Goal: Task Accomplishment & Management: Complete application form

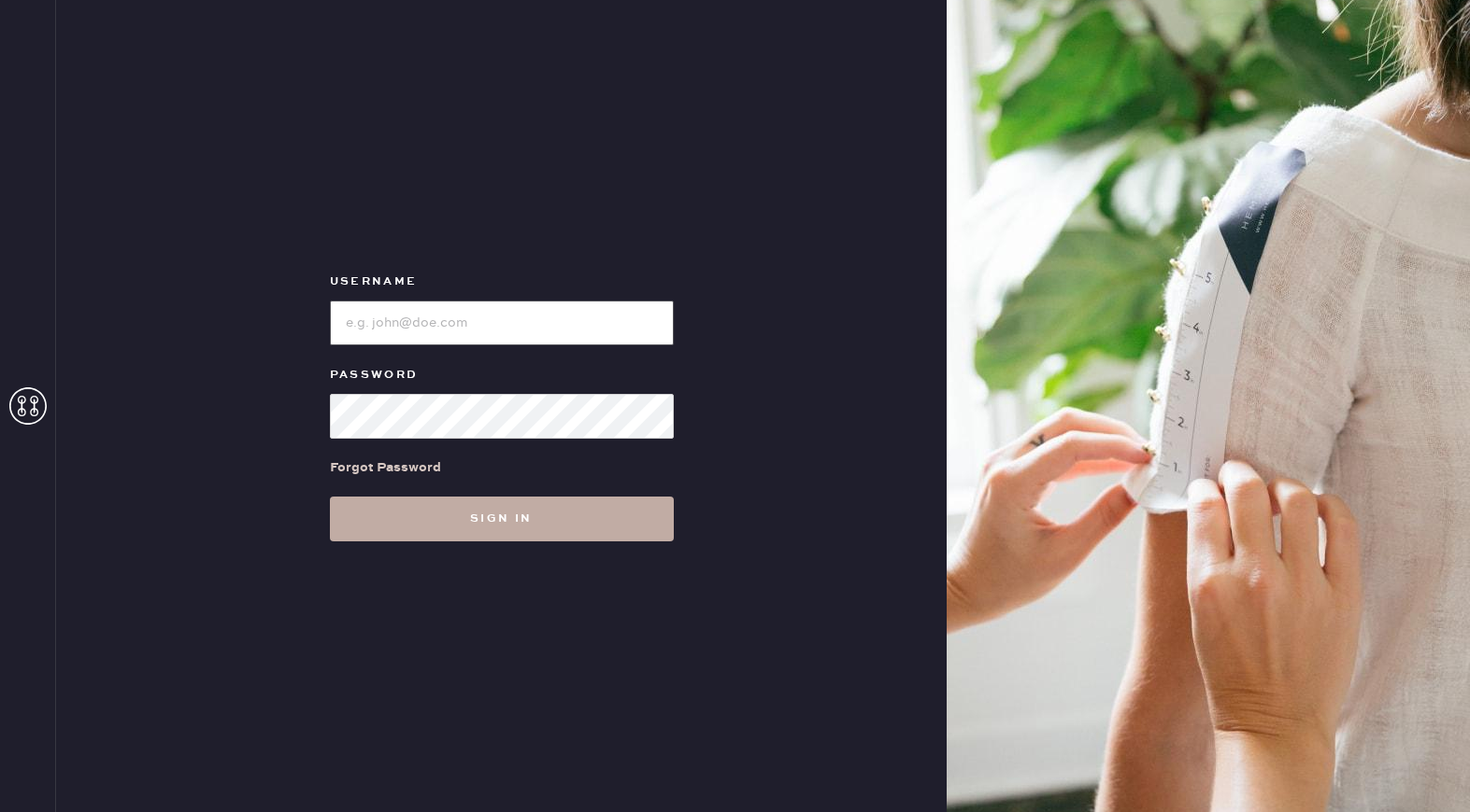
type input "reformationuppereastside"
click at [518, 525] on button "Sign in" at bounding box center [502, 519] width 344 height 45
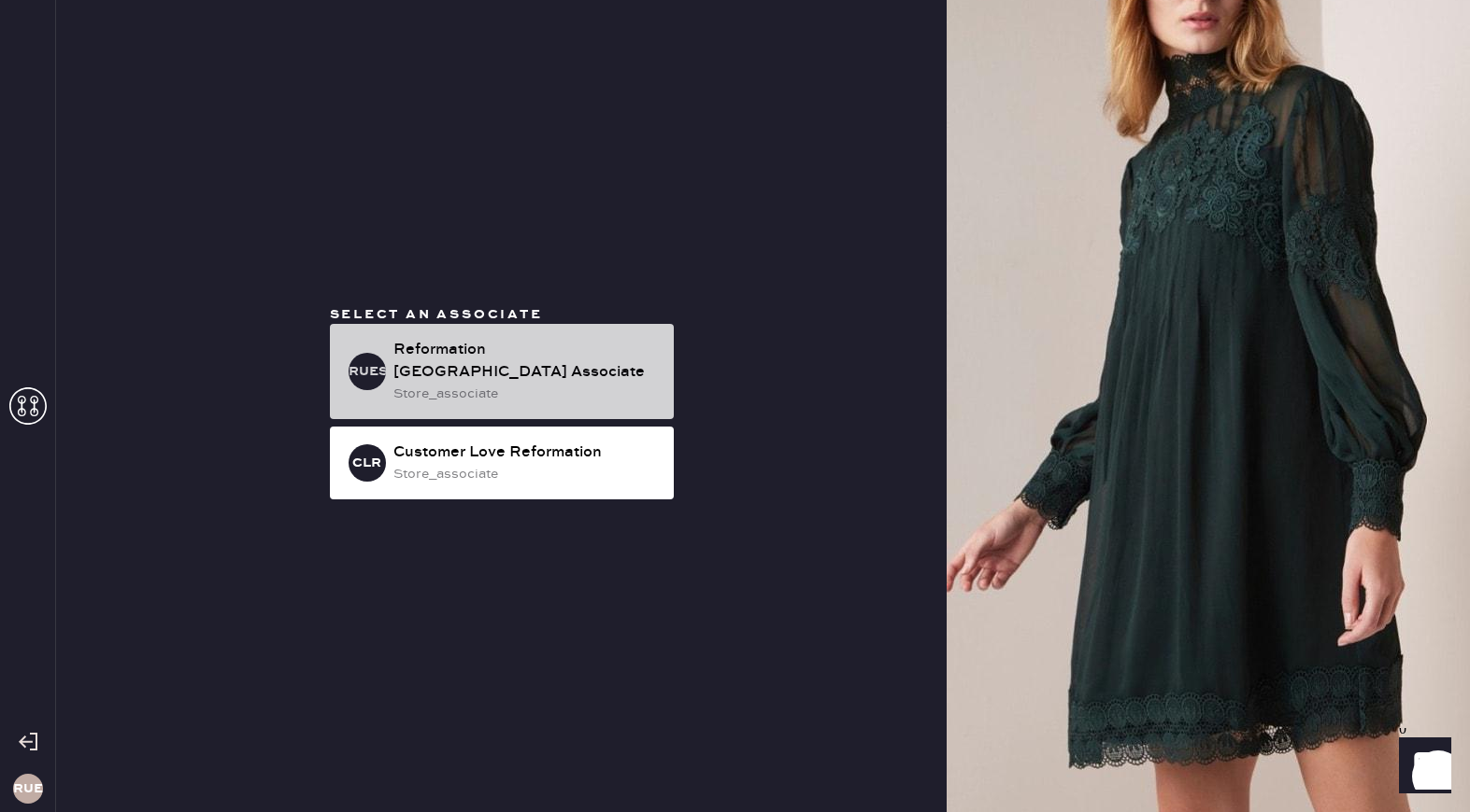
click at [513, 388] on div "store_associate" at bounding box center [526, 393] width 265 height 20
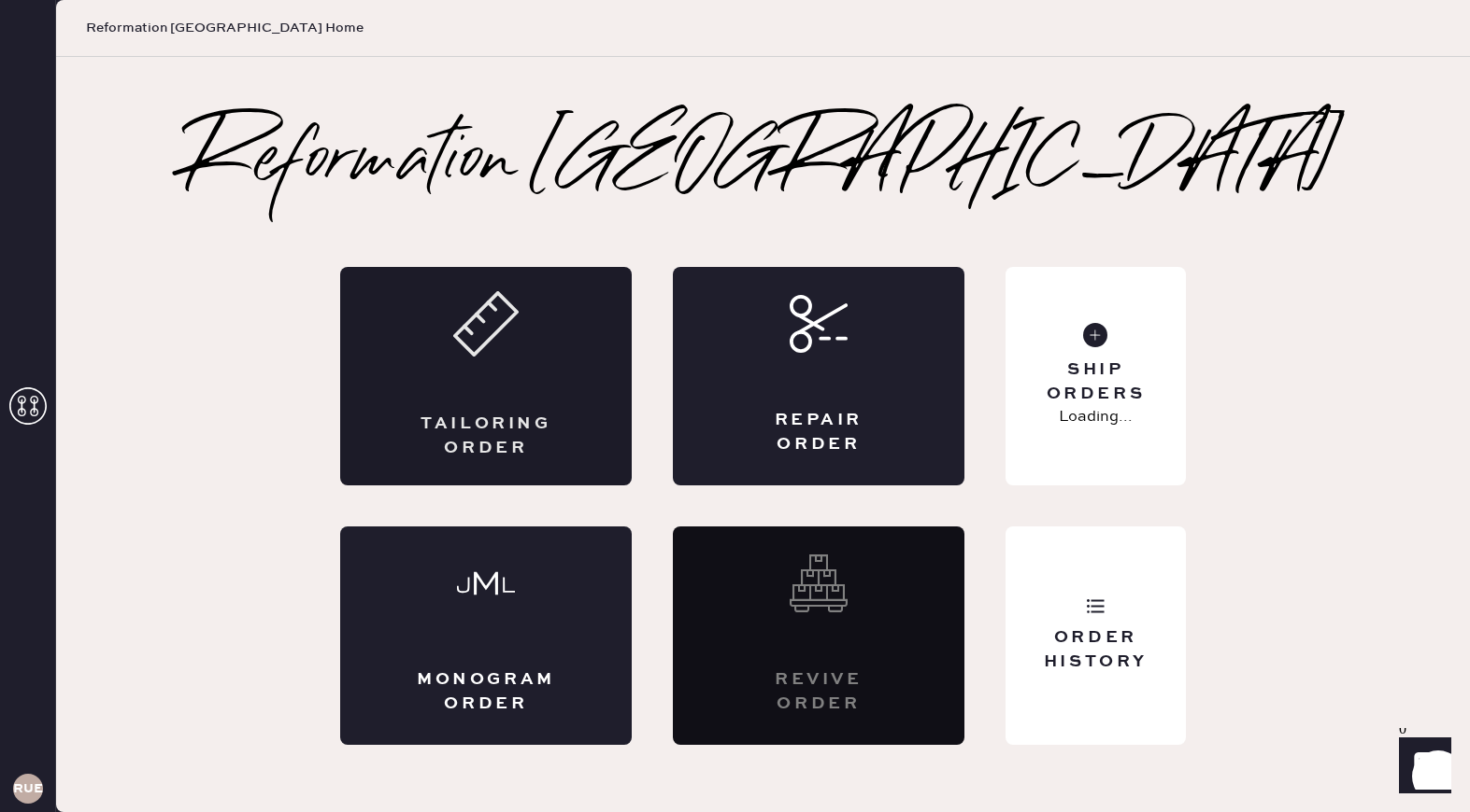
click at [528, 415] on div "Tailoring Order" at bounding box center [486, 436] width 142 height 47
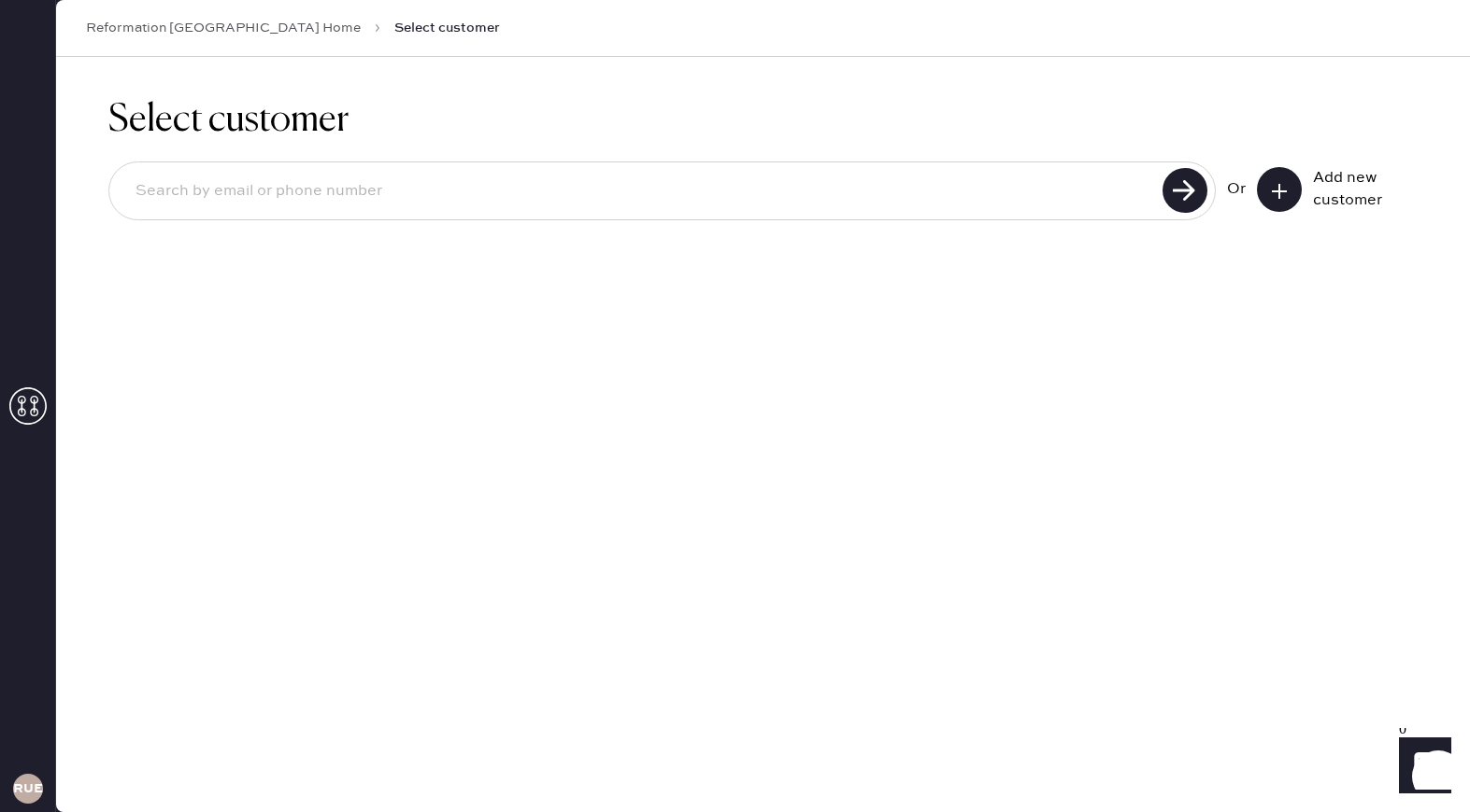
click at [1246, 170] on div "Or Add new customer" at bounding box center [1322, 190] width 191 height 45
click at [1309, 182] on div "Add new customer" at bounding box center [1337, 190] width 161 height 45
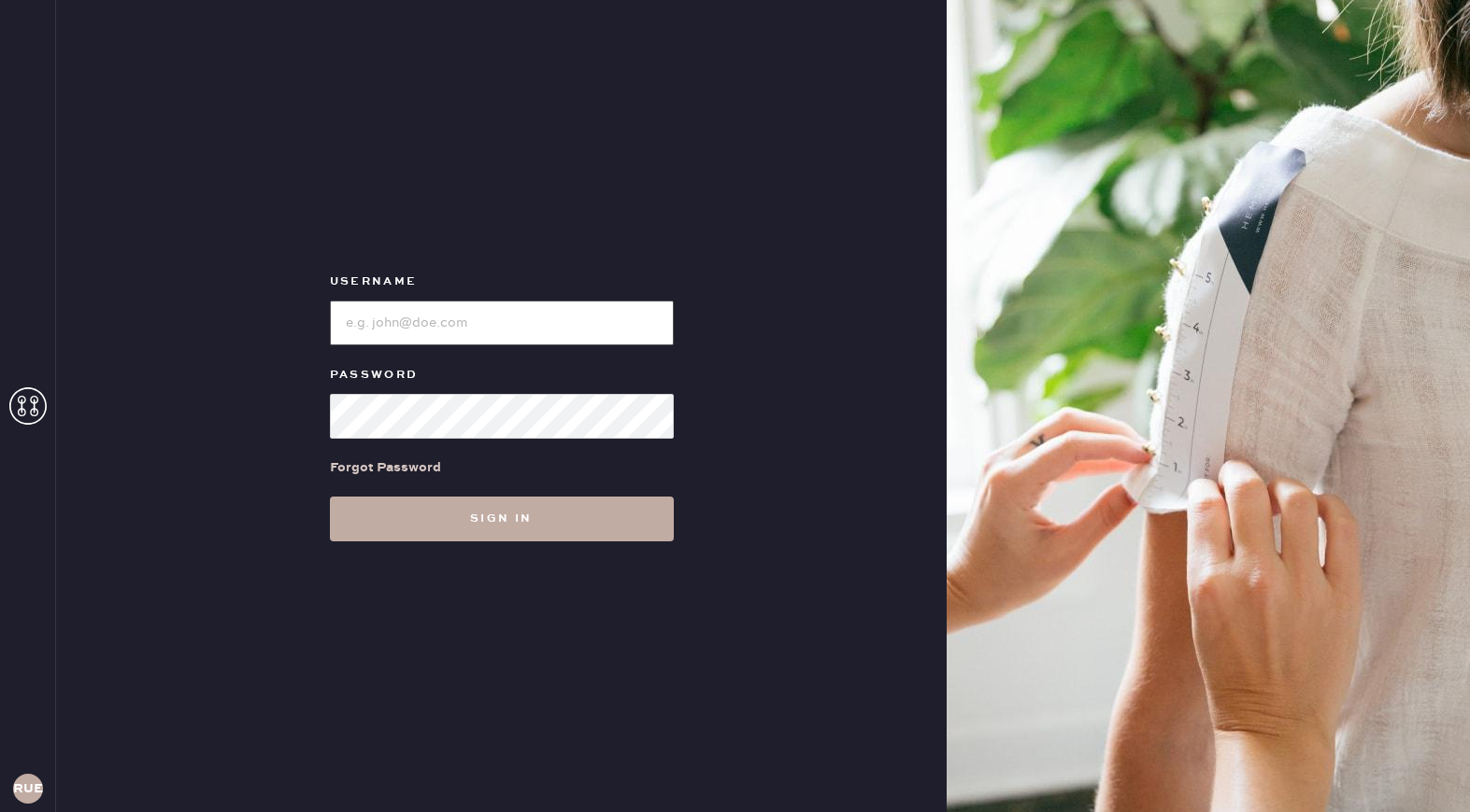
type input "reformationuppereastside"
click at [515, 534] on button "Sign in" at bounding box center [502, 519] width 344 height 45
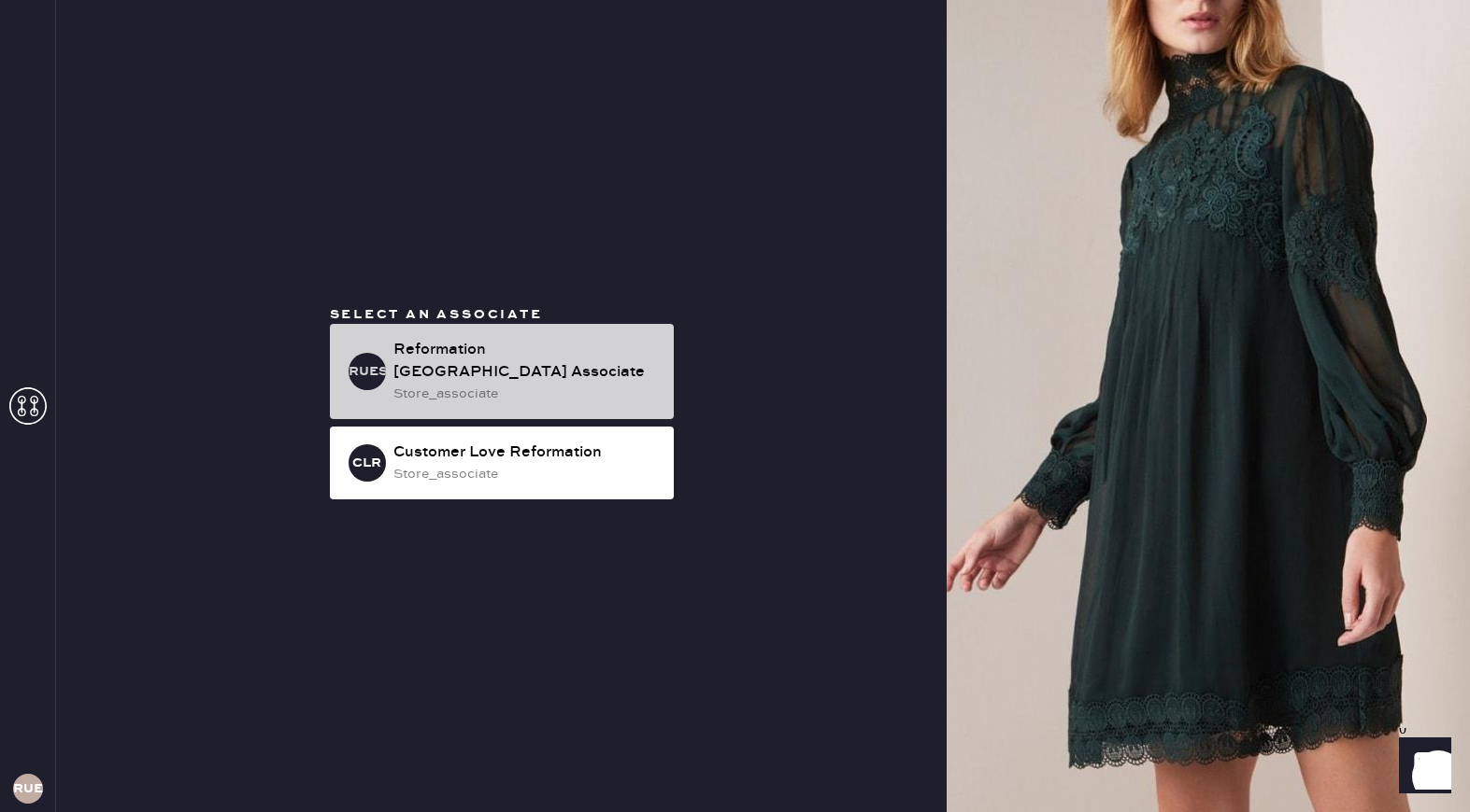
click at [493, 345] on div "Reformation [GEOGRAPHIC_DATA] Associate" at bounding box center [526, 361] width 265 height 45
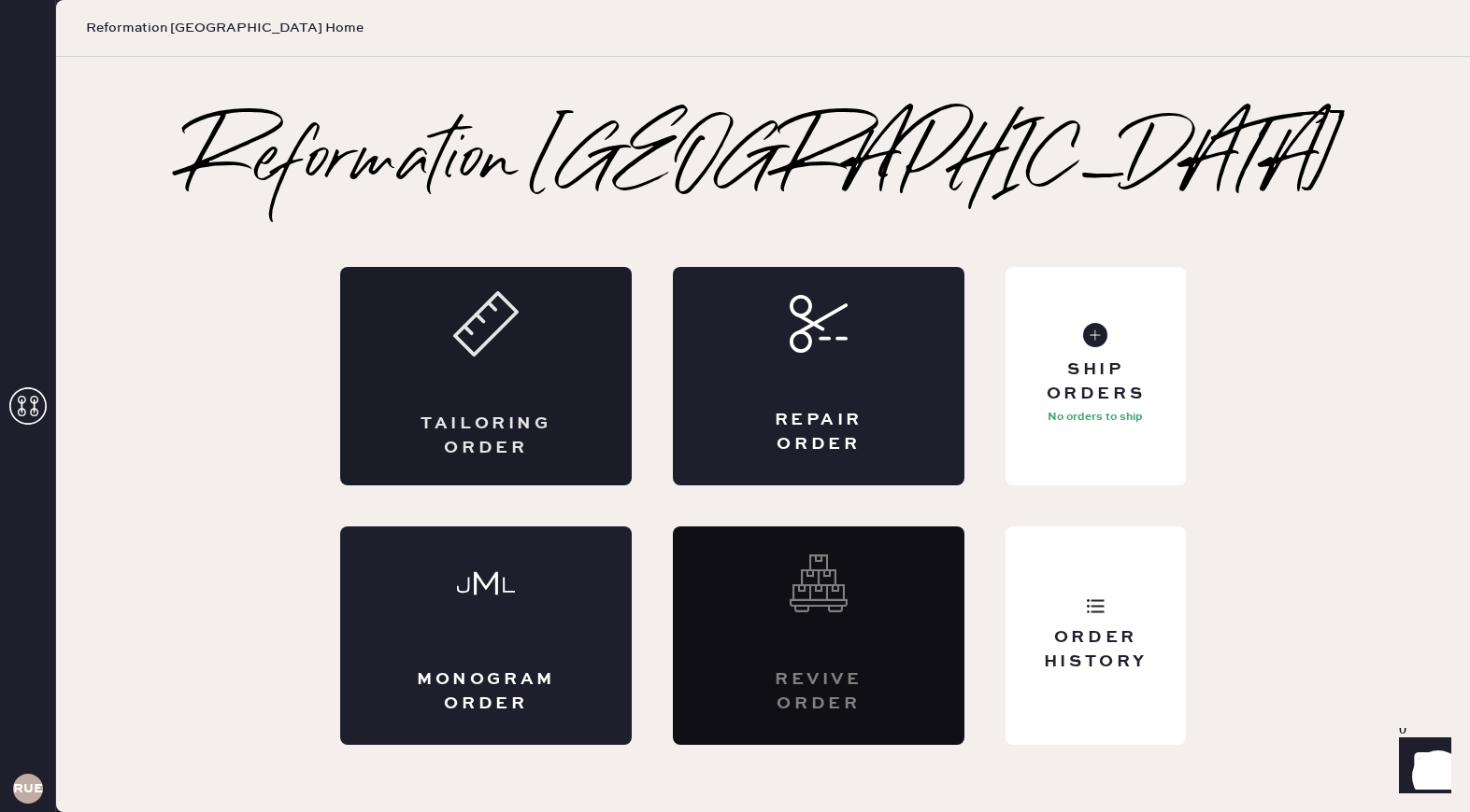
click at [503, 354] on icon at bounding box center [485, 323] width 65 height 65
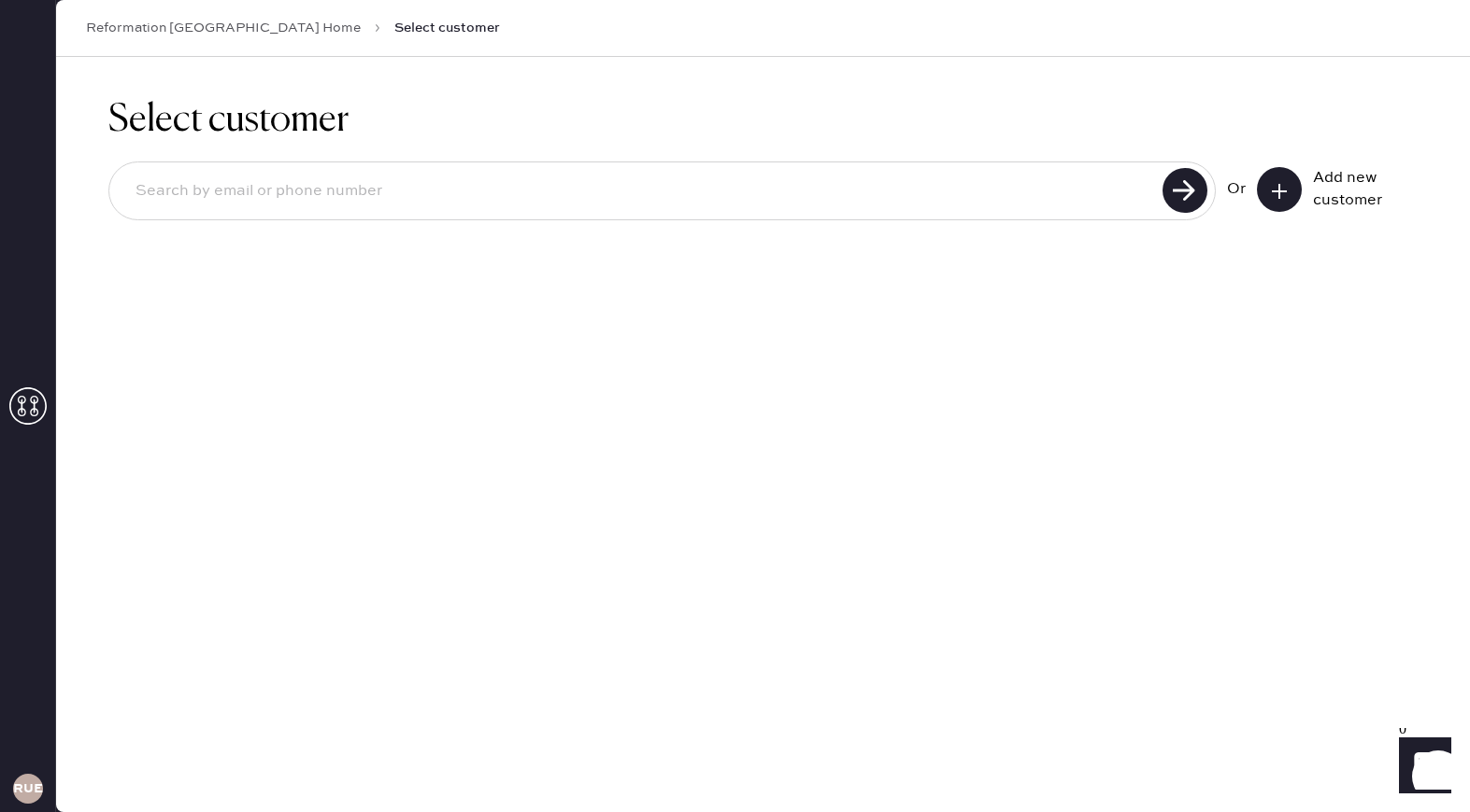
click at [1294, 202] on button at bounding box center [1279, 190] width 45 height 45
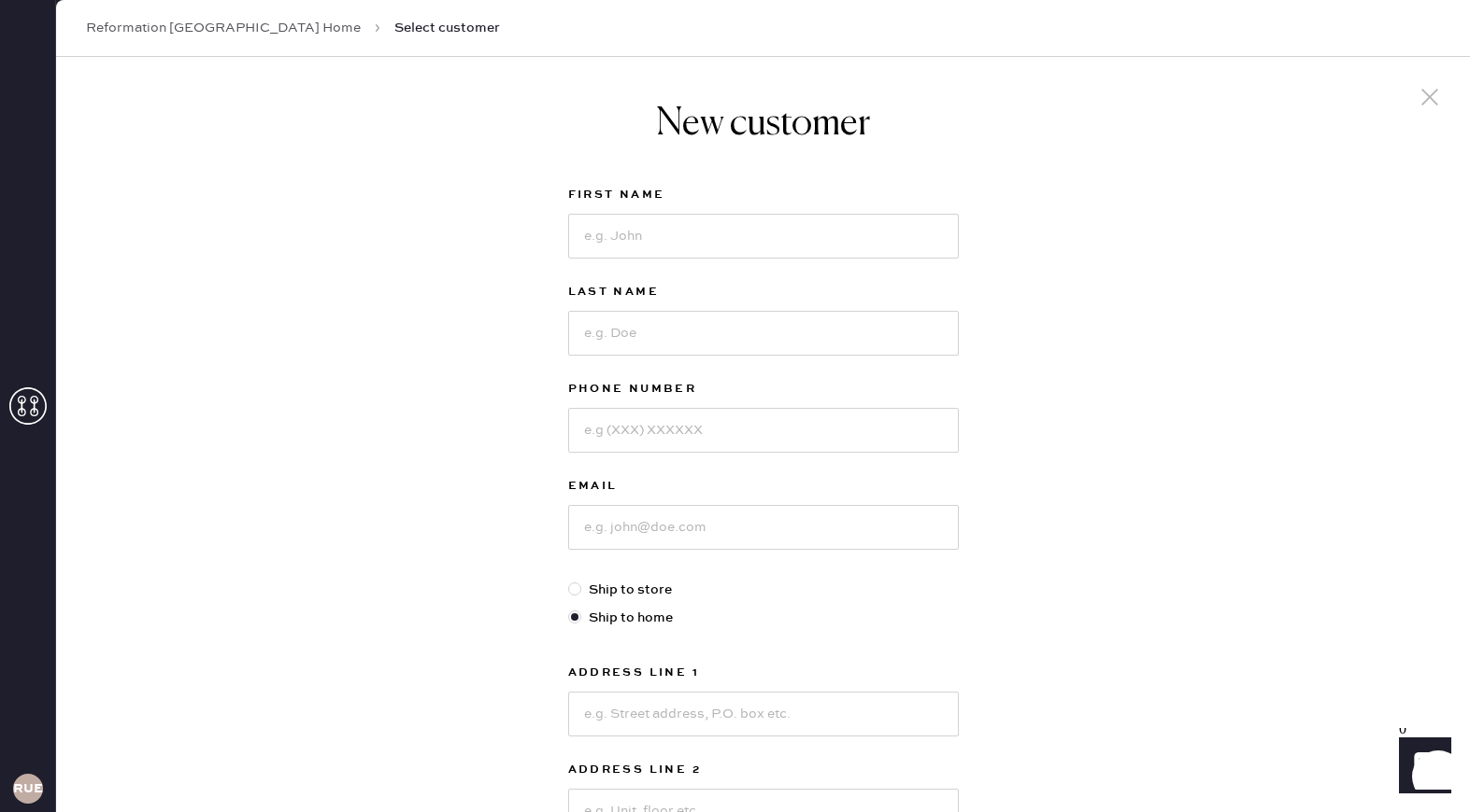
click at [551, 234] on div "New customer First Name Last Name Phone Number Email Ship to store Ship to home…" at bounding box center [763, 636] width 1413 height 1158
click at [619, 235] on input at bounding box center [763, 237] width 391 height 45
type input "penelope"
click at [631, 323] on input at bounding box center [763, 333] width 391 height 45
type input "[PERSON_NAME]"
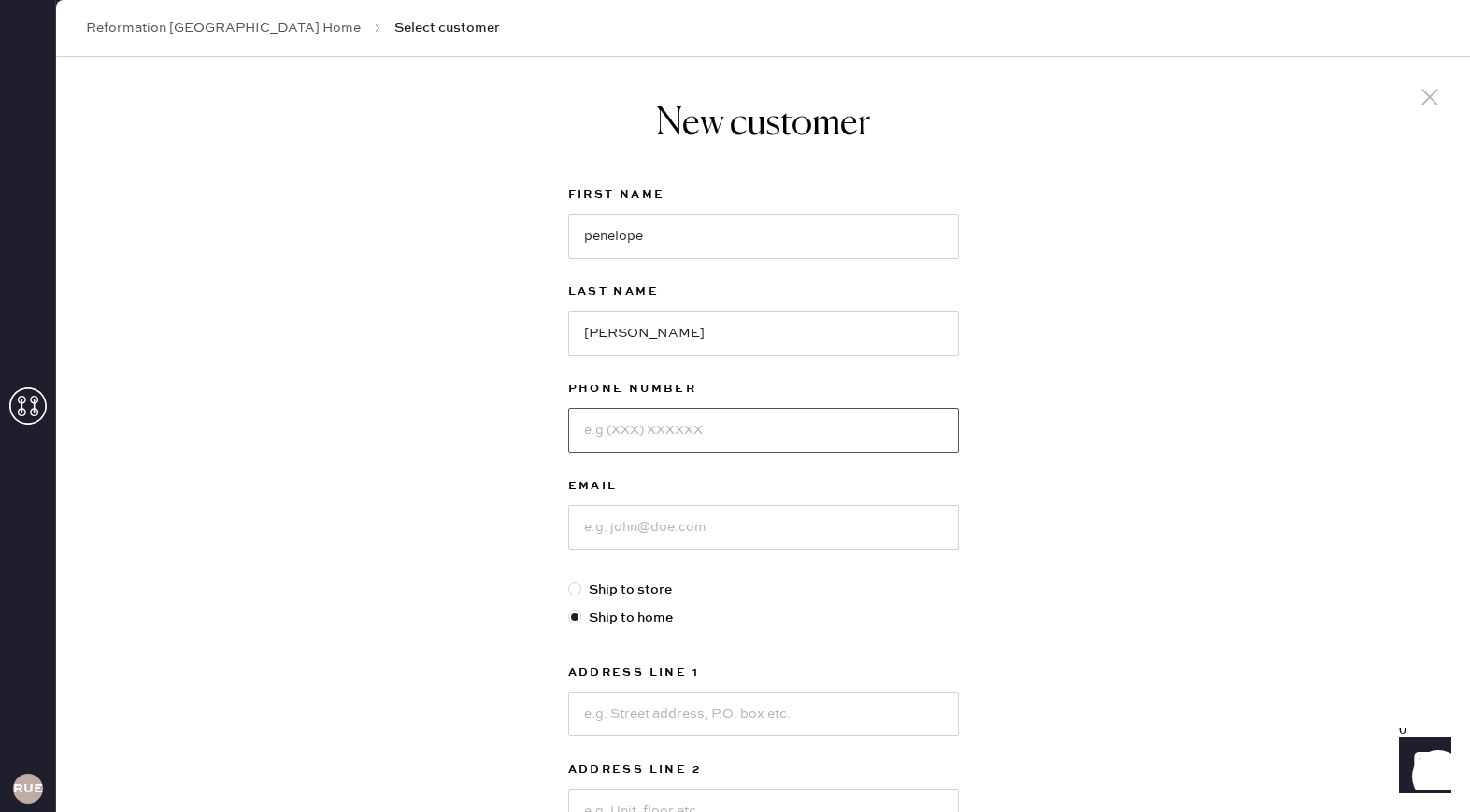
click at [640, 435] on input at bounding box center [763, 430] width 391 height 45
type input "9178267125"
click at [647, 528] on input at bounding box center [763, 528] width 391 height 45
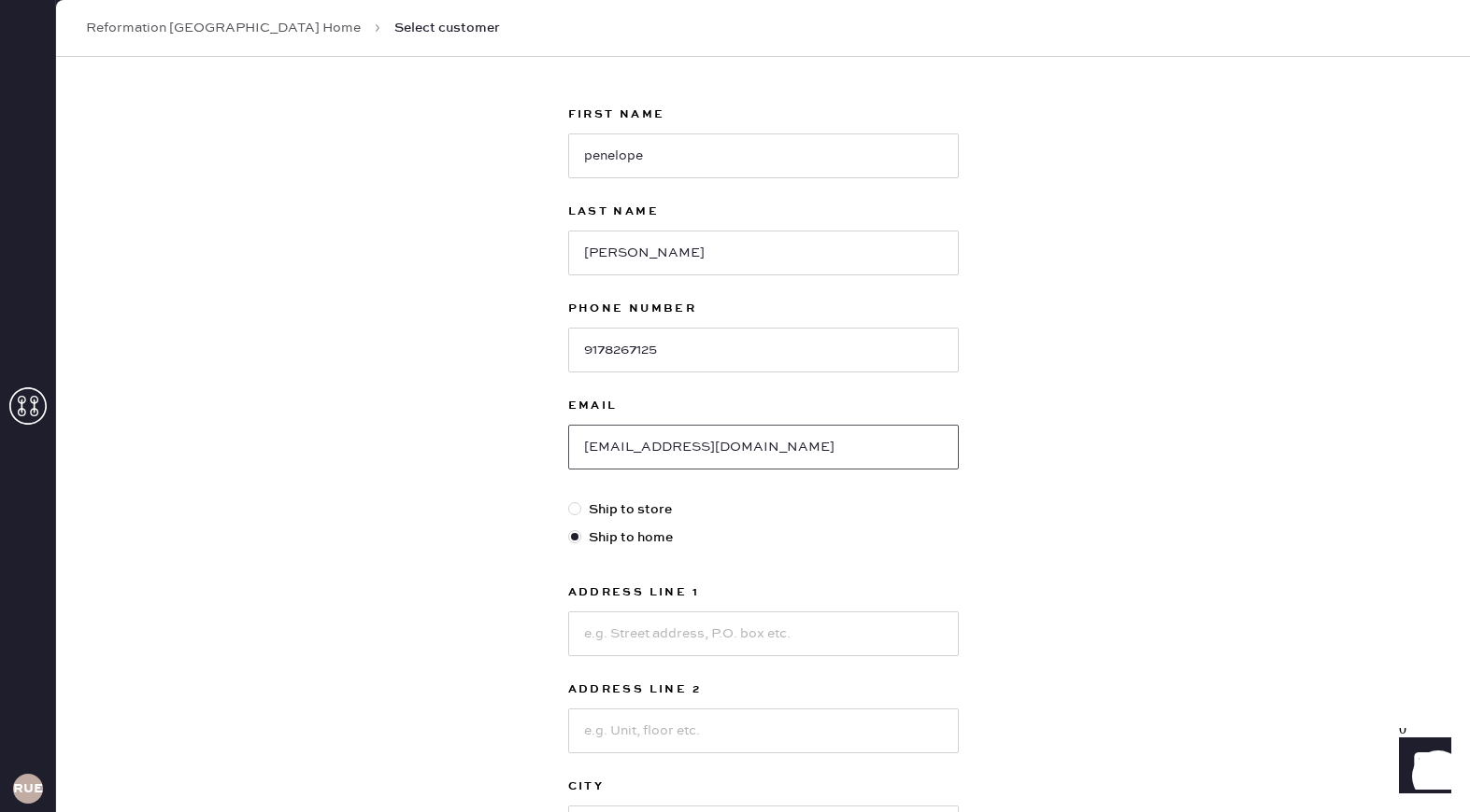
scroll to position [98, 0]
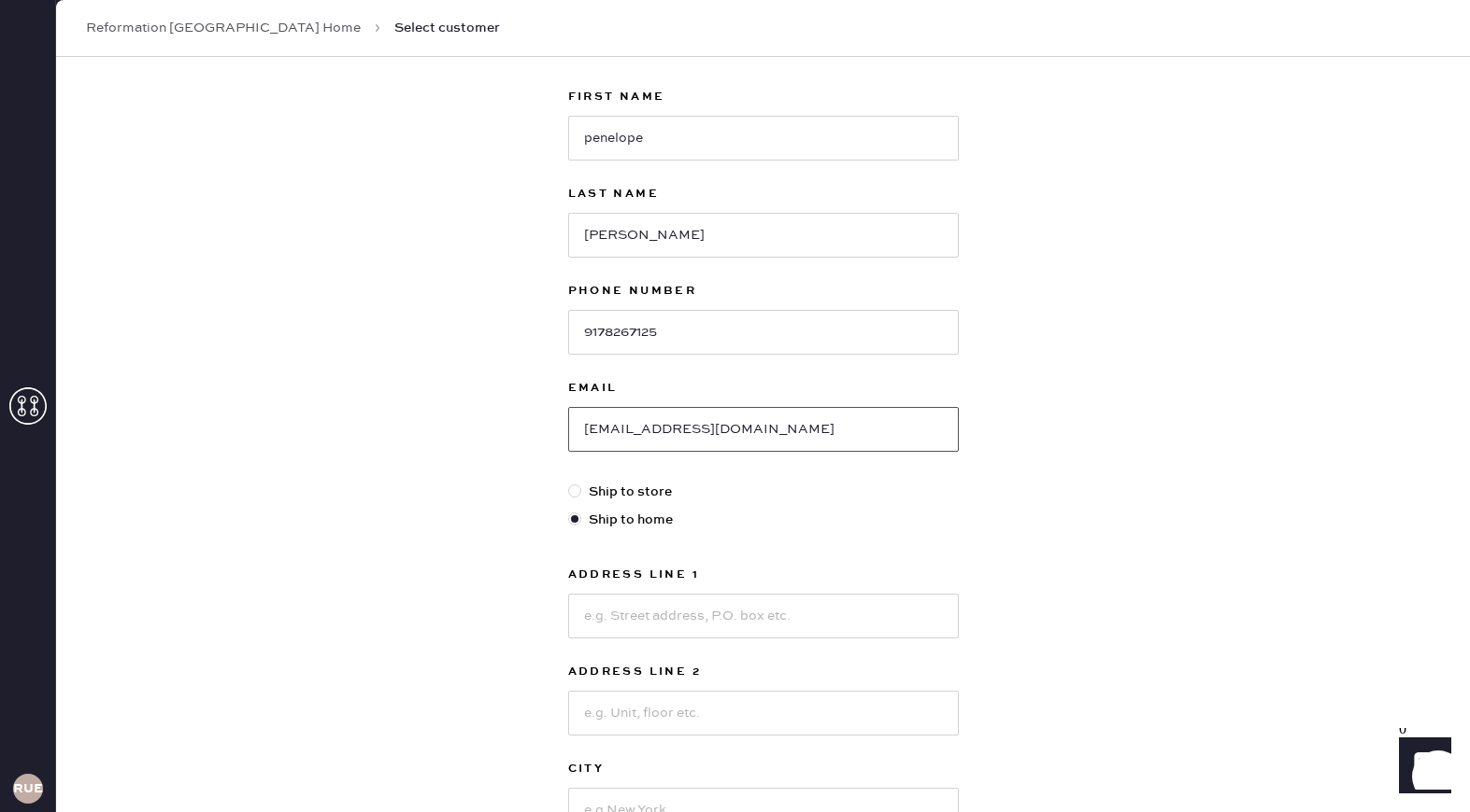
type input "[EMAIL_ADDRESS][DOMAIN_NAME]"
click at [644, 628] on input at bounding box center [763, 616] width 391 height 45
type input "[STREET_ADDRESS]"
click at [653, 717] on input at bounding box center [763, 714] width 391 height 45
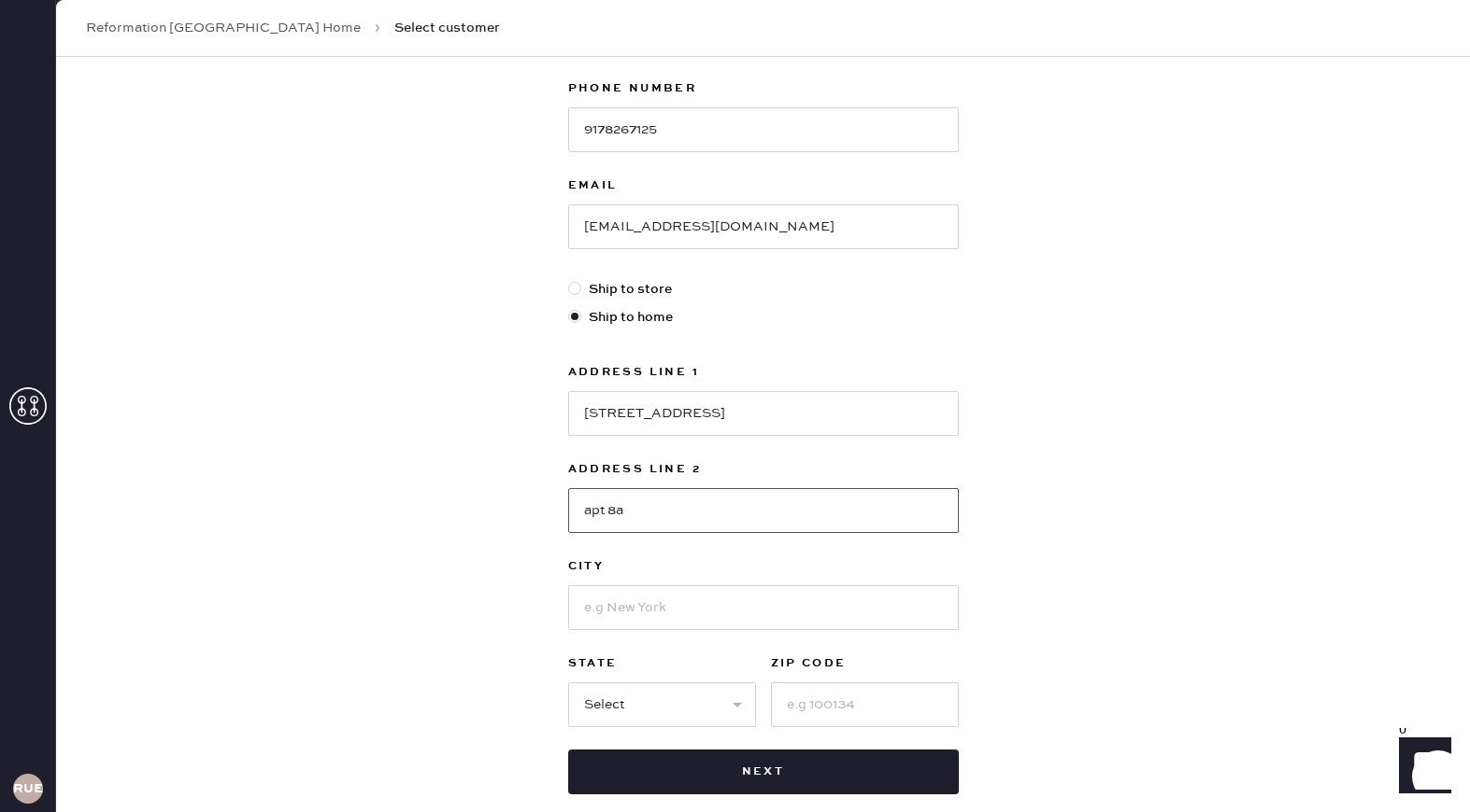
scroll to position [330, 0]
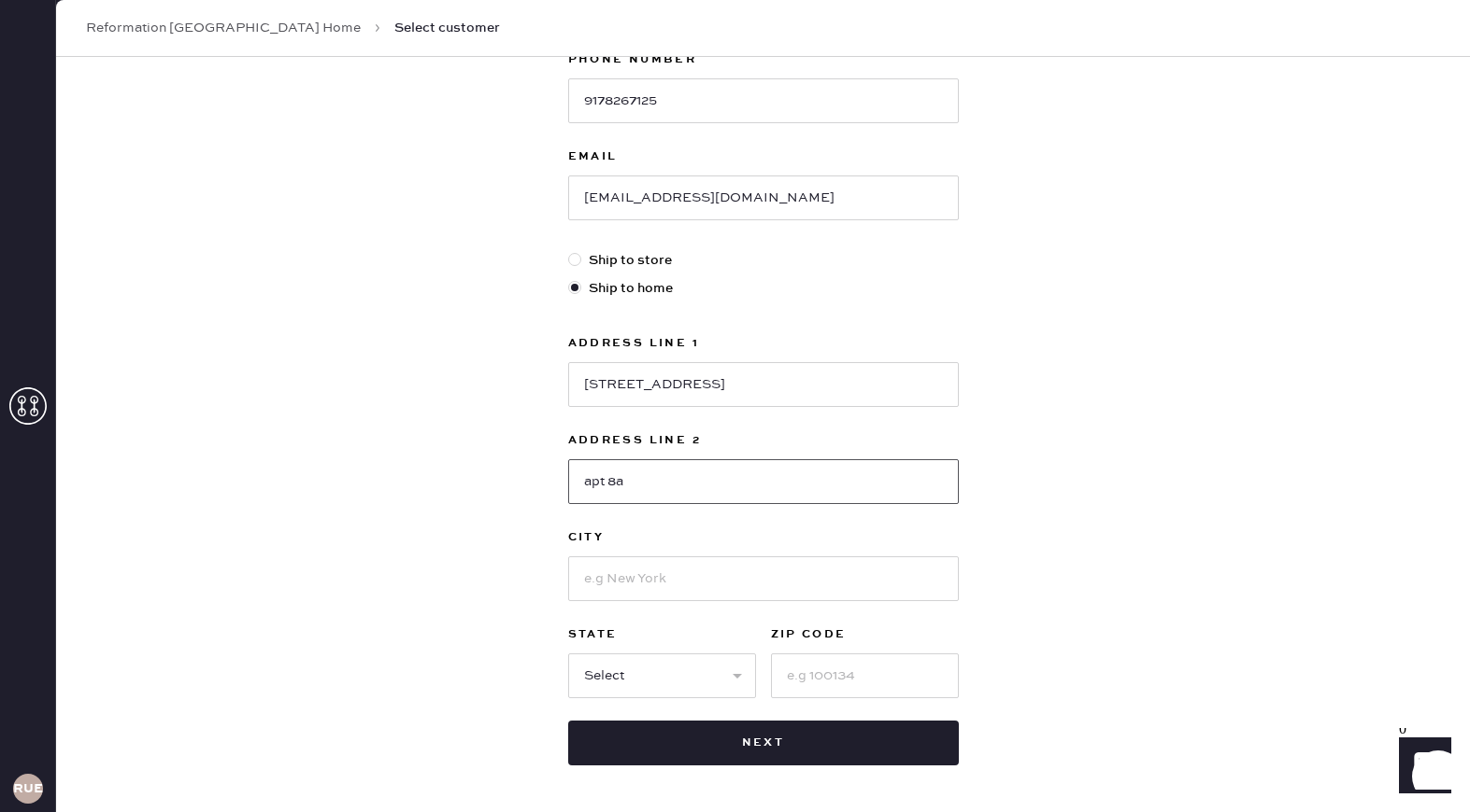
type input "apt 8a"
click at [621, 579] on input at bounding box center [763, 579] width 391 height 45
type input "[US_STATE]"
click at [613, 675] on select "Select AK AL AR AZ CA CO CT [GEOGRAPHIC_DATA] DE FL [GEOGRAPHIC_DATA] HI [GEOGR…" at bounding box center [661, 676] width 188 height 45
select select "NY"
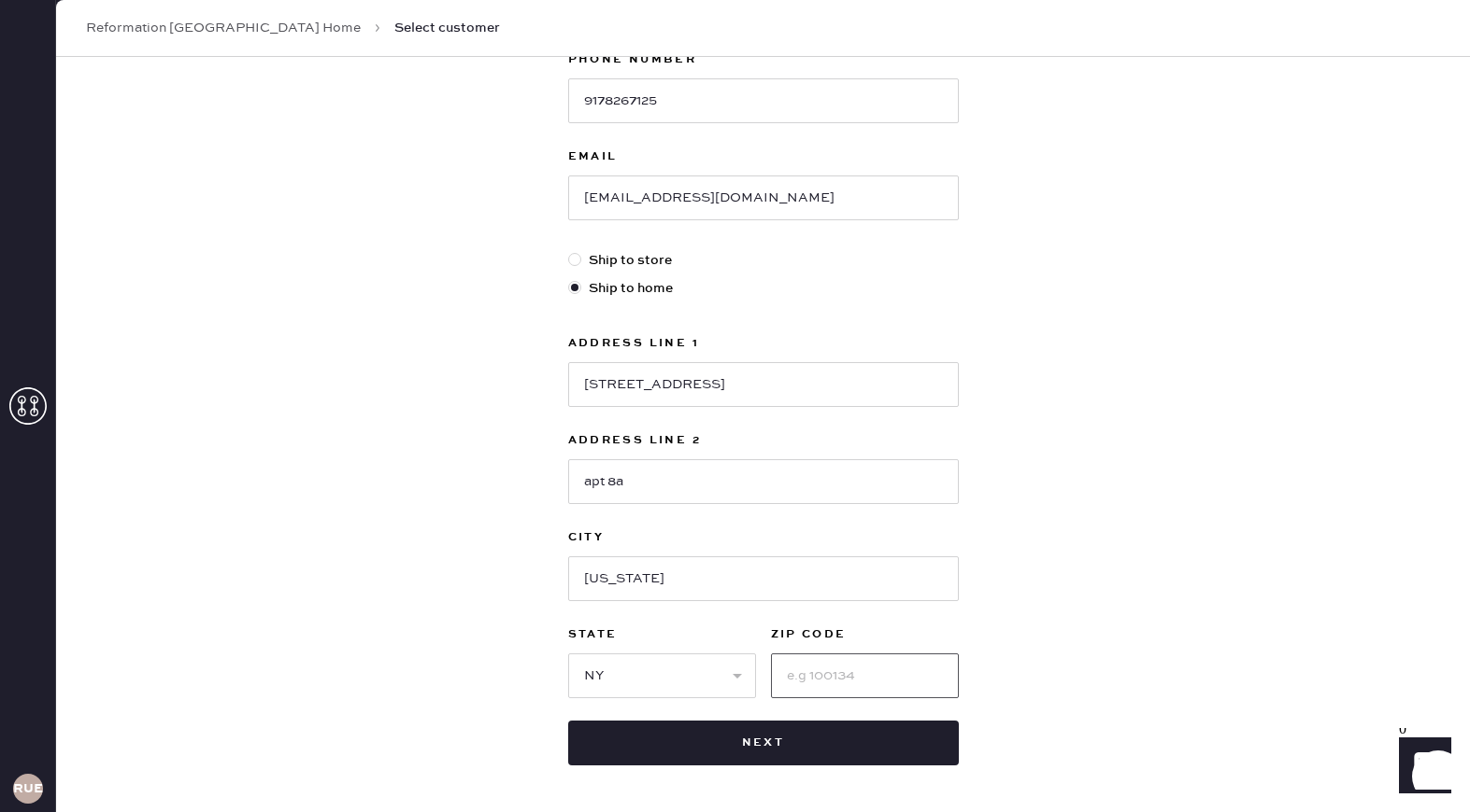
click at [833, 674] on input at bounding box center [864, 676] width 188 height 45
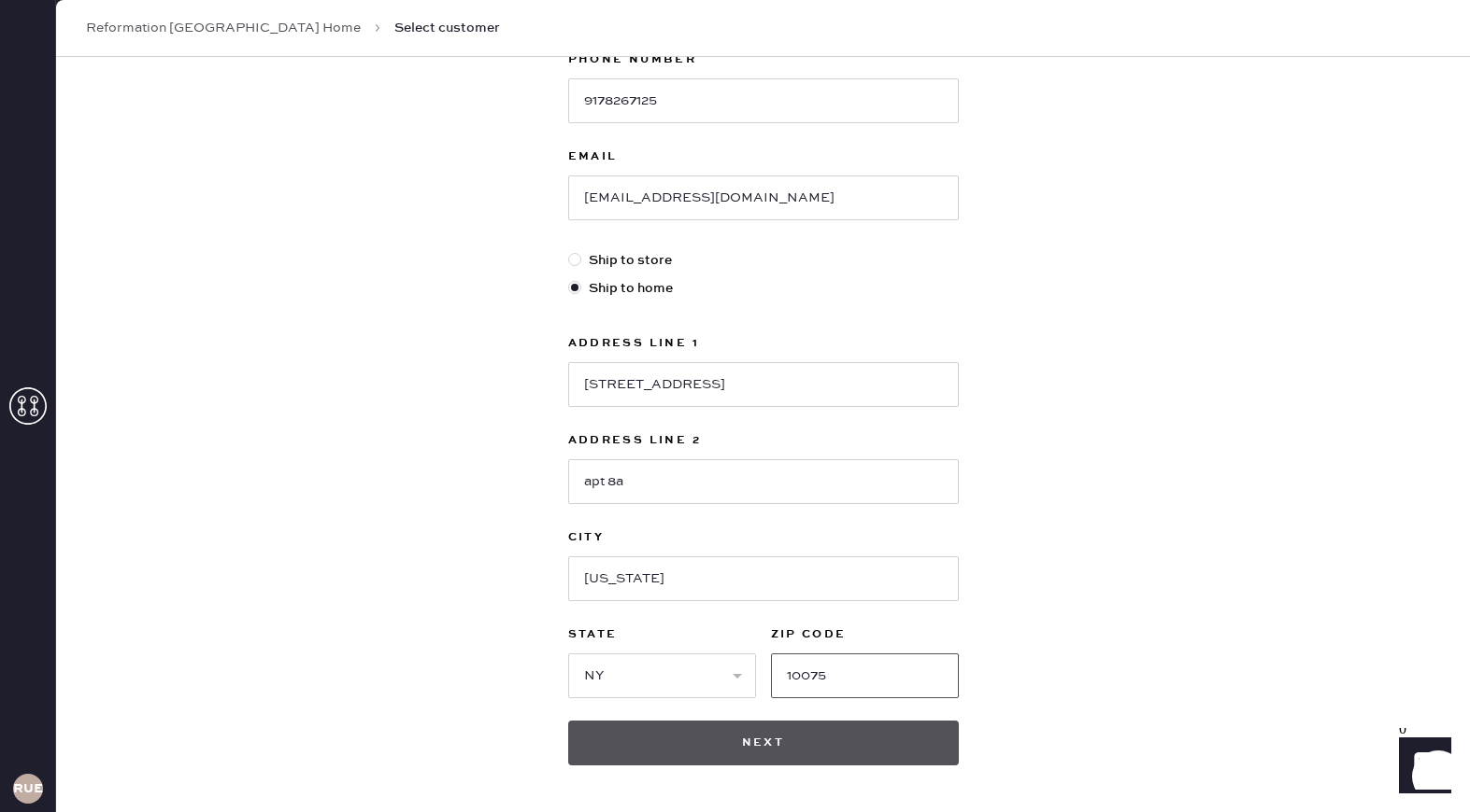
type input "10075"
click at [796, 743] on button "Next" at bounding box center [763, 743] width 391 height 45
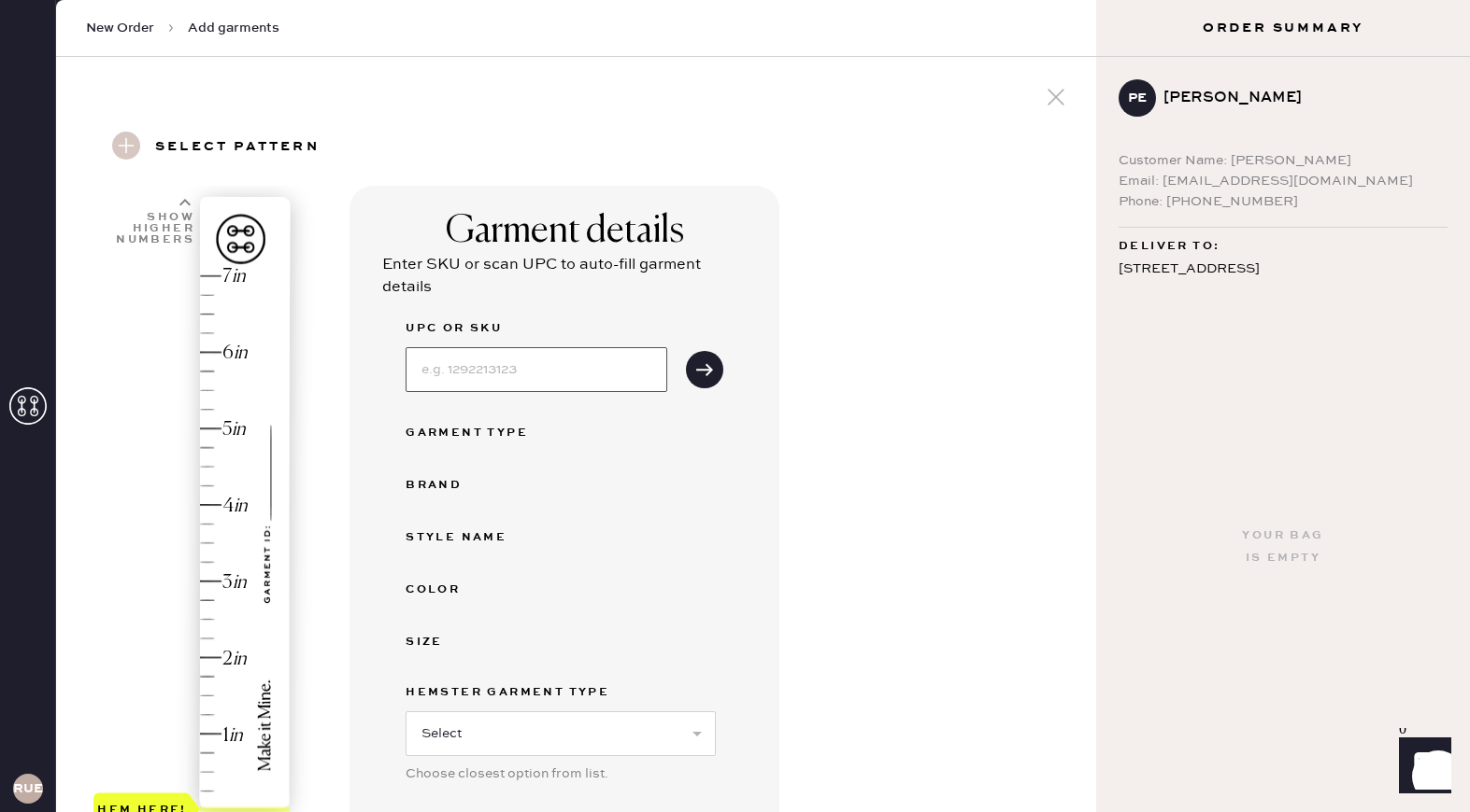
click at [437, 366] on input at bounding box center [536, 370] width 262 height 45
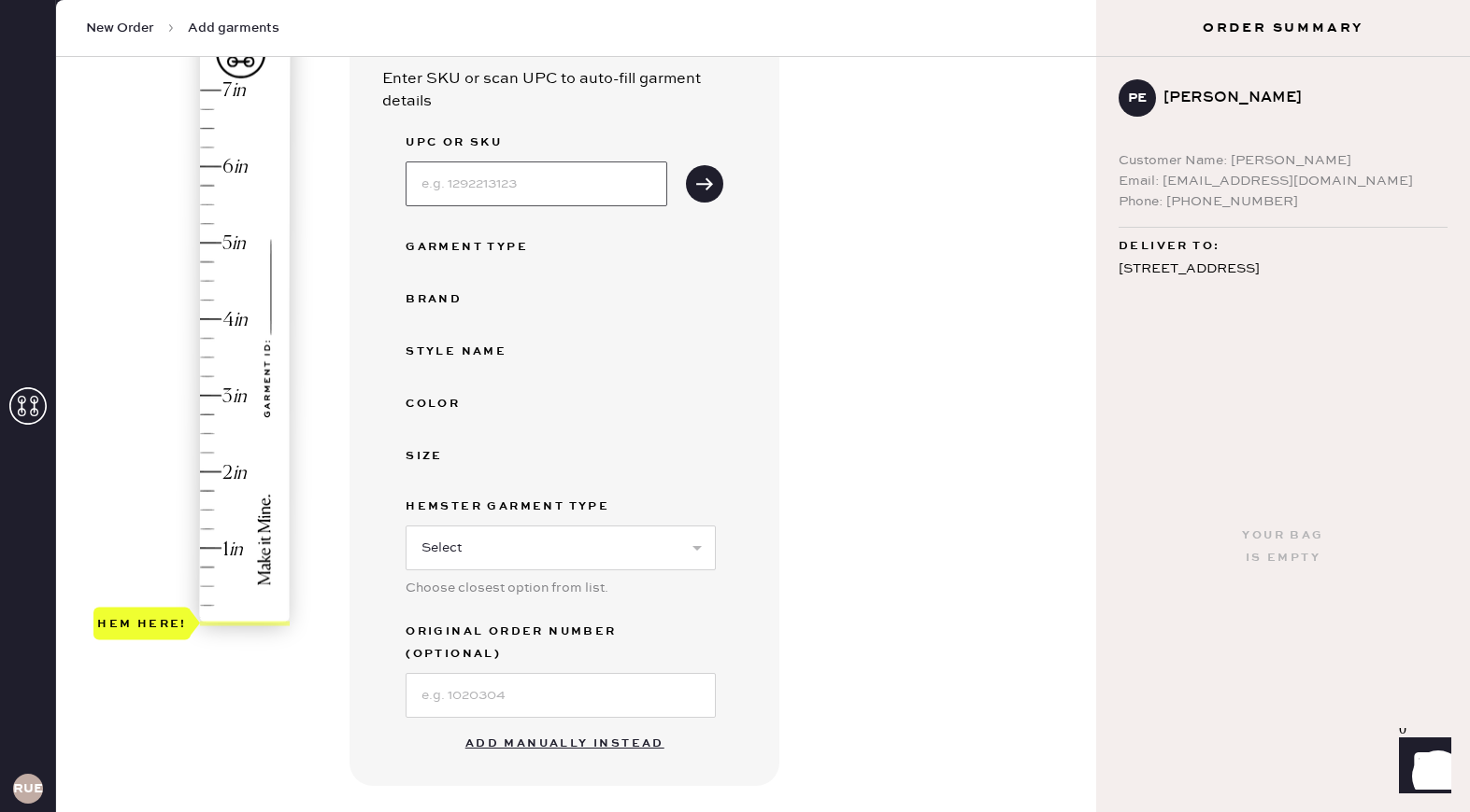
scroll to position [188, 0]
click at [454, 554] on select "Select Basic Skirt Jeans Leggings Pants Shorts Basic Sleeved Dress Basic Sleeve…" at bounding box center [560, 546] width 310 height 45
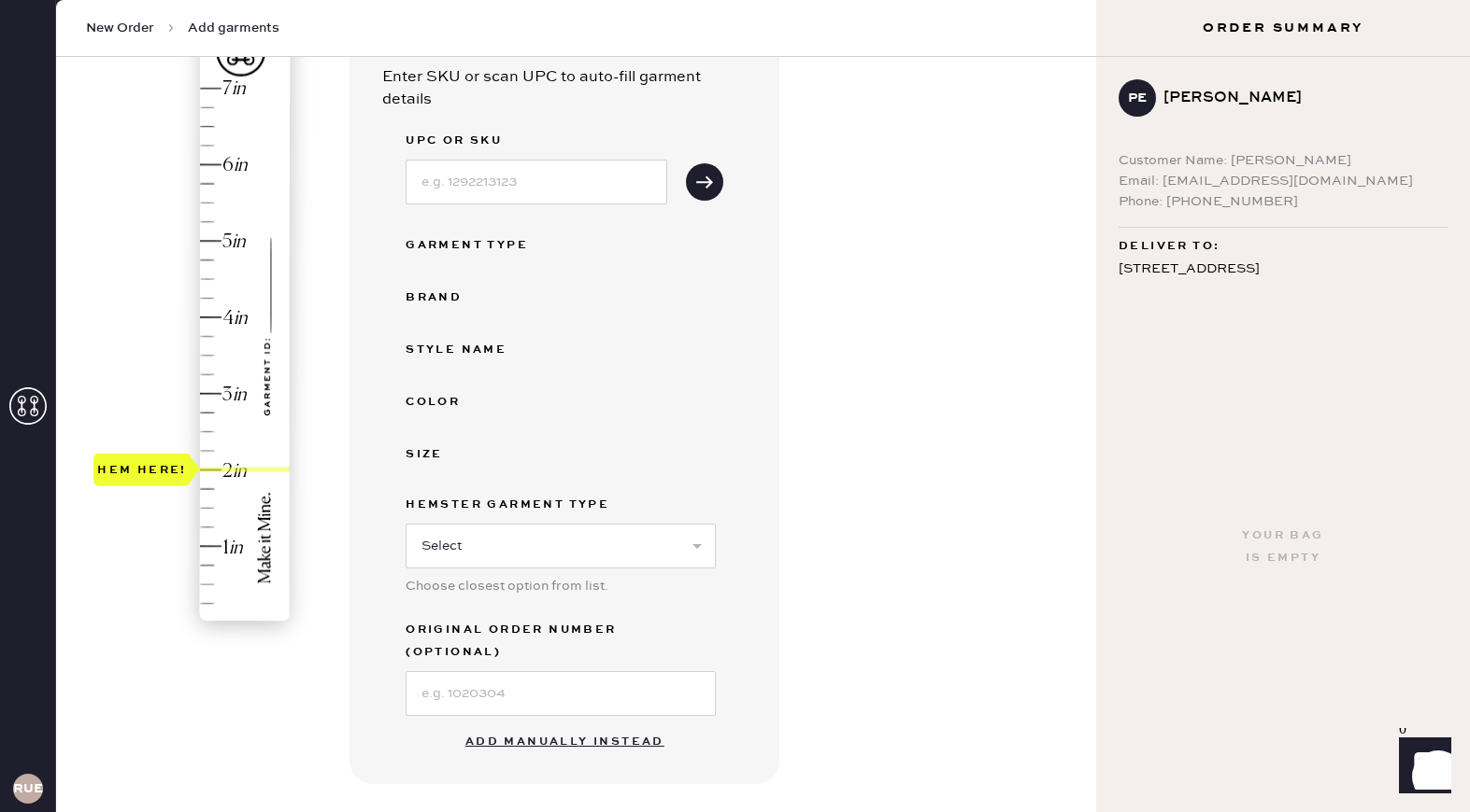
click at [215, 469] on div "Hem here!" at bounding box center [193, 355] width 199 height 551
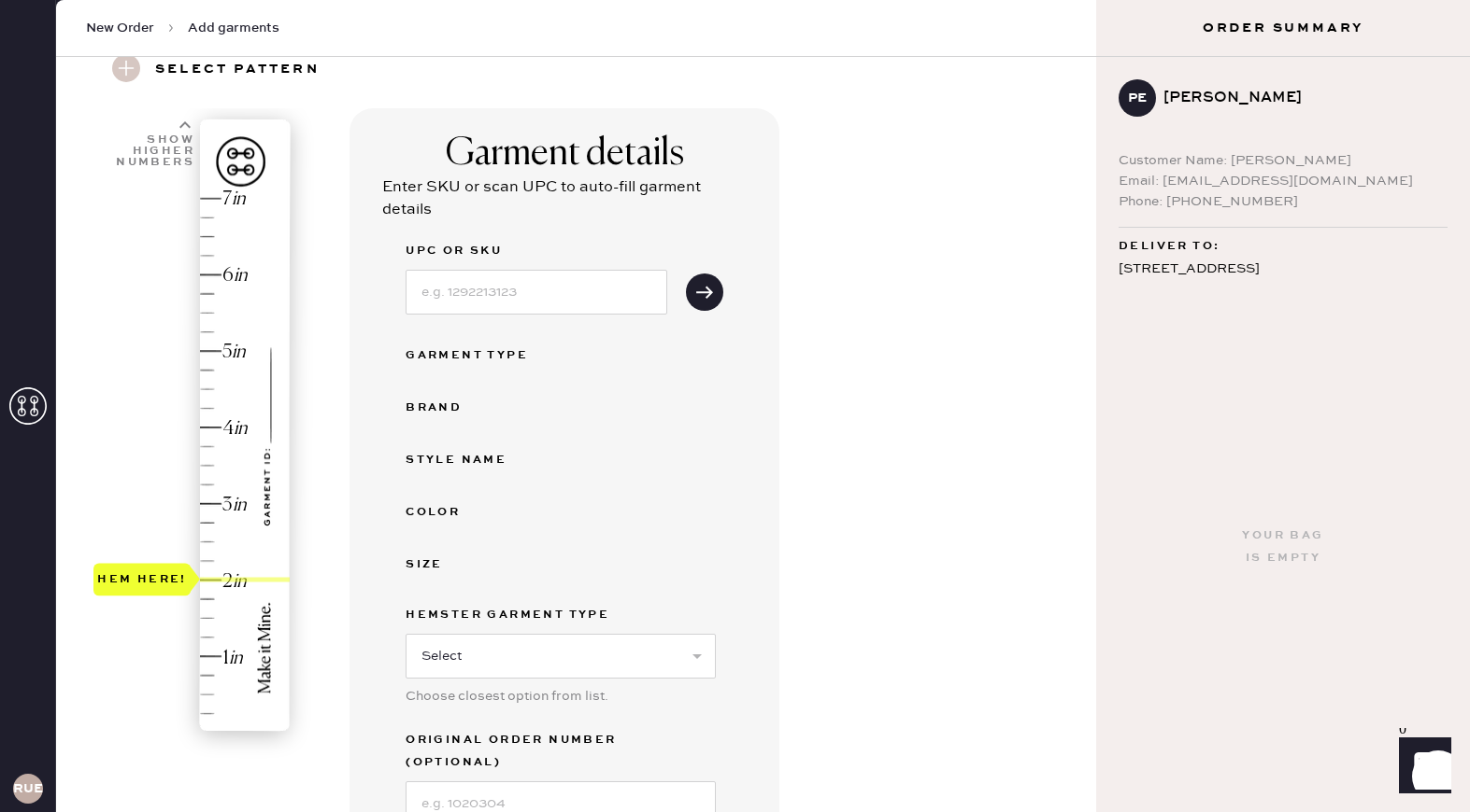
scroll to position [66, 0]
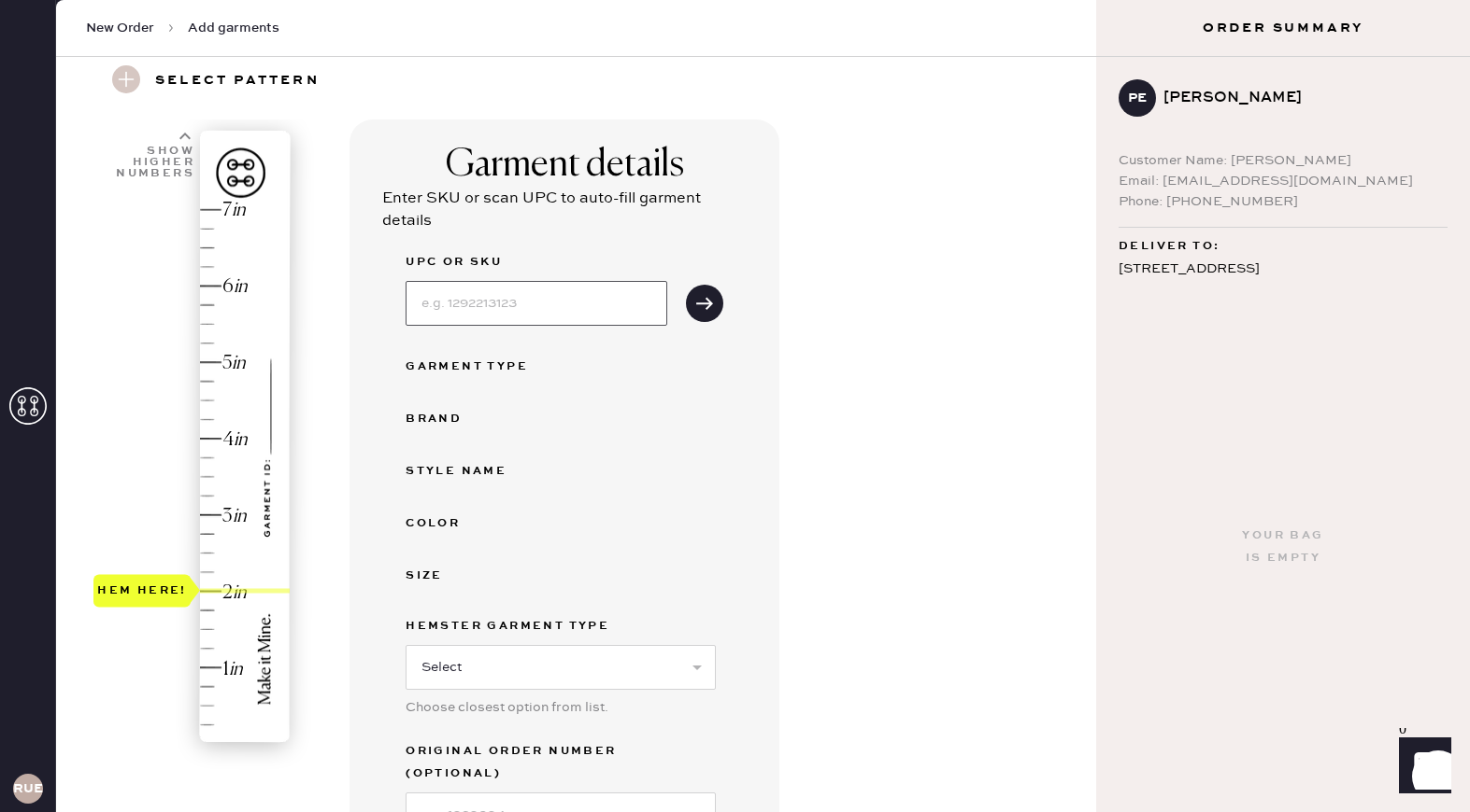
click at [471, 312] on input at bounding box center [536, 304] width 262 height 45
click at [457, 355] on div "Garment Type" at bounding box center [479, 366] width 149 height 22
click at [477, 306] on input at bounding box center [536, 304] width 262 height 45
click at [698, 301] on icon "submit" at bounding box center [704, 303] width 19 height 18
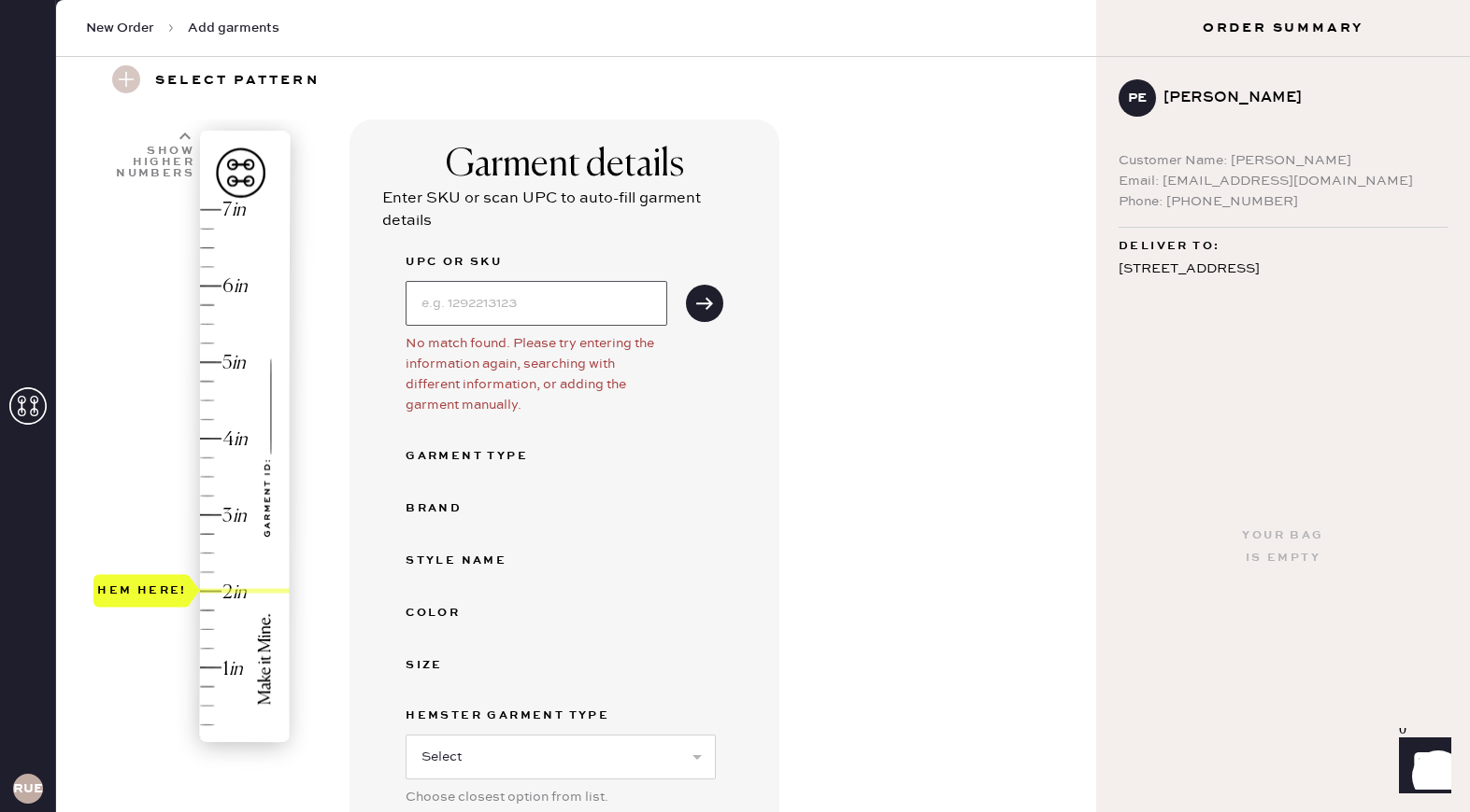
click at [555, 301] on input at bounding box center [536, 304] width 262 height 45
click at [710, 296] on icon "submit" at bounding box center [704, 303] width 19 height 18
click at [706, 302] on icon "submit" at bounding box center [704, 303] width 19 height 18
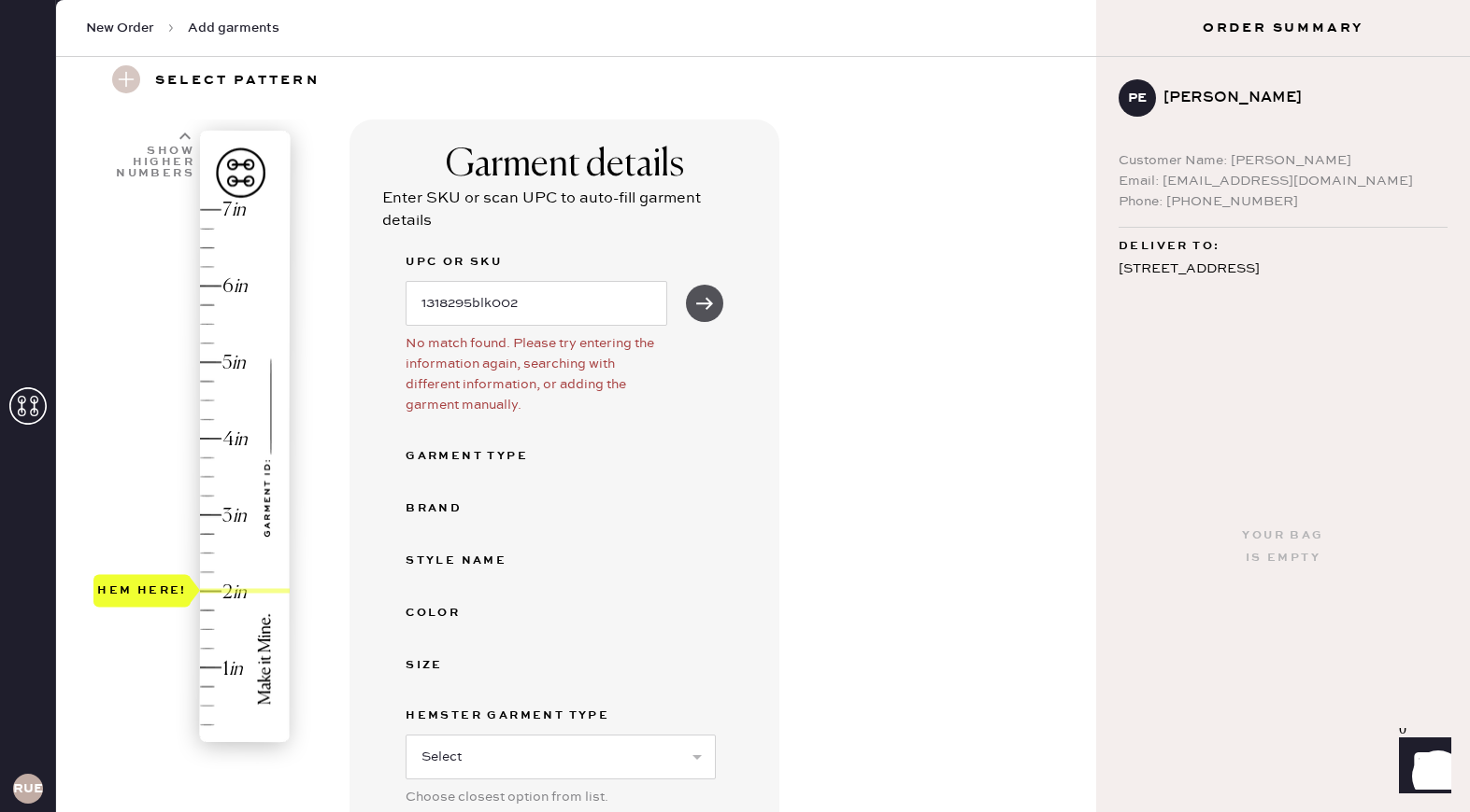
click at [706, 302] on icon "submit" at bounding box center [704, 303] width 19 height 18
click at [552, 306] on input "1318295blk002" at bounding box center [536, 304] width 262 height 45
click at [686, 285] on button "submit" at bounding box center [704, 304] width 37 height 37
click at [502, 303] on input "gisele" at bounding box center [536, 304] width 262 height 45
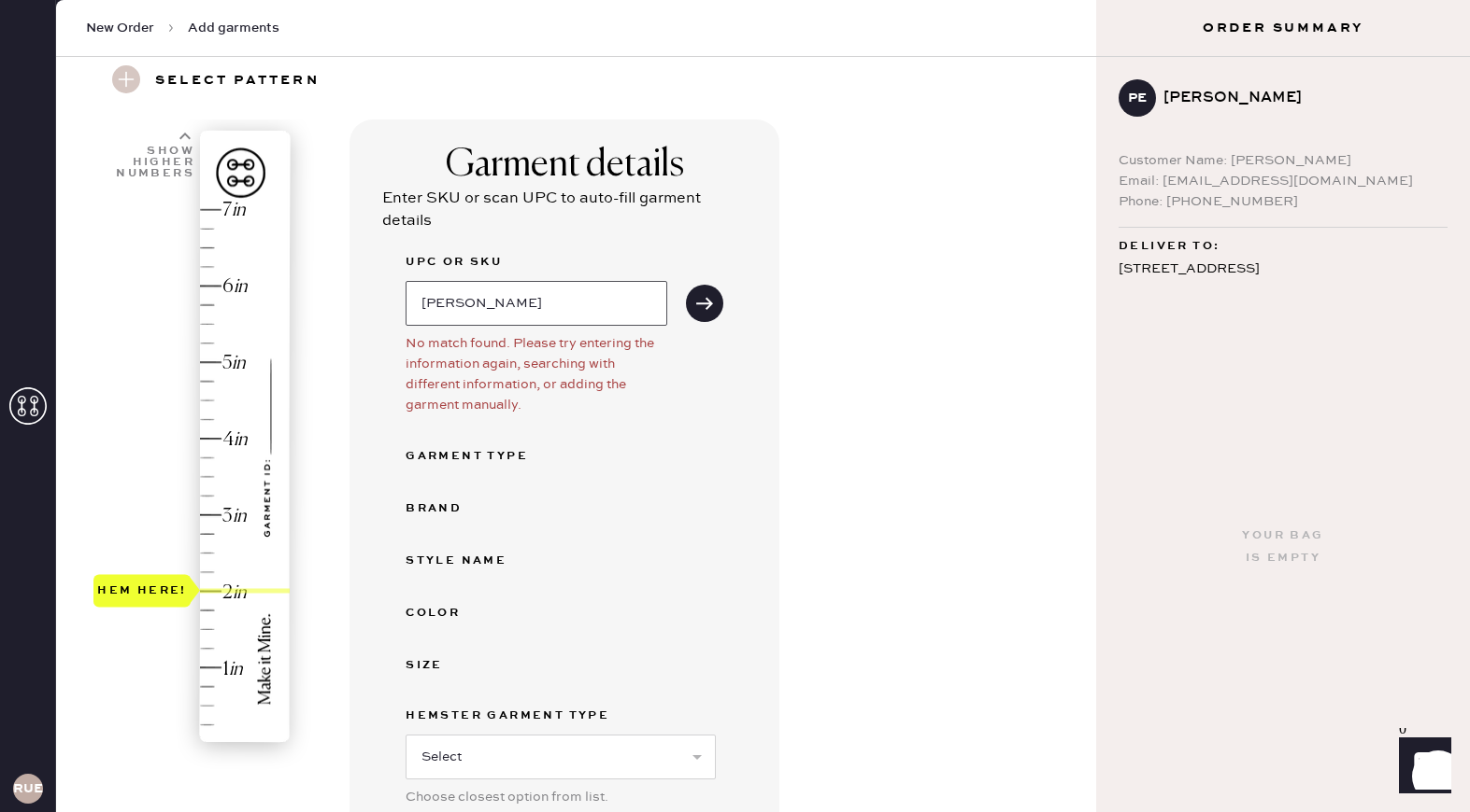
type input "[PERSON_NAME]"
click at [686, 285] on button "submit" at bounding box center [704, 304] width 37 height 37
click at [488, 282] on input "[PERSON_NAME]" at bounding box center [536, 304] width 262 height 45
click at [488, 281] on input "[PERSON_NAME]" at bounding box center [536, 304] width 262 height 45
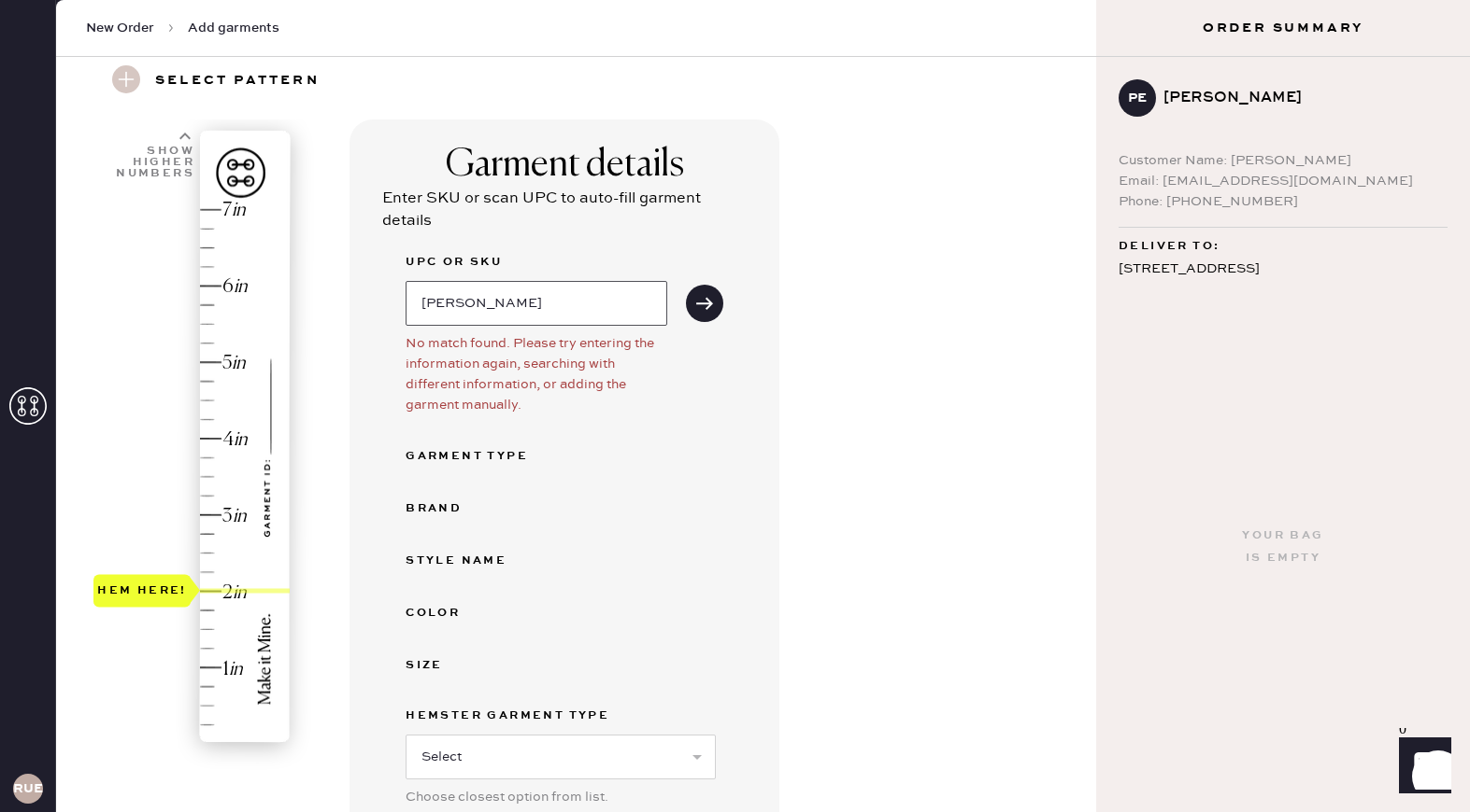
click at [488, 281] on input "[PERSON_NAME]" at bounding box center [536, 304] width 262 height 45
click at [150, 76] on div "Select pattern" at bounding box center [227, 81] width 252 height 32
click at [123, 74] on use at bounding box center [126, 79] width 28 height 28
click at [248, 93] on h3 "Select pattern" at bounding box center [237, 81] width 165 height 32
click at [148, 22] on span "New Order" at bounding box center [120, 27] width 68 height 18
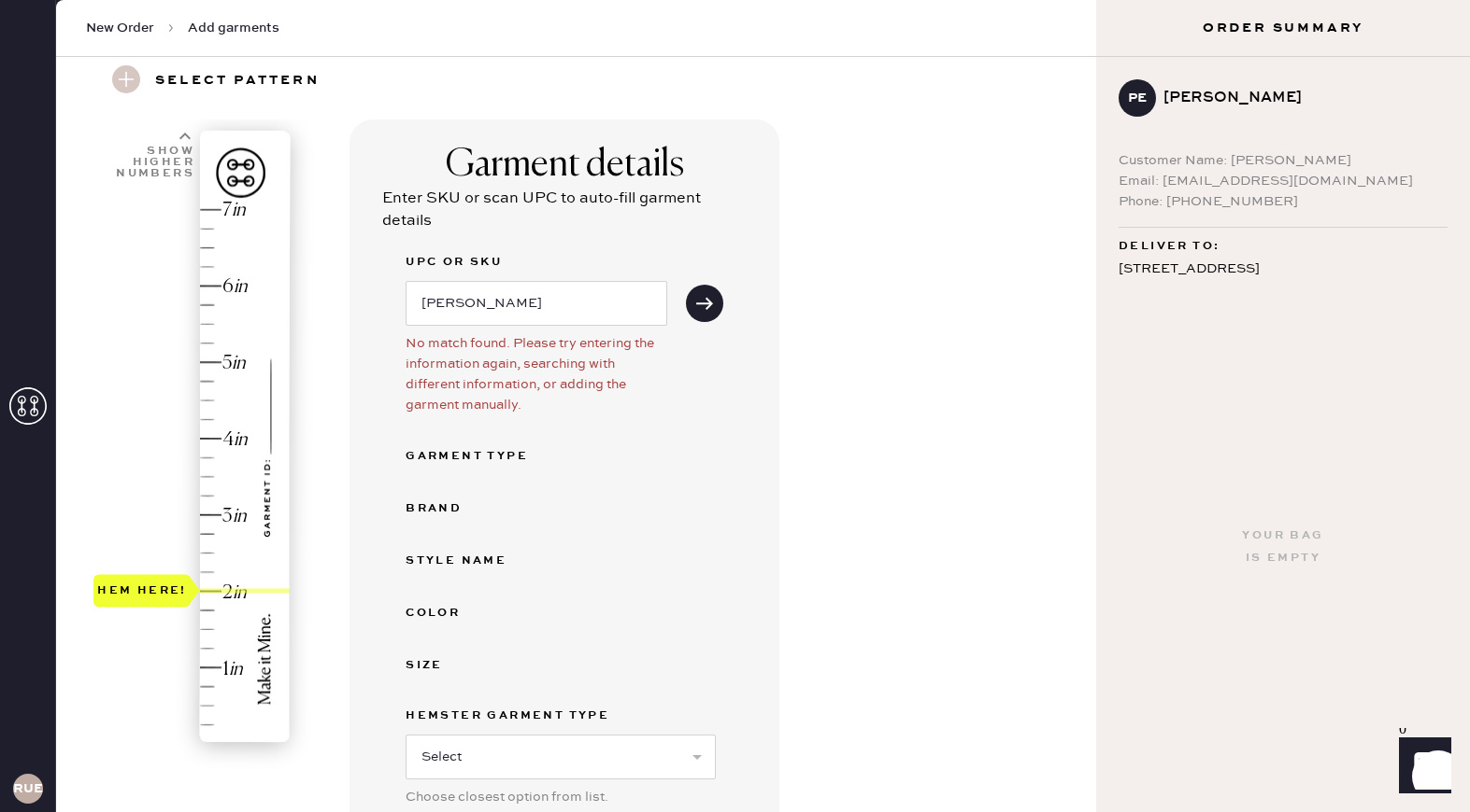
click at [134, 34] on span "New Order" at bounding box center [120, 27] width 68 height 18
click at [235, 34] on span "Add garments" at bounding box center [234, 27] width 92 height 18
click at [226, 25] on span "Add garments" at bounding box center [234, 27] width 92 height 18
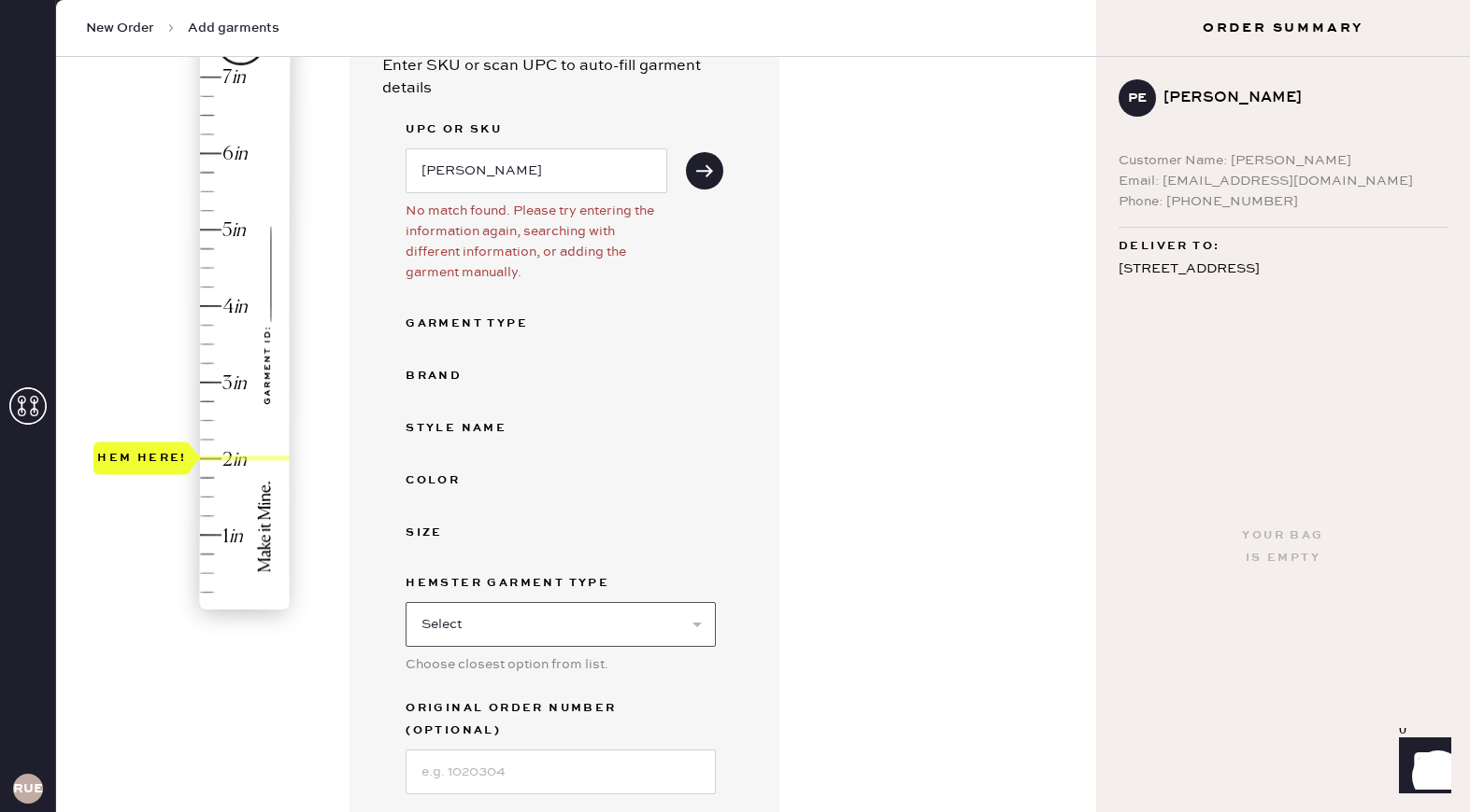
click at [504, 619] on select "Select Basic Skirt Jeans Leggings Pants Shorts Basic Sleeved Dress Basic Sleeve…" at bounding box center [560, 625] width 310 height 45
select select "4"
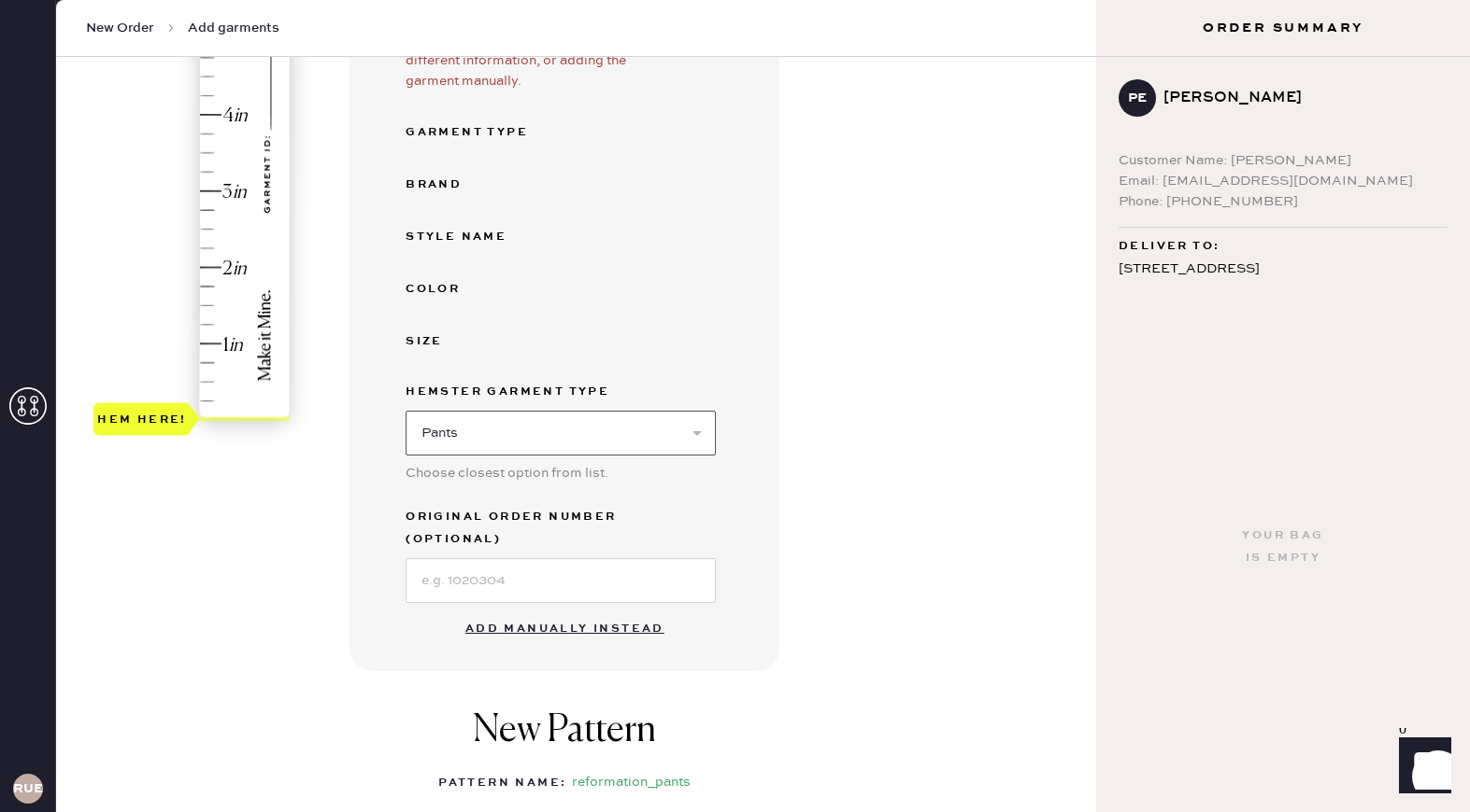
scroll to position [400, 0]
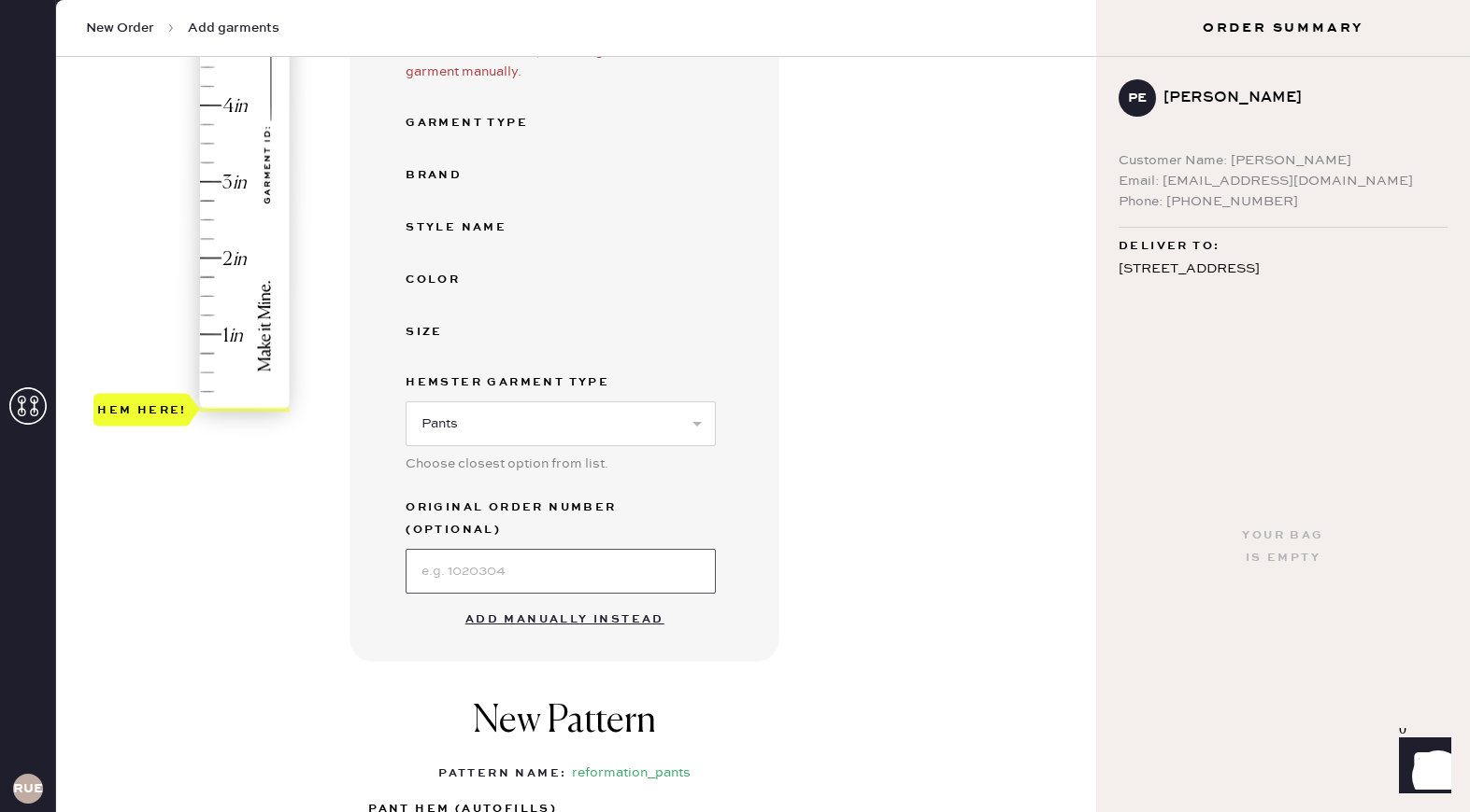
click at [583, 549] on input at bounding box center [560, 572] width 310 height 45
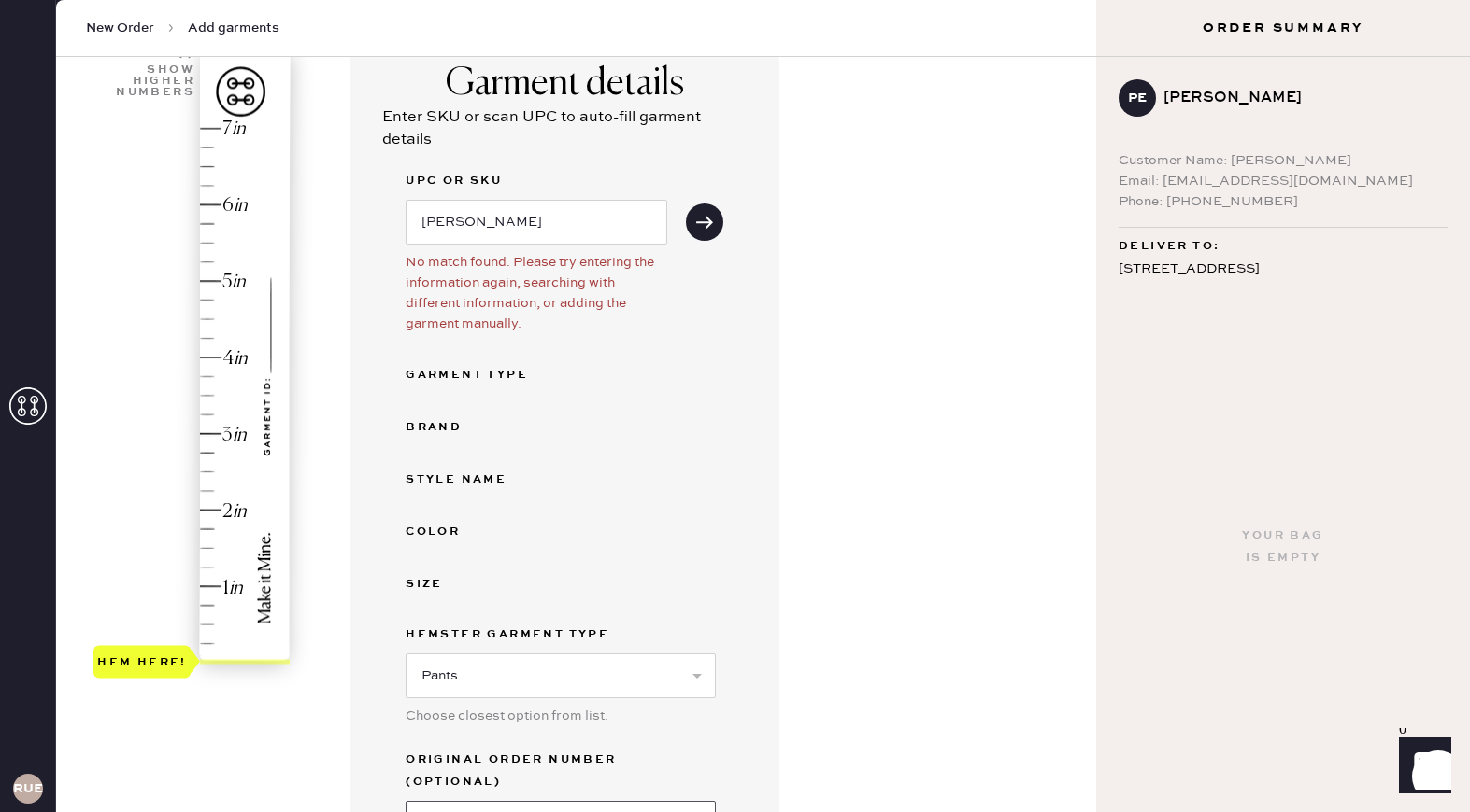
scroll to position [127, 0]
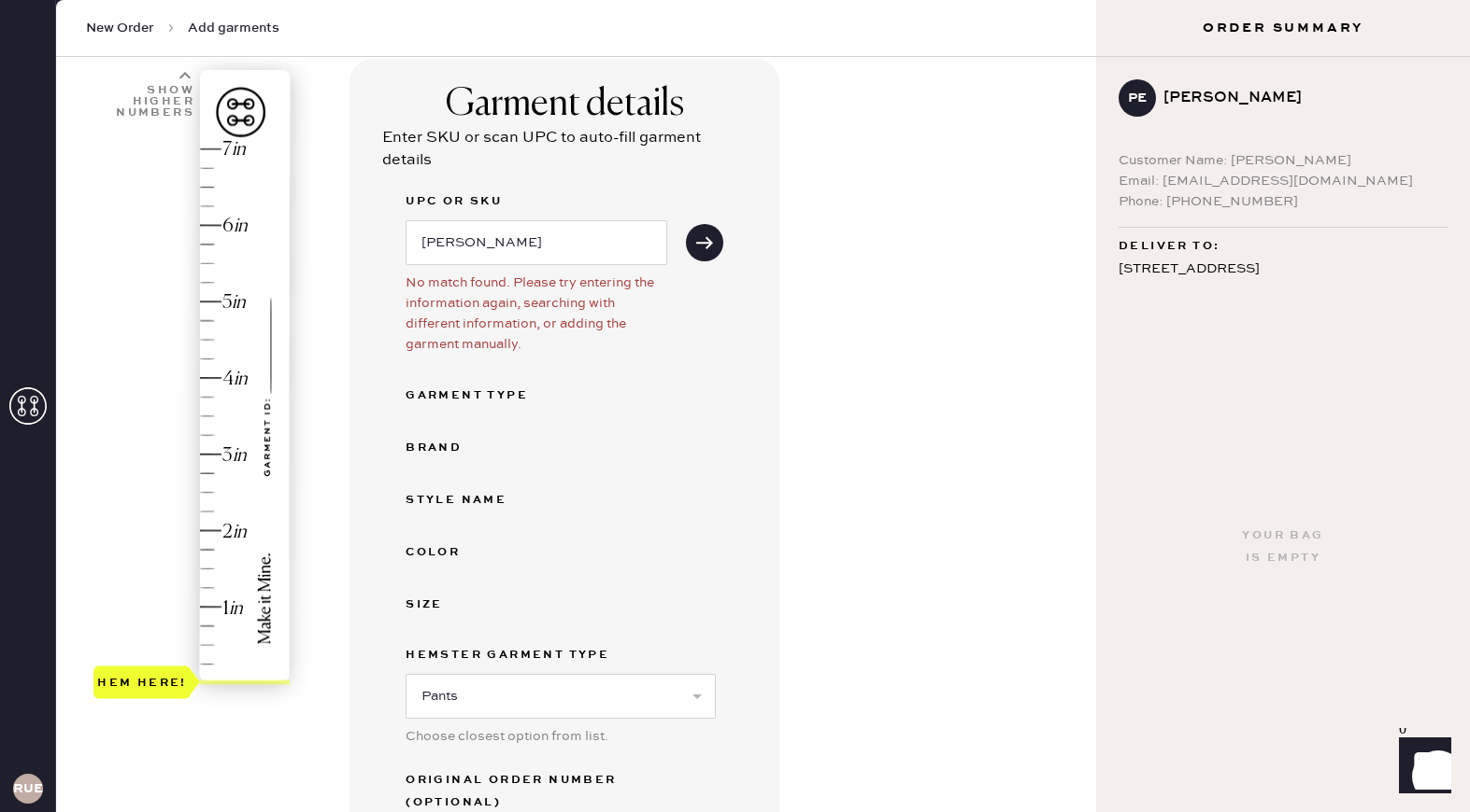
click at [495, 218] on div "[PERSON_NAME]" at bounding box center [536, 241] width 262 height 49
click at [497, 261] on input "[PERSON_NAME]" at bounding box center [536, 242] width 262 height 45
click at [497, 260] on input "[PERSON_NAME]" at bounding box center [536, 242] width 262 height 45
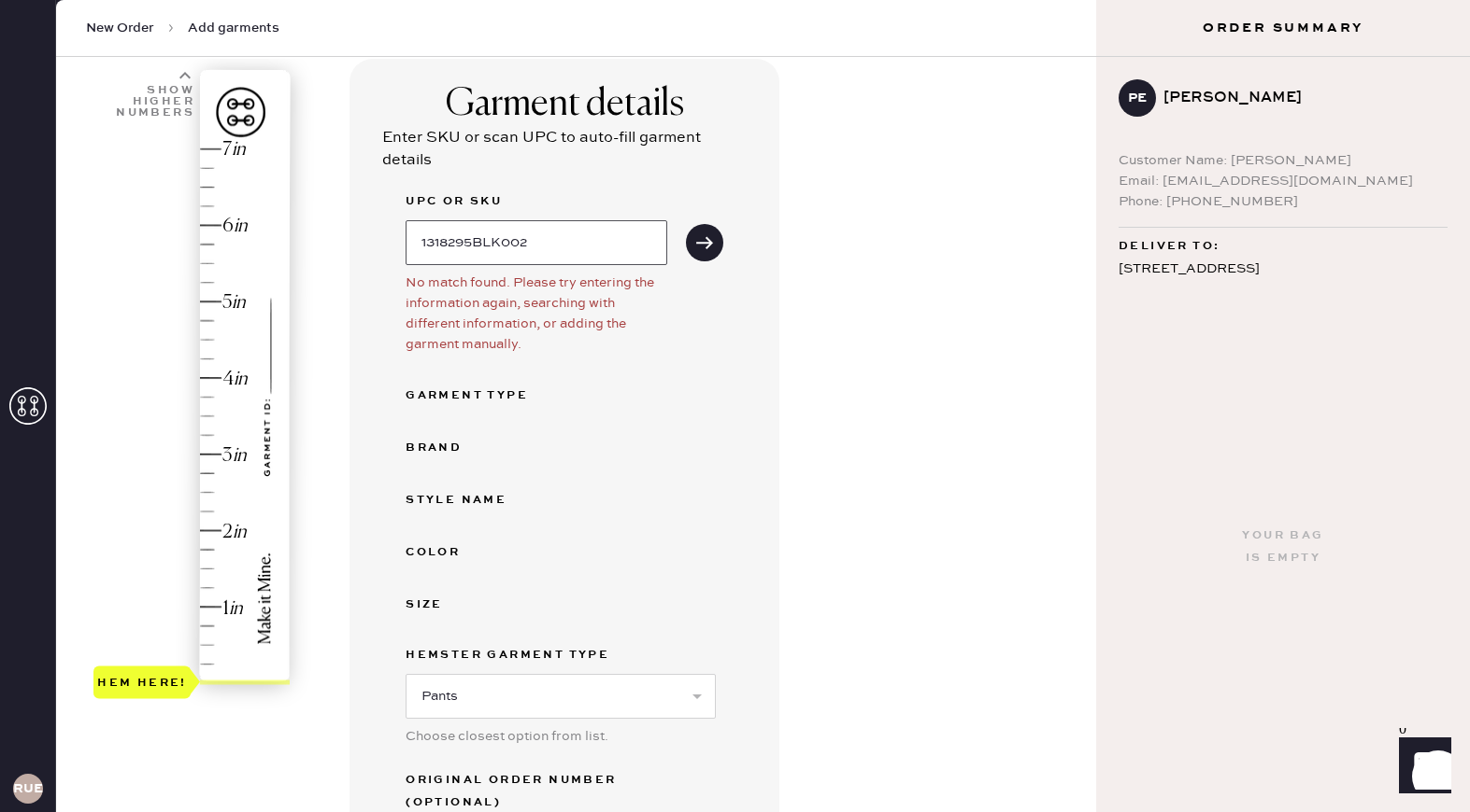
click at [576, 221] on input "1318295BLK002" at bounding box center [536, 242] width 262 height 45
type input "1318295BLK002"
click at [697, 232] on button "submit" at bounding box center [704, 242] width 37 height 37
click at [708, 239] on use "submit" at bounding box center [704, 242] width 17 height 12
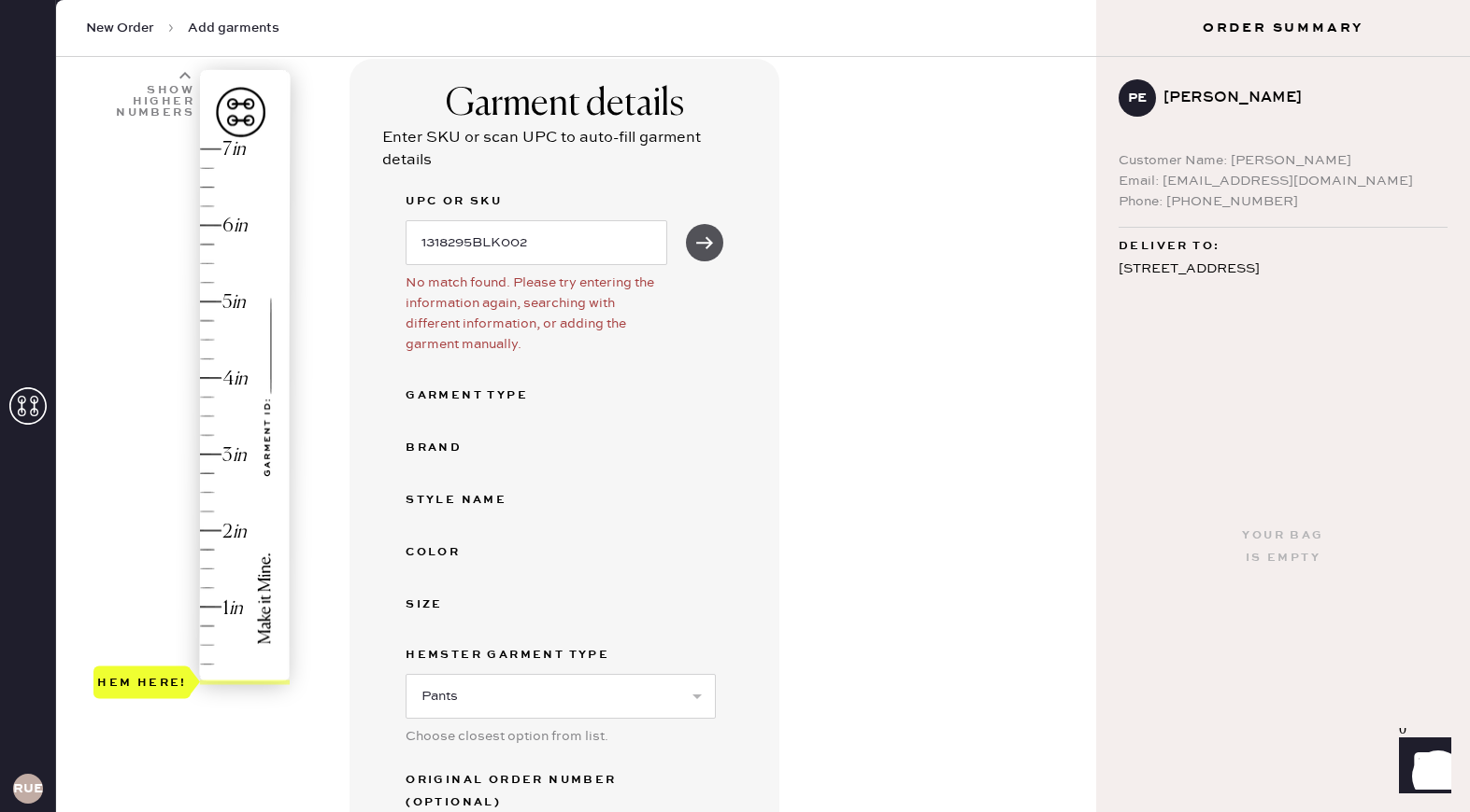
click at [708, 239] on use "submit" at bounding box center [704, 242] width 17 height 12
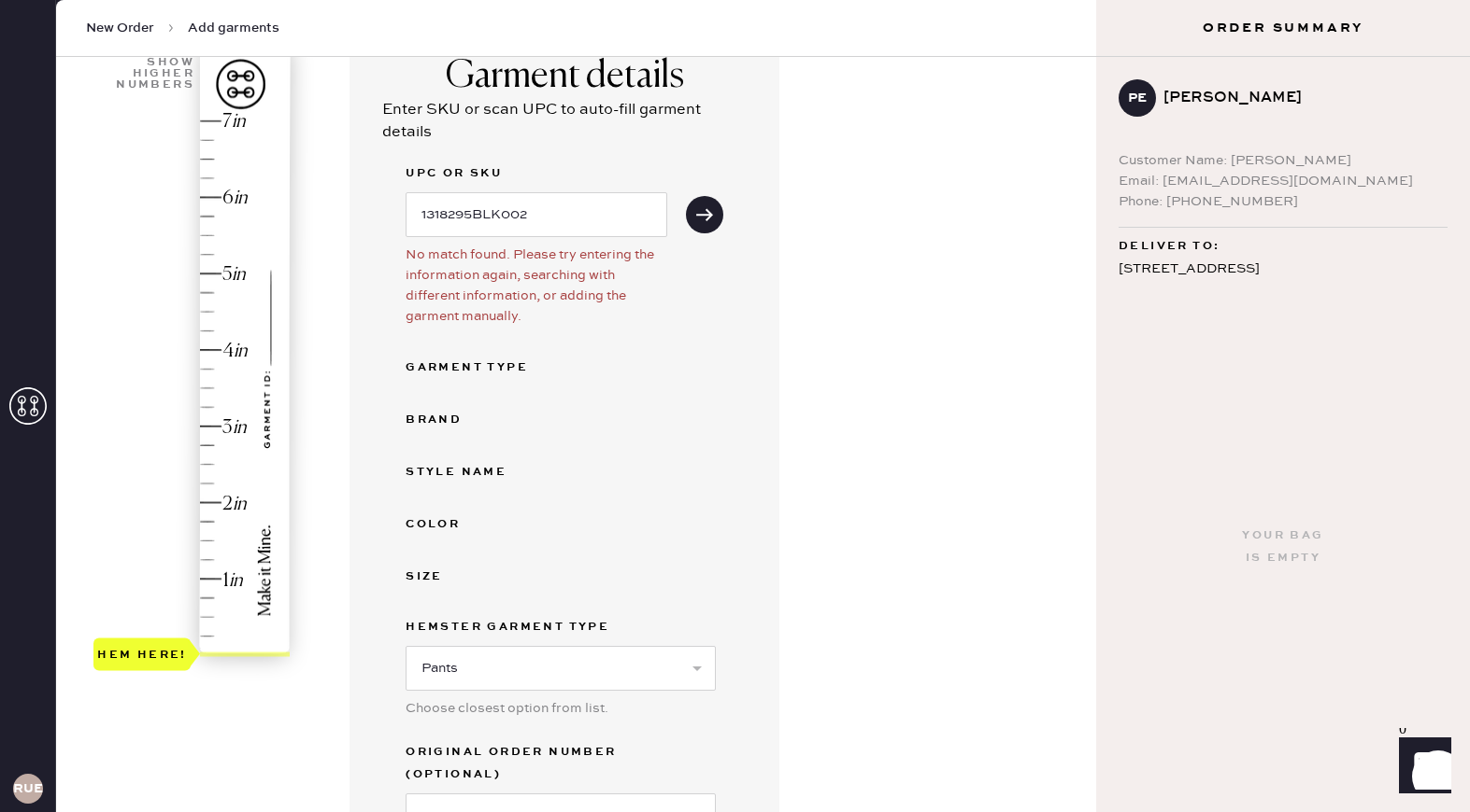
scroll to position [184, 0]
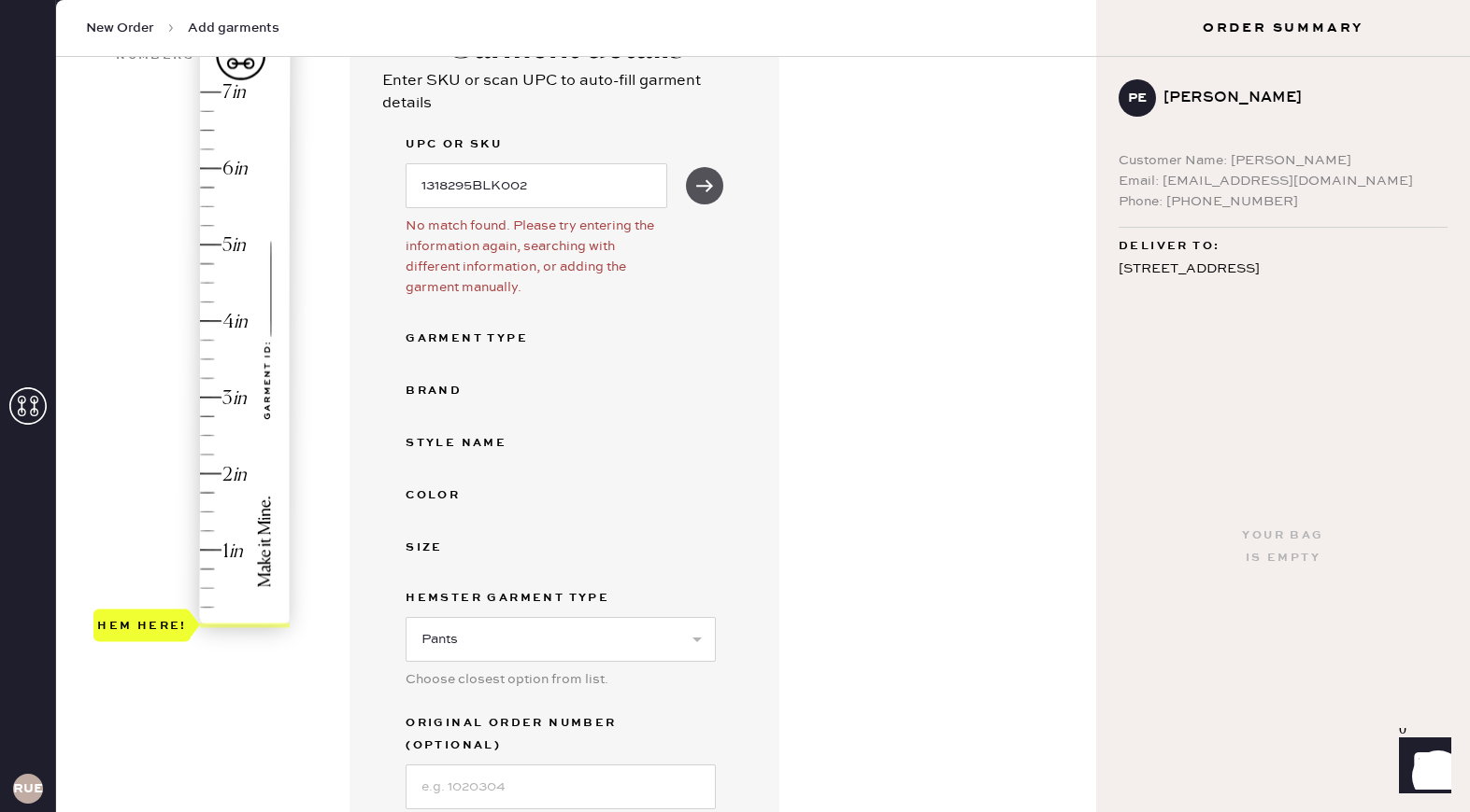
click at [692, 198] on button "submit" at bounding box center [704, 186] width 37 height 37
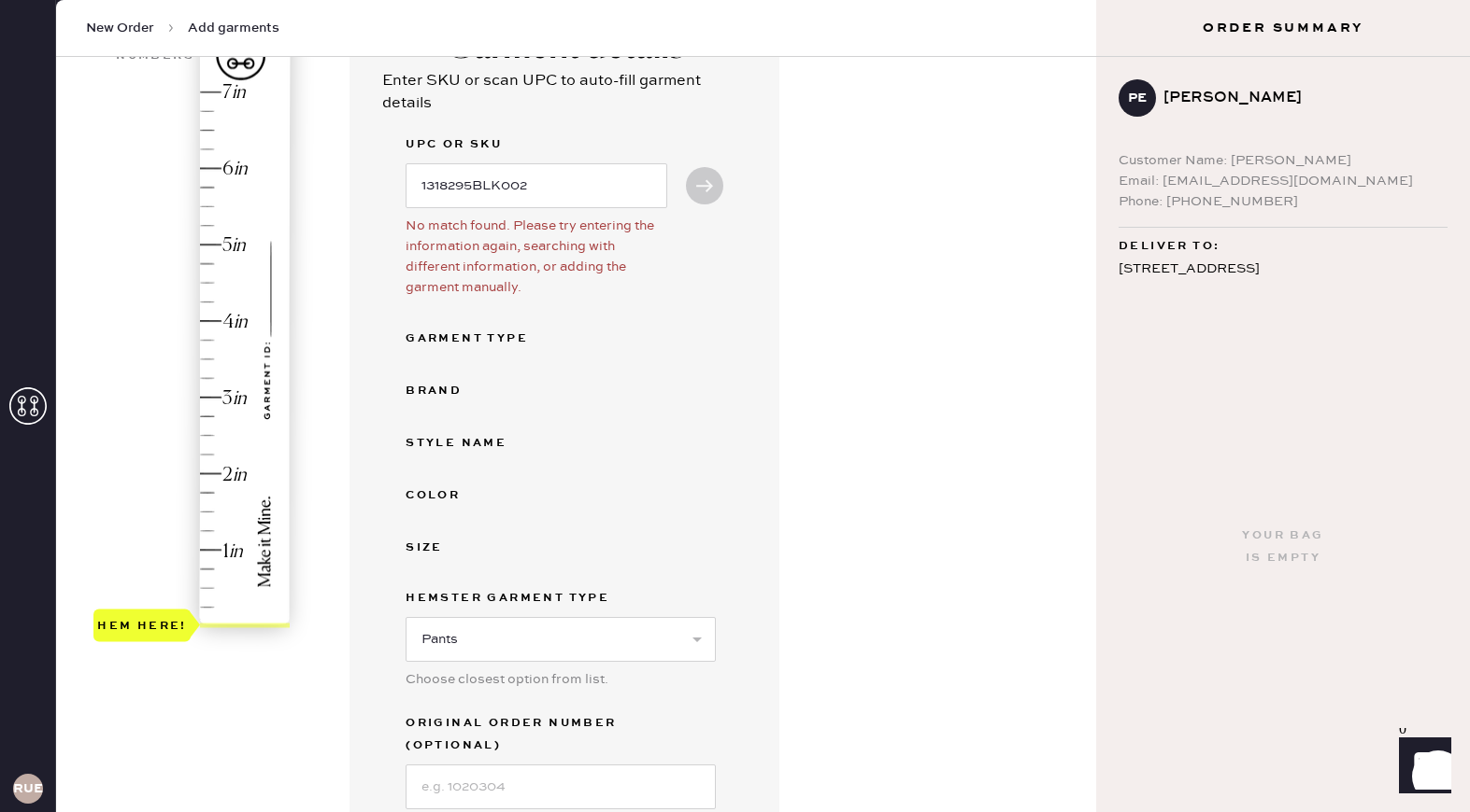
click at [692, 198] on button "submit" at bounding box center [704, 186] width 37 height 37
click at [703, 196] on button "submit" at bounding box center [704, 186] width 37 height 37
type input "2"
click at [210, 469] on div "Hem here!" at bounding box center [193, 359] width 199 height 551
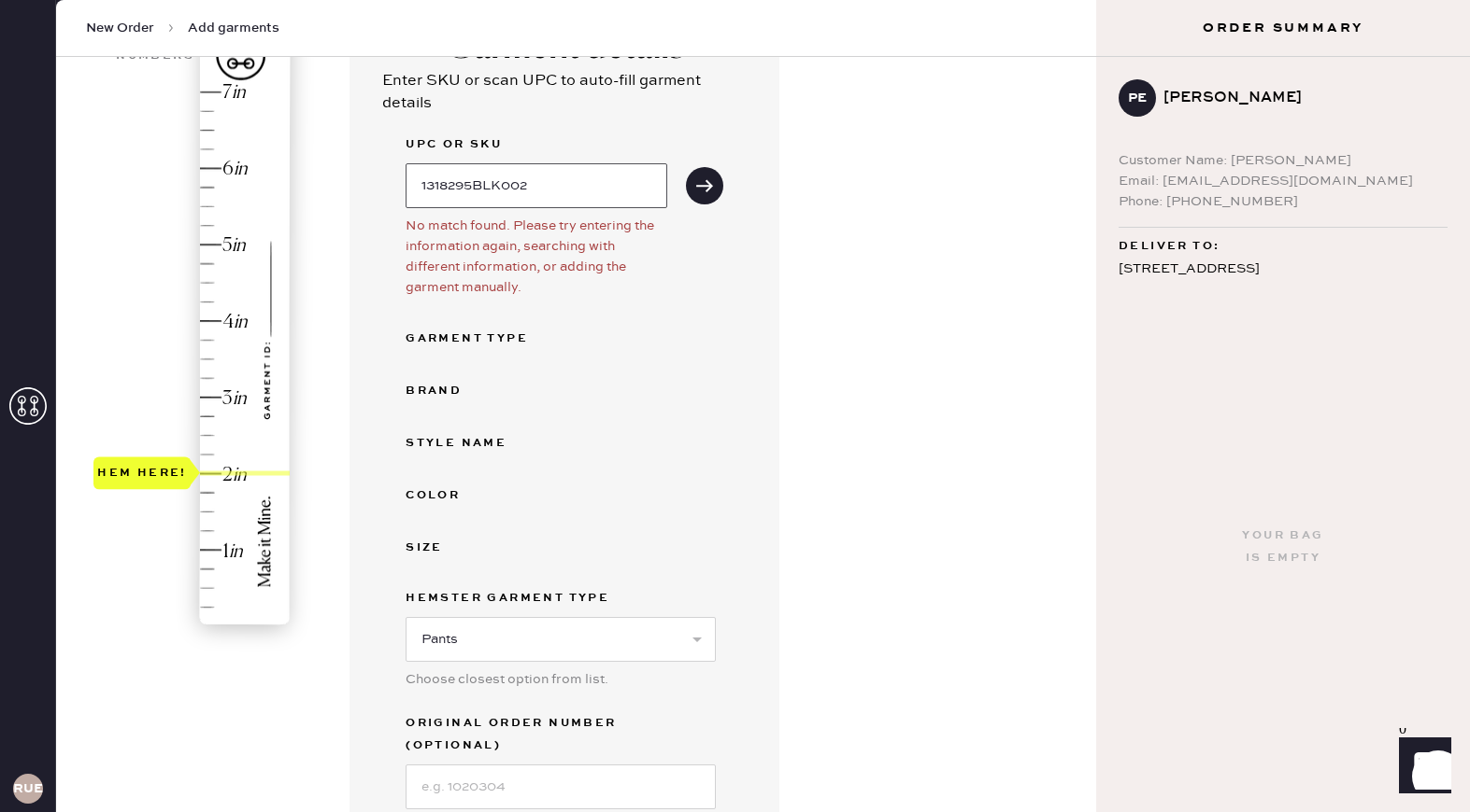
click at [564, 192] on input "1318295BLK002" at bounding box center [536, 186] width 262 height 45
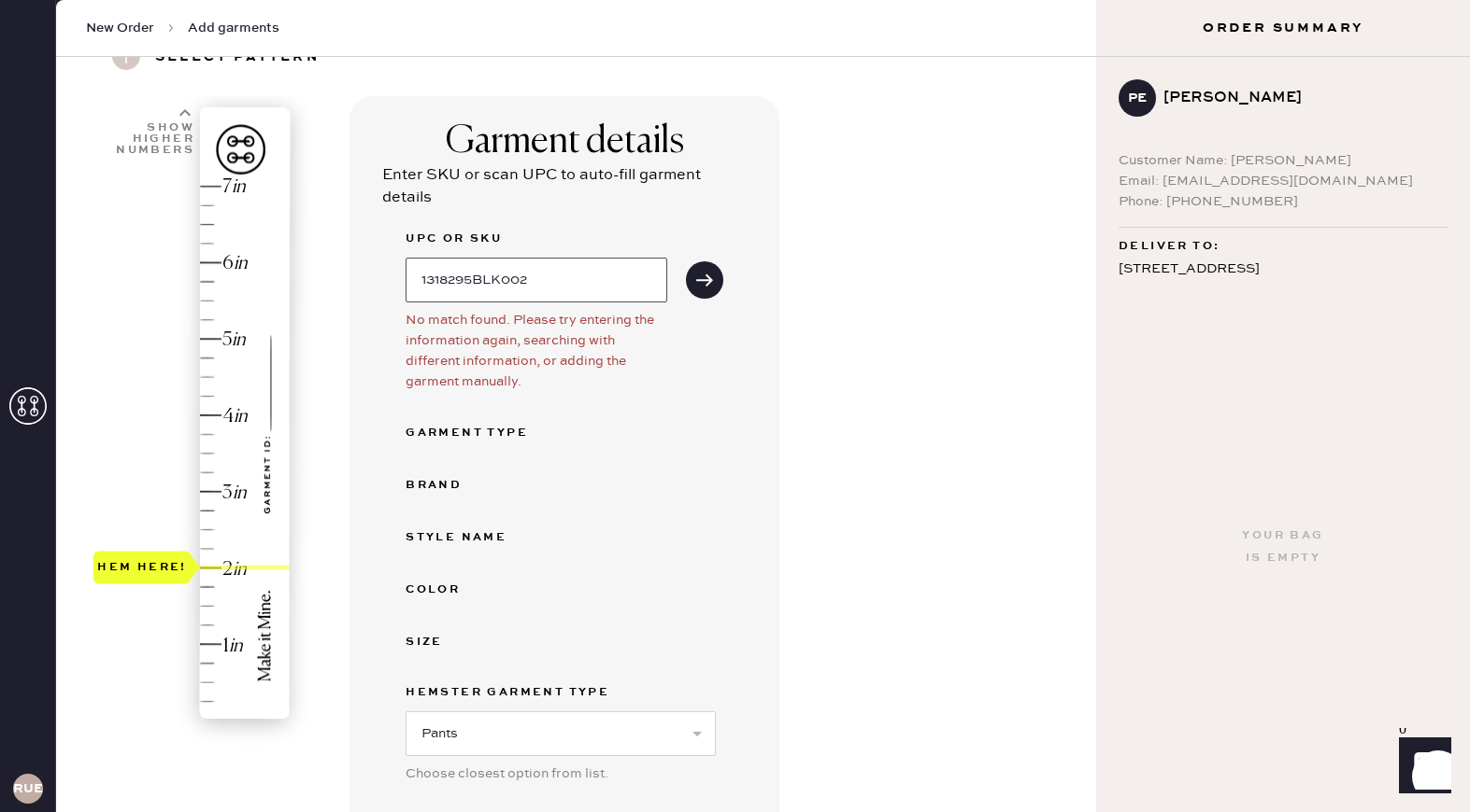
scroll to position [0, 0]
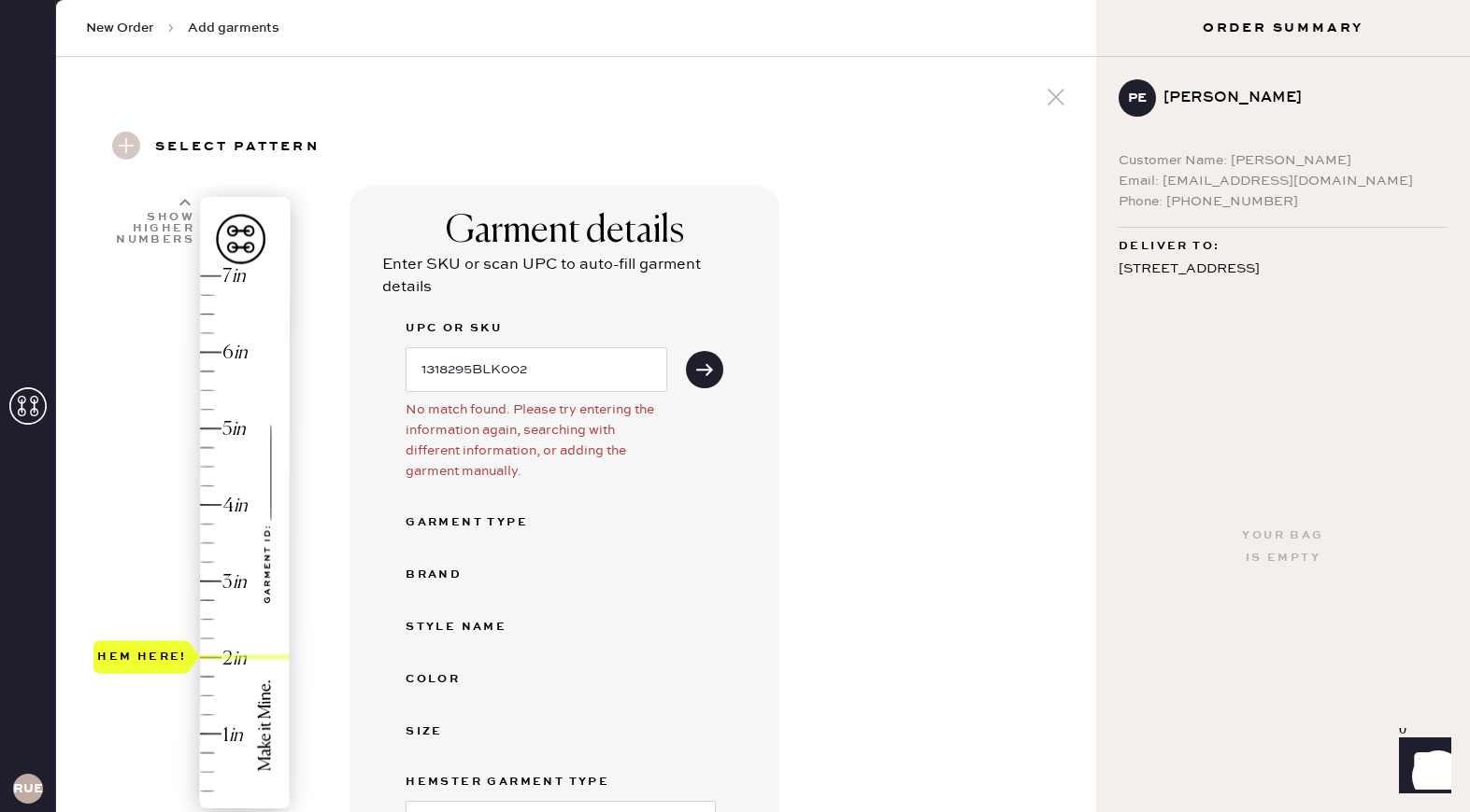
click at [613, 528] on div "Garment Type" at bounding box center [564, 523] width 318 height 22
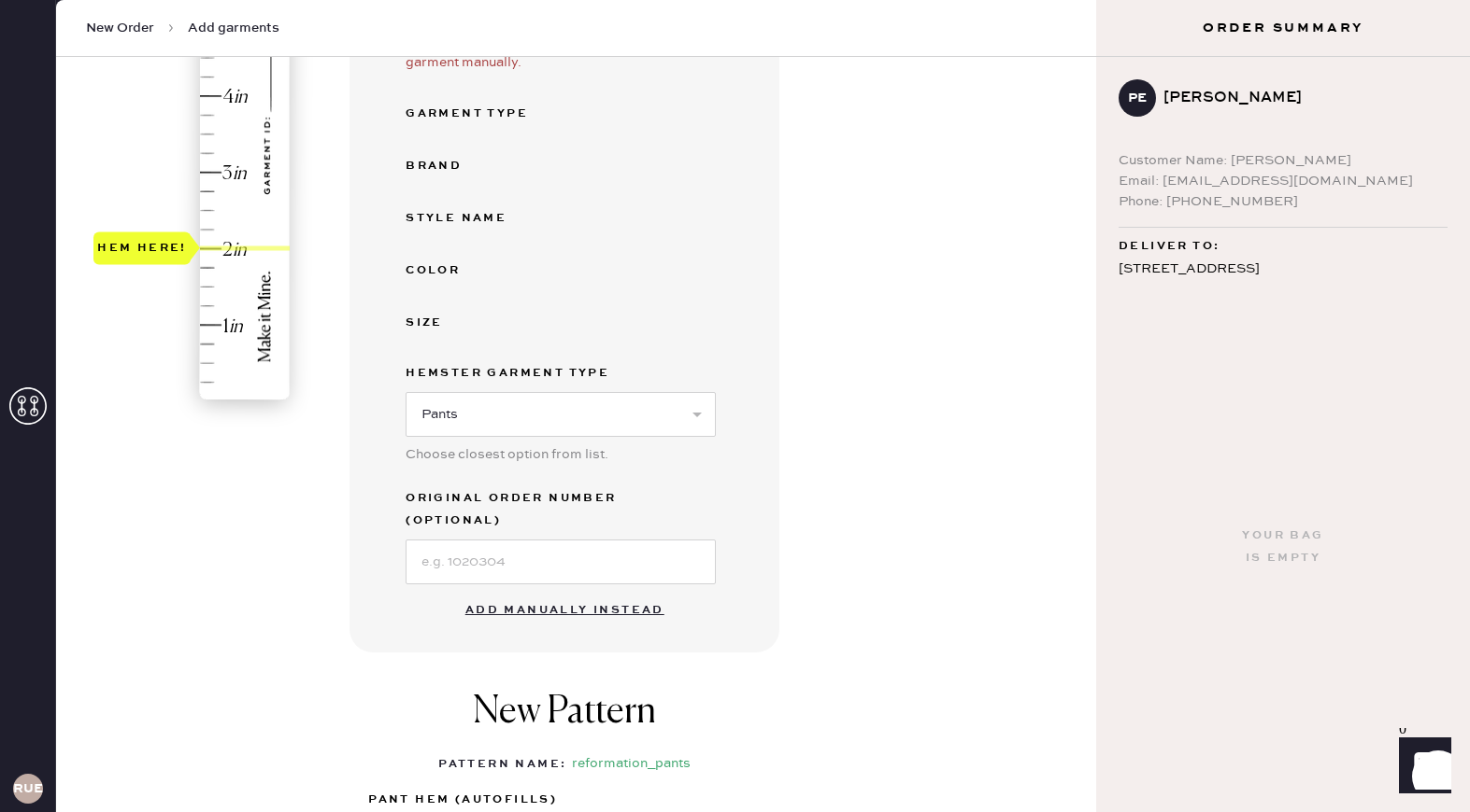
scroll to position [428, 0]
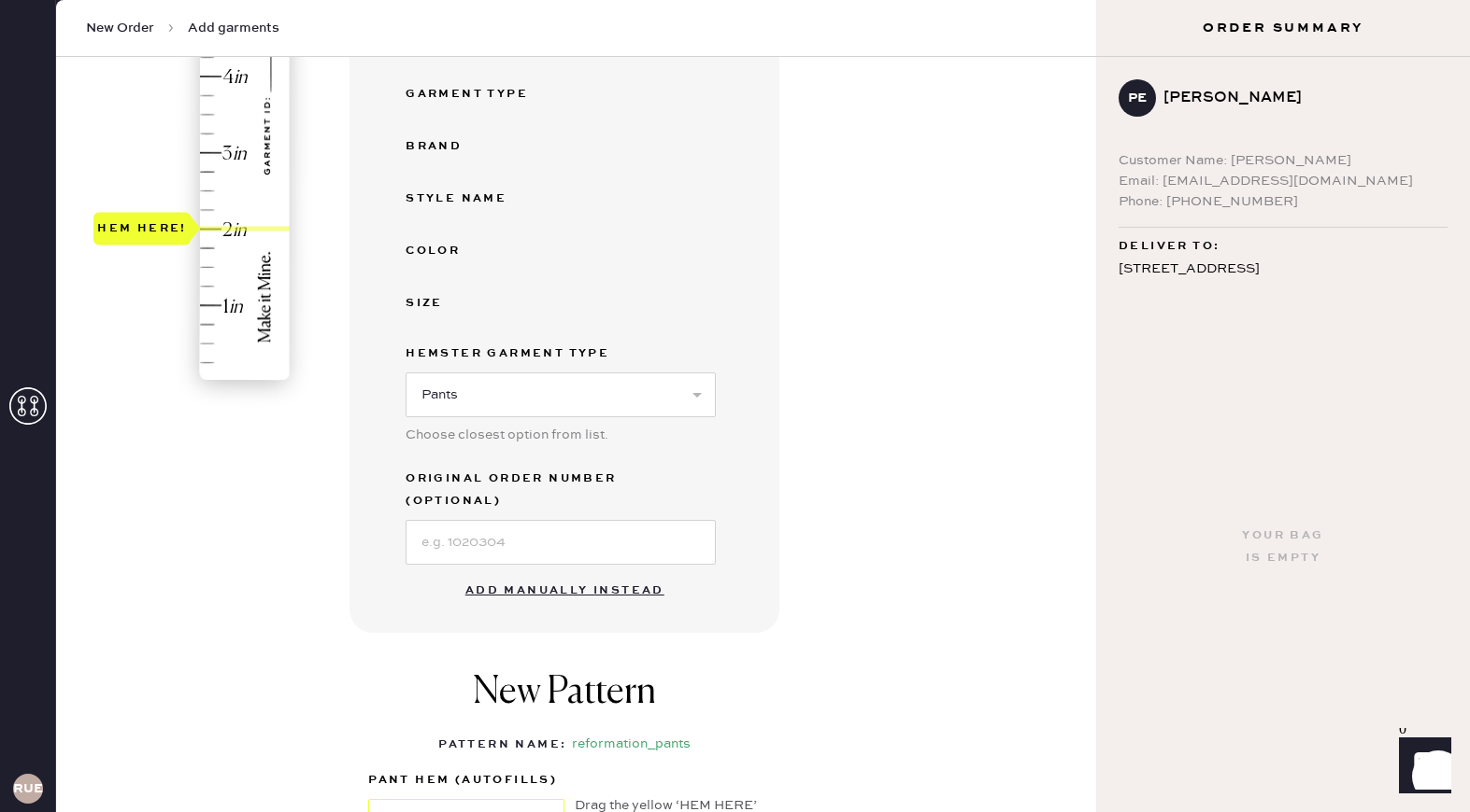
click at [601, 572] on button "Add manually instead" at bounding box center [564, 591] width 221 height 37
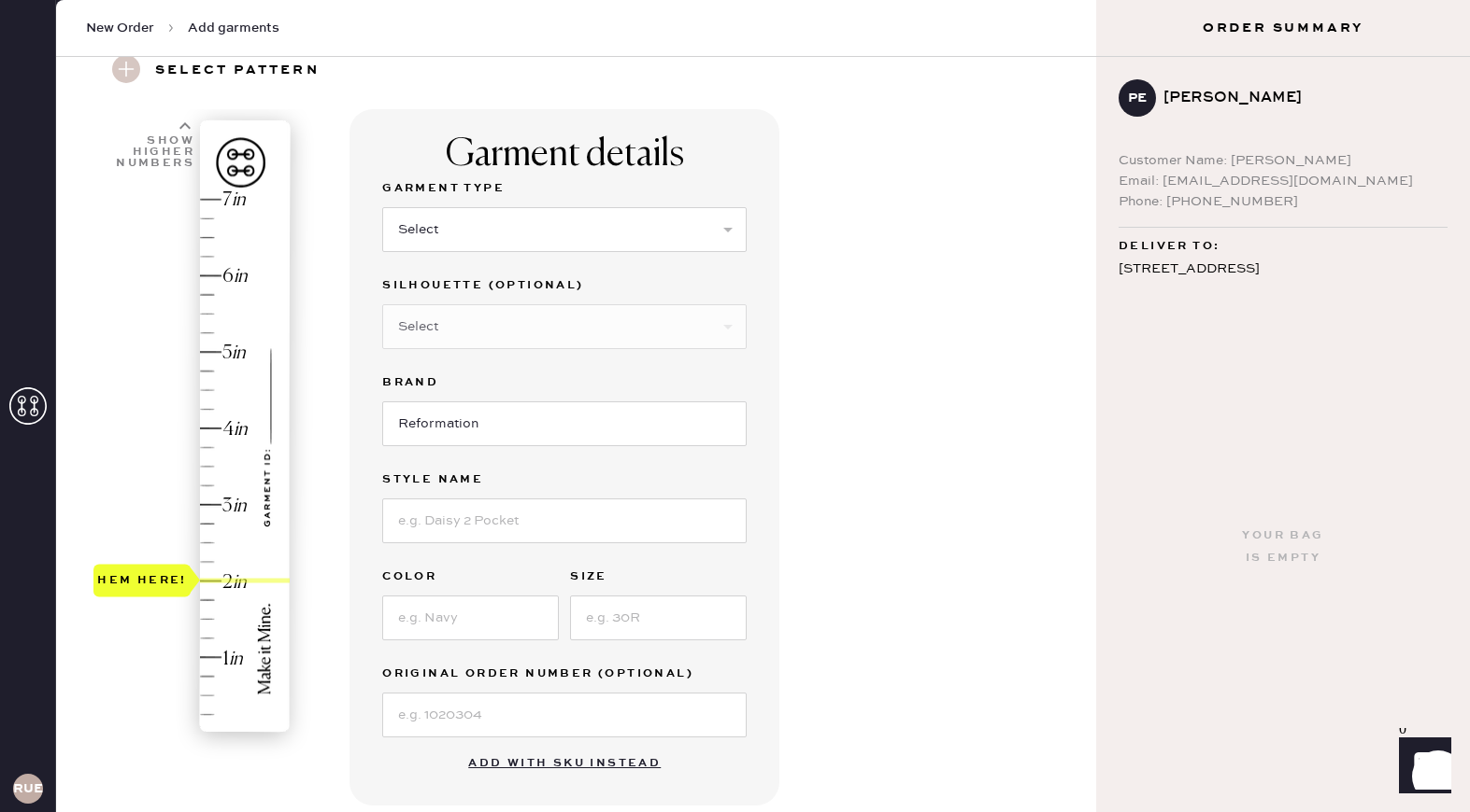
scroll to position [75, 0]
click at [565, 522] on input at bounding box center [564, 523] width 364 height 45
click at [424, 624] on input at bounding box center [470, 620] width 176 height 45
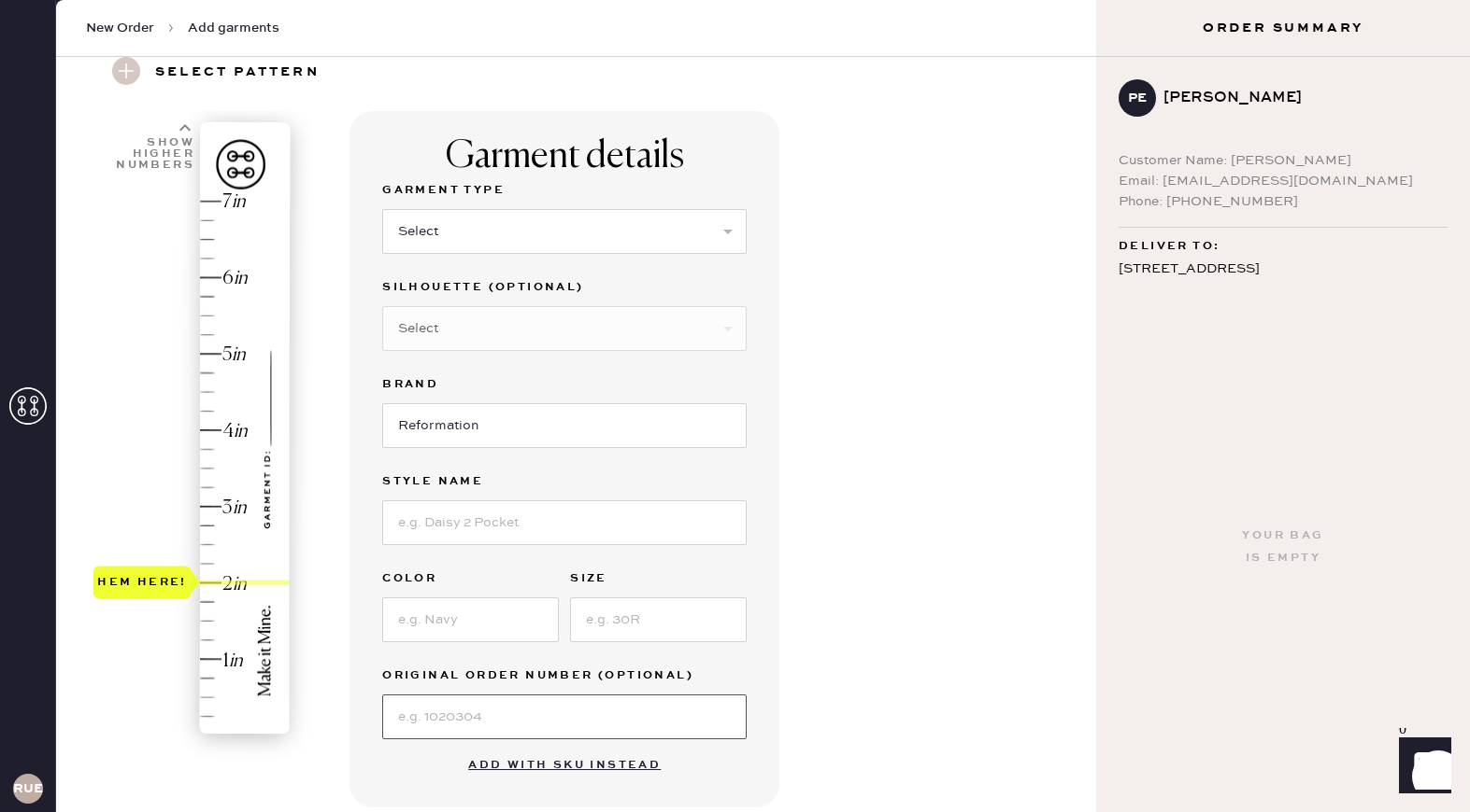
click at [489, 713] on input at bounding box center [564, 718] width 364 height 45
click at [466, 238] on select "Select Basic Skirt Jeans Leggings Pants Shorts Basic Sleeved Dress Basic Sleeve…" at bounding box center [564, 232] width 364 height 45
click at [509, 205] on div "Select Basic Skirt Jeans Leggings Pants Shorts Basic Sleeved Dress Basic Sleeve…" at bounding box center [564, 230] width 364 height 49
click at [463, 235] on select "Select Basic Skirt Jeans Leggings Pants Shorts Basic Sleeved Dress Basic Sleeve…" at bounding box center [564, 232] width 364 height 45
select select "4"
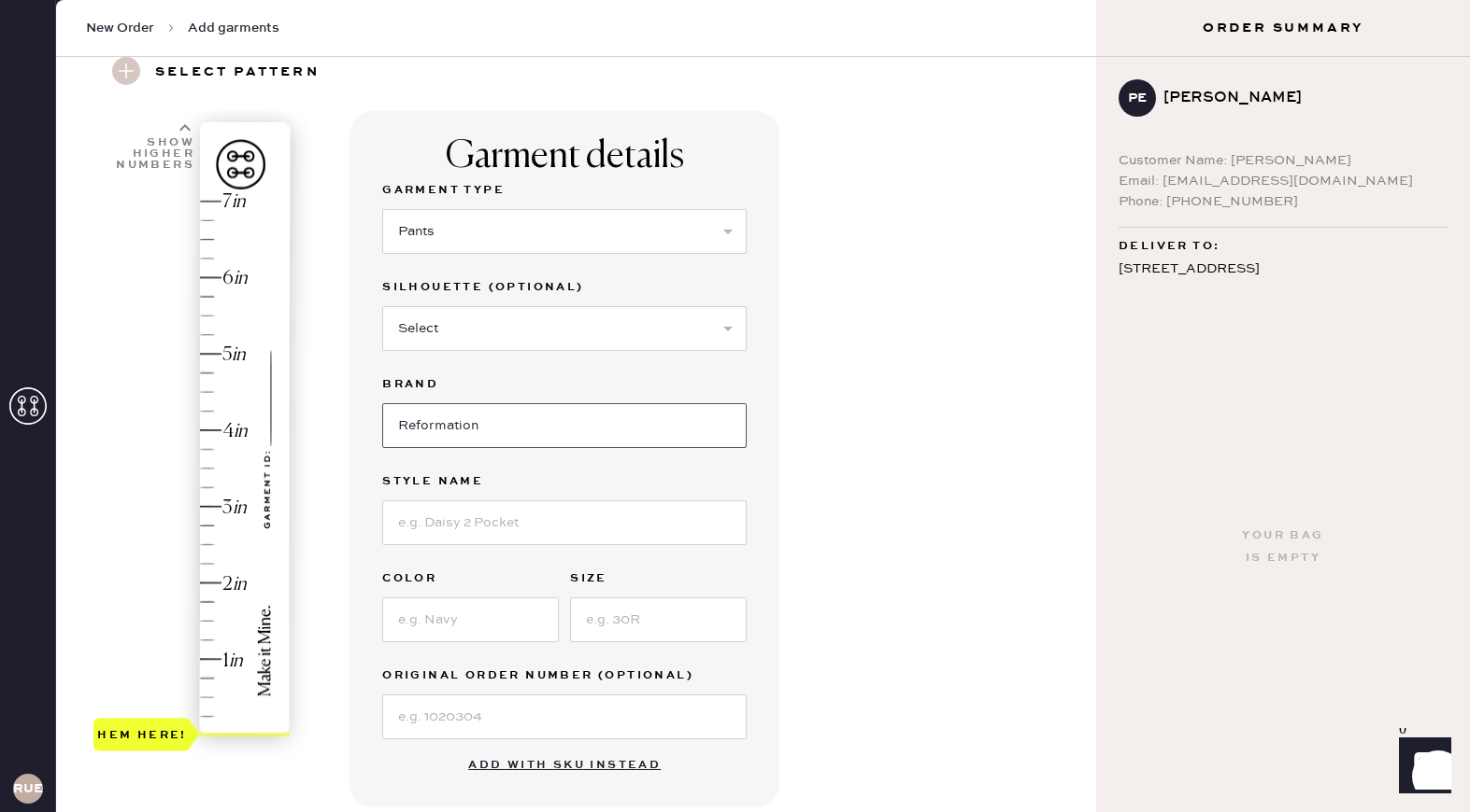
click at [441, 445] on input "Reformation" at bounding box center [564, 425] width 364 height 45
click at [499, 338] on select "Select Joggers Shorts Cropped Flare Boot Cut Straight Skinny Other" at bounding box center [564, 329] width 364 height 45
click at [546, 320] on select "Select Joggers Shorts Cropped Flare Boot Cut Straight Skinny Other" at bounding box center [564, 329] width 364 height 45
select select "11"
click at [464, 519] on input at bounding box center [564, 523] width 364 height 45
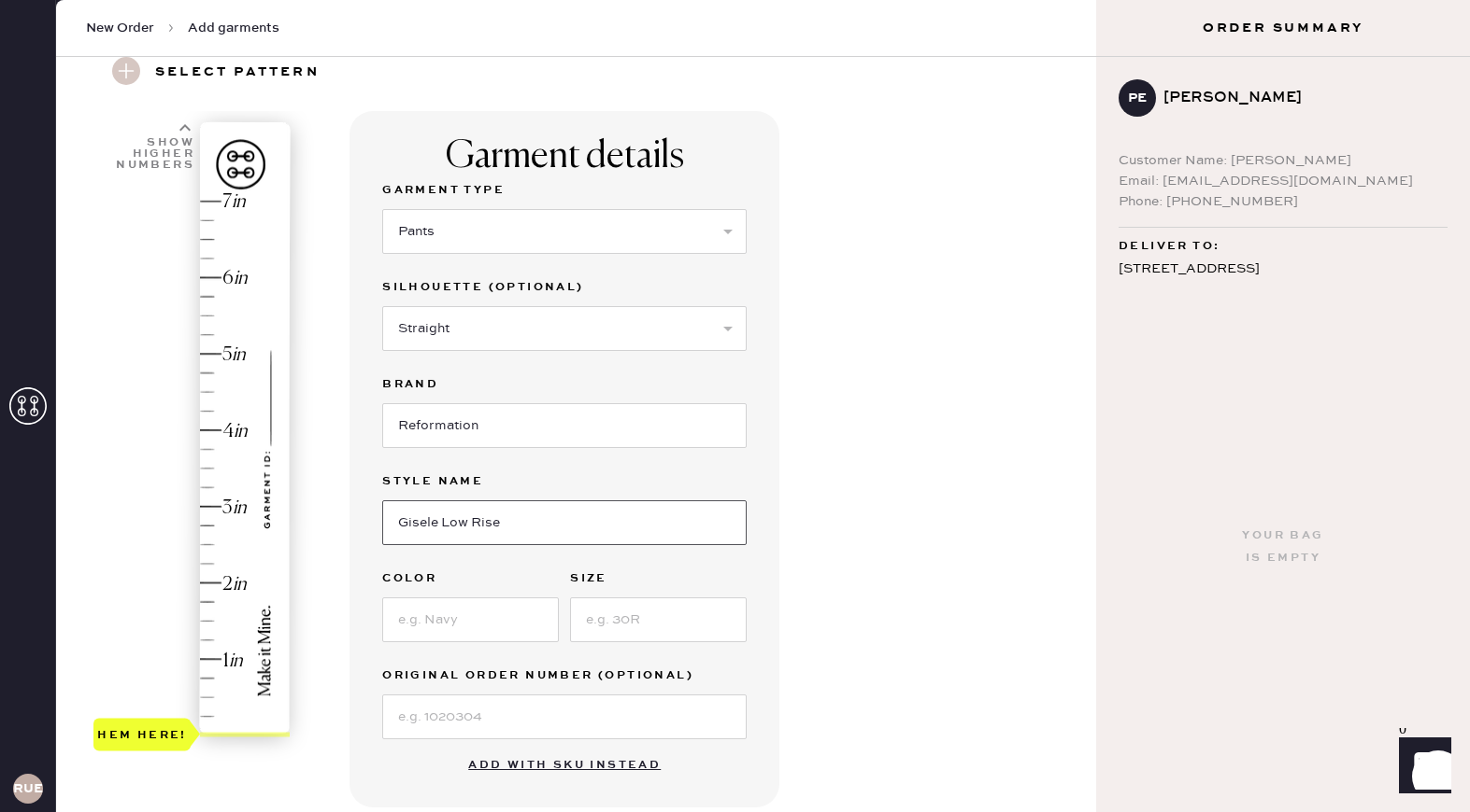
type input "Gisele Low Rise"
click at [424, 621] on input at bounding box center [470, 620] width 176 height 45
type input "Black"
click at [725, 616] on input at bounding box center [658, 620] width 176 height 45
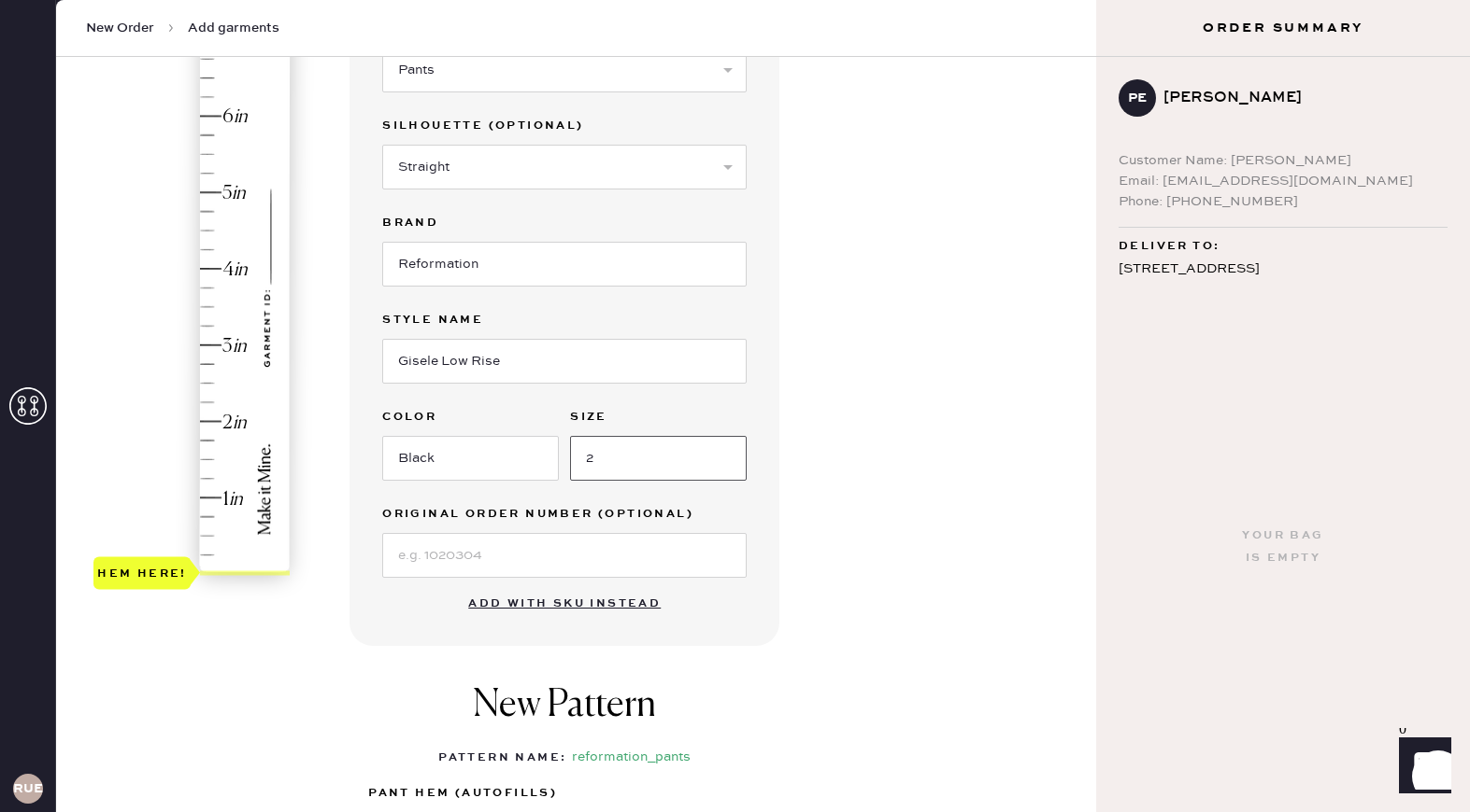
scroll to position [240, 0]
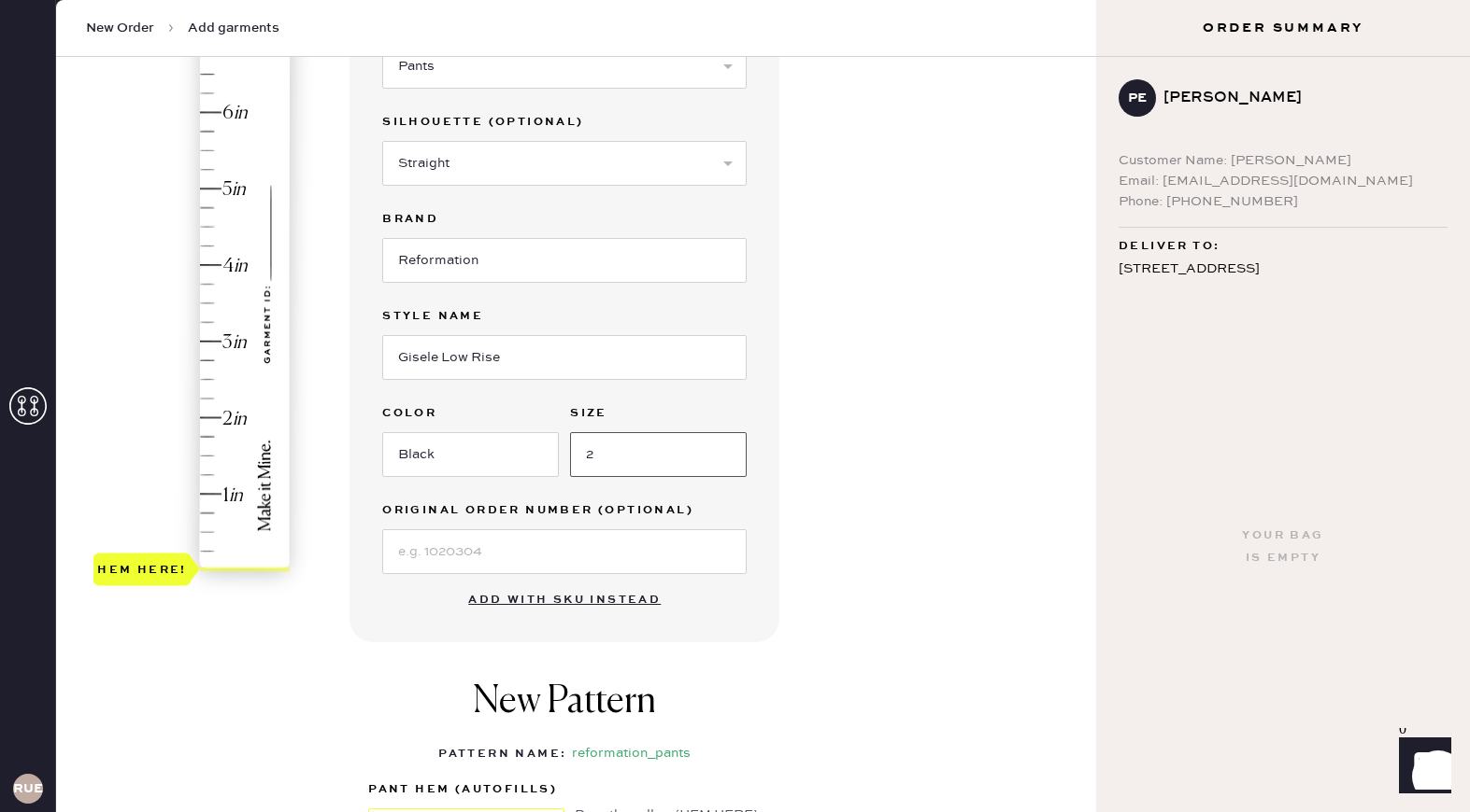
type input "2"
click at [984, 397] on div "Garment details Garment Type Select Basic Skirt Jeans Leggings Pants Shorts Bas…" at bounding box center [715, 476] width 732 height 1061
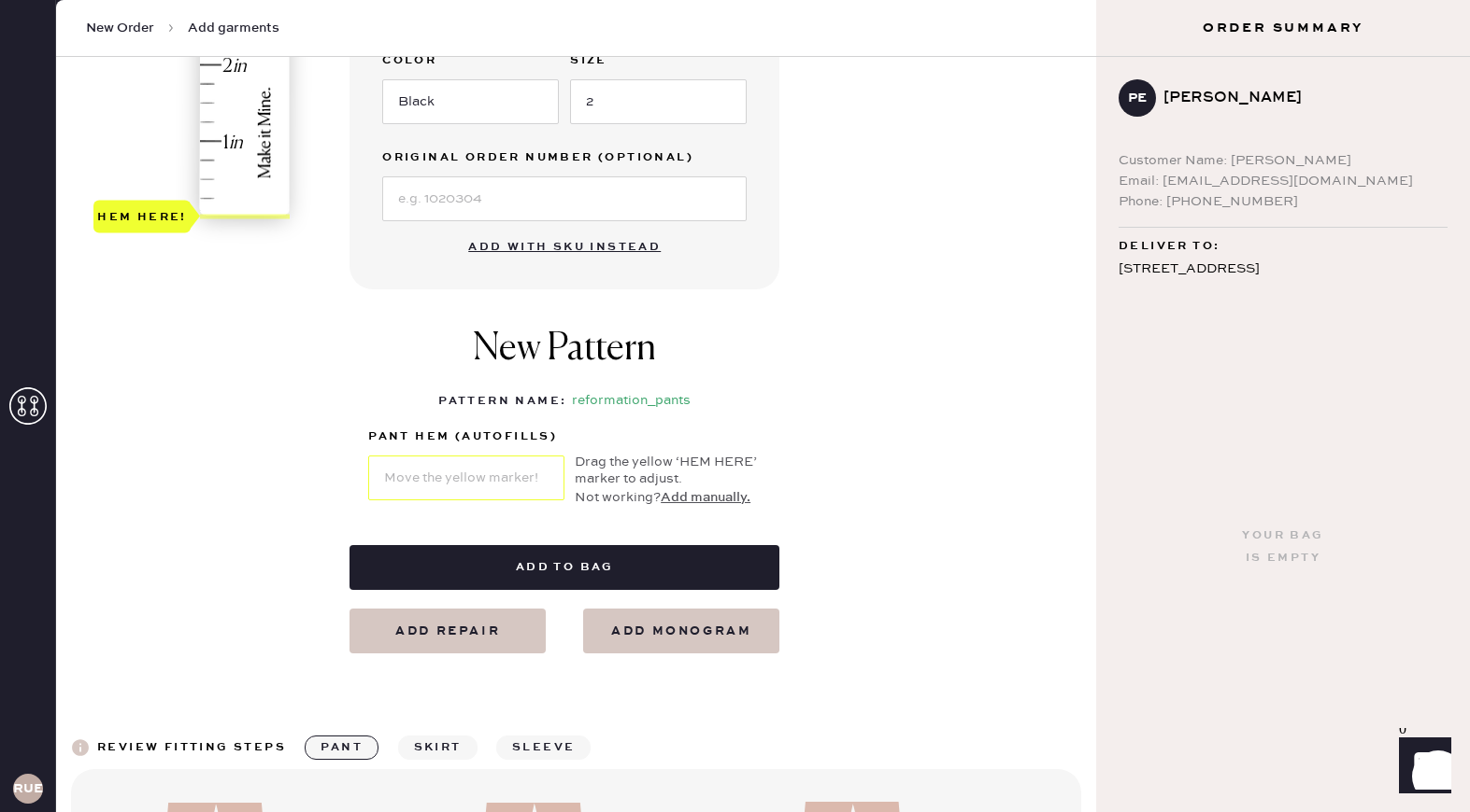
scroll to position [544, 0]
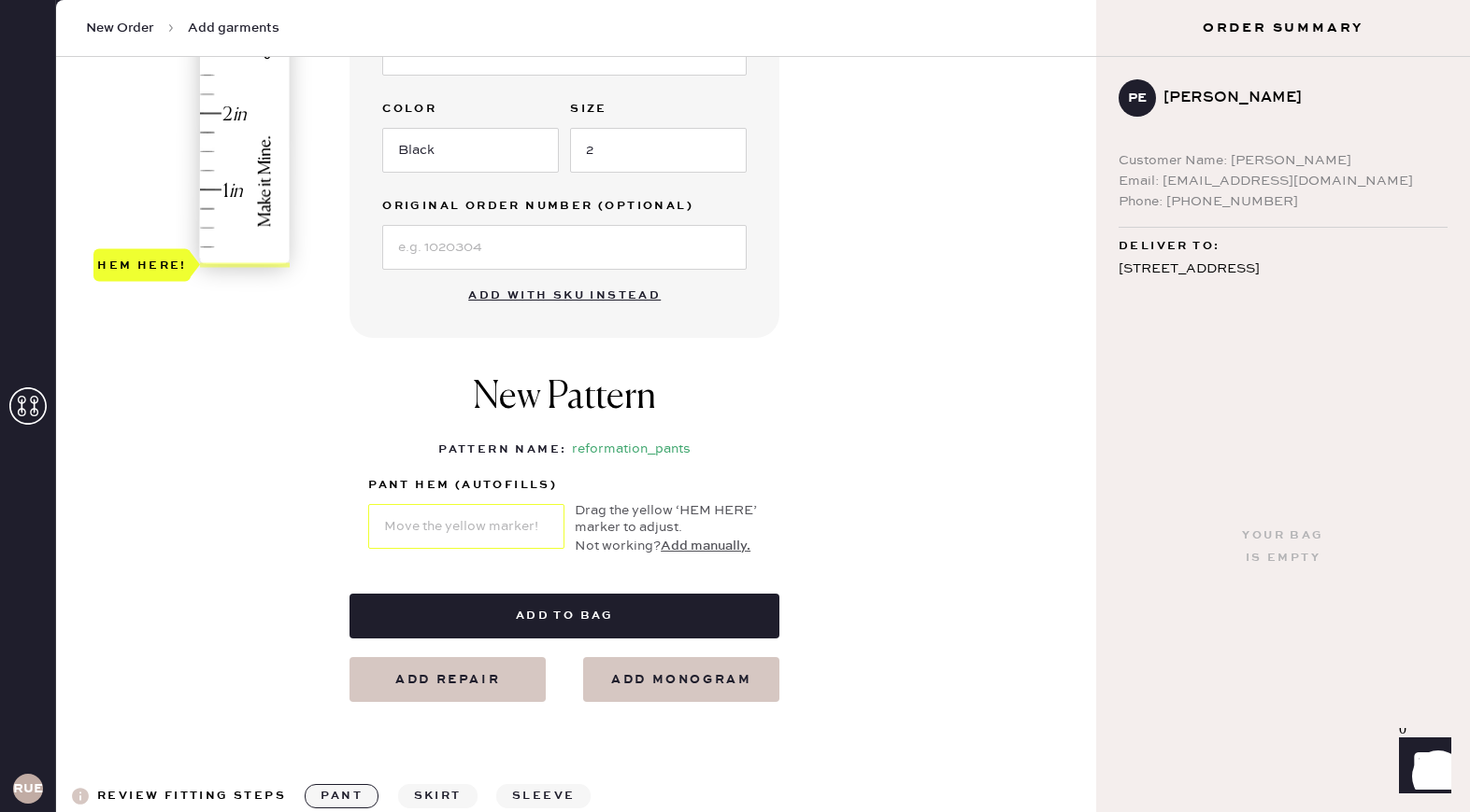
type input "2"
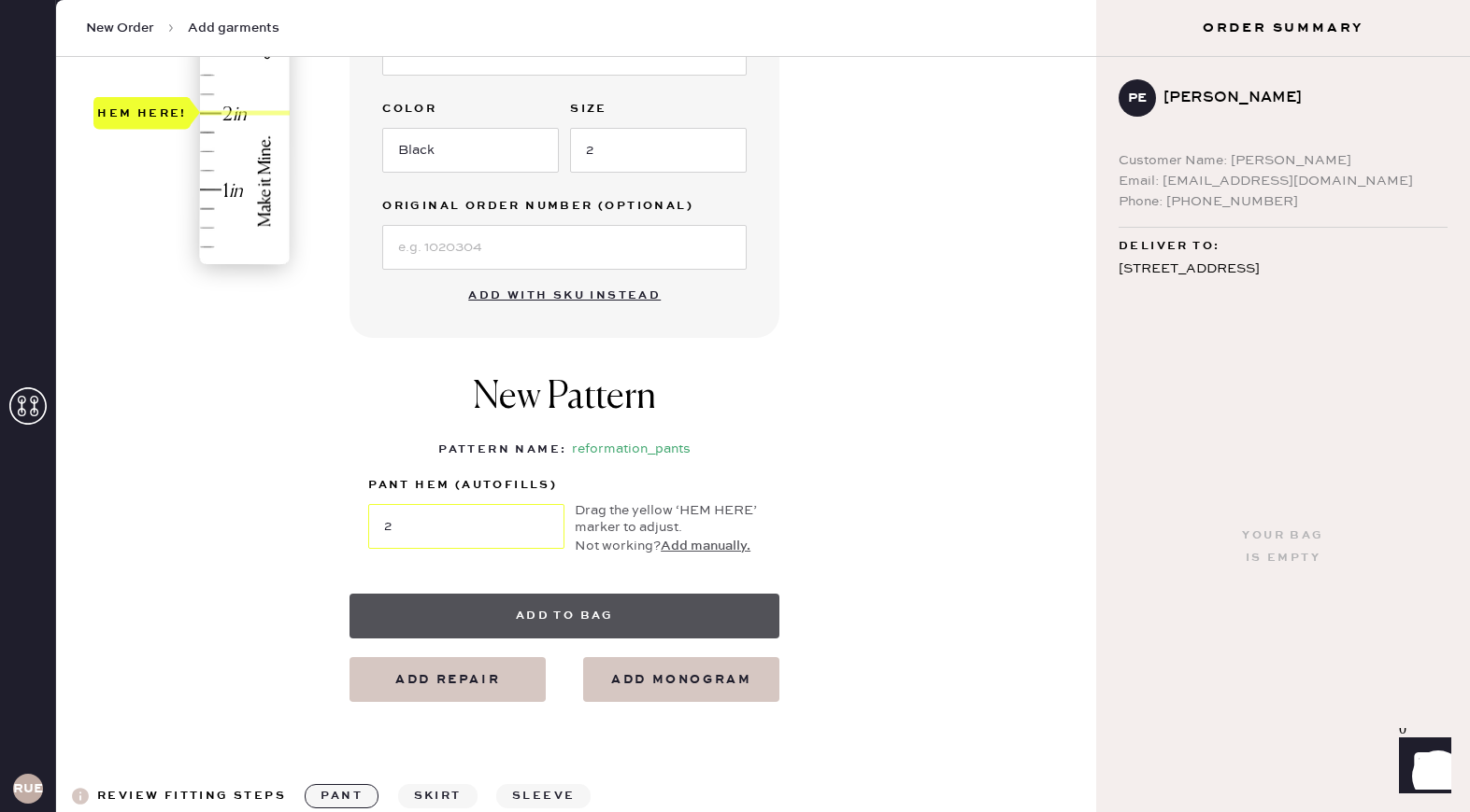
click at [597, 609] on button "Add to bag" at bounding box center [564, 616] width 430 height 45
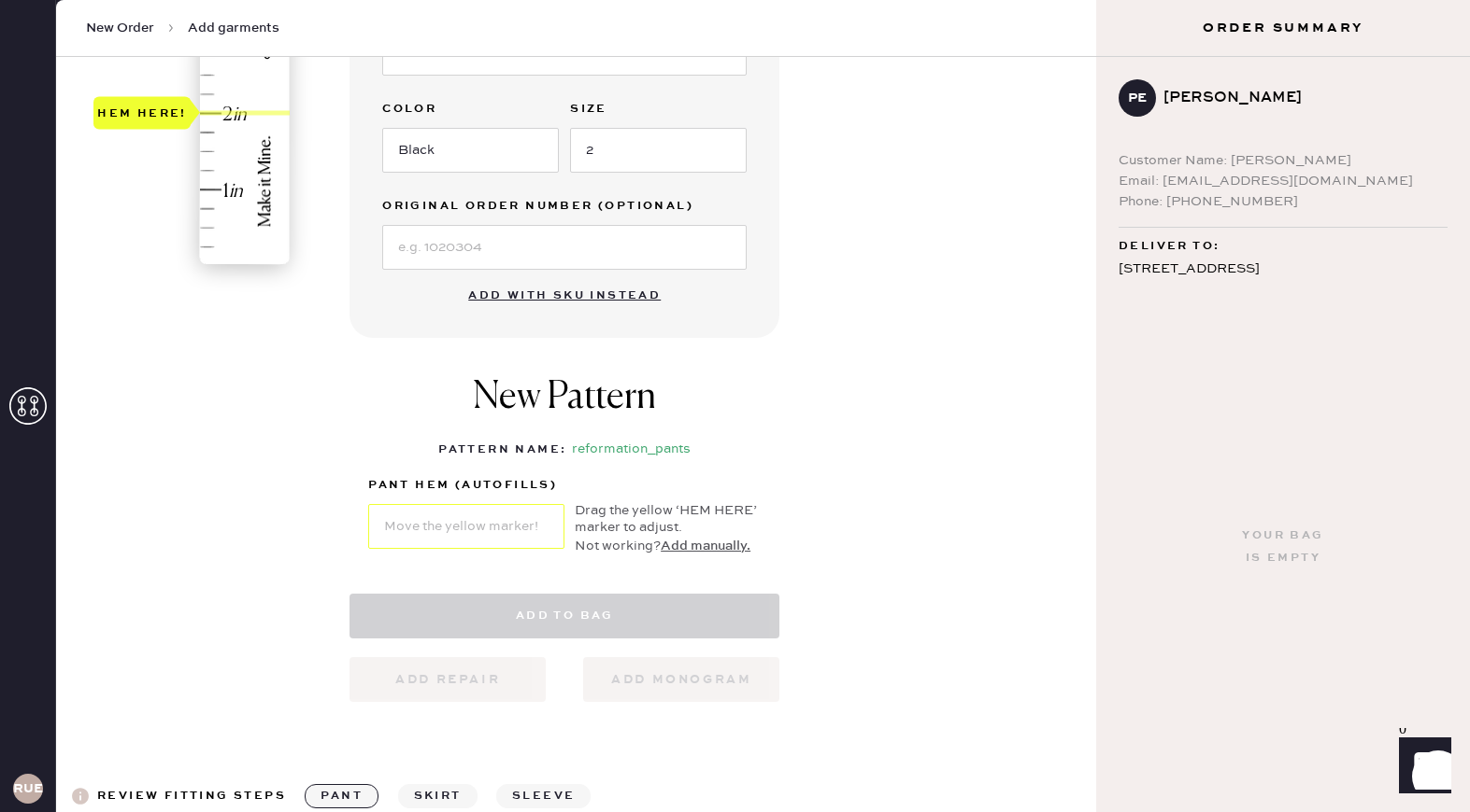
select select "4"
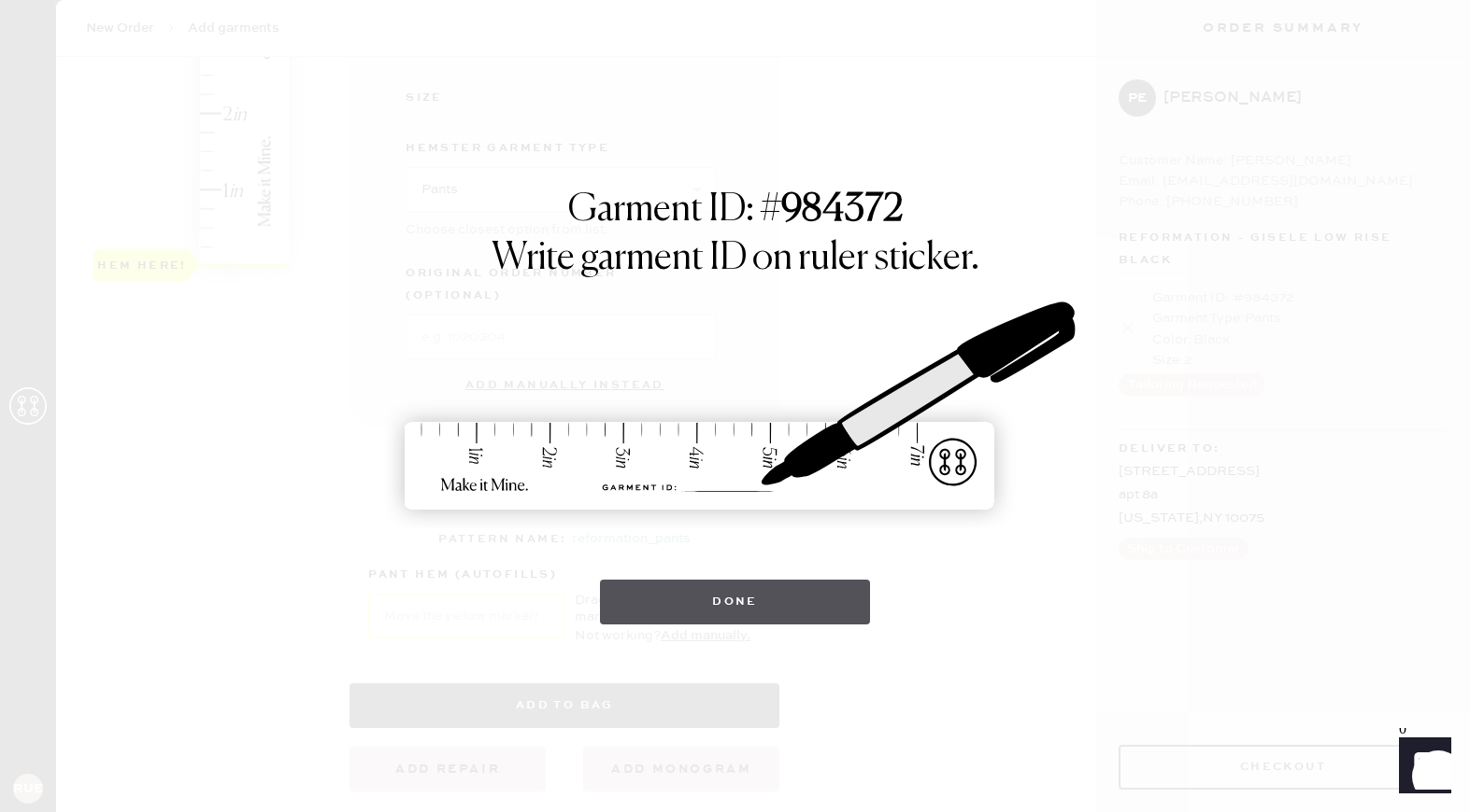
click at [673, 597] on button "Done" at bounding box center [735, 603] width 270 height 45
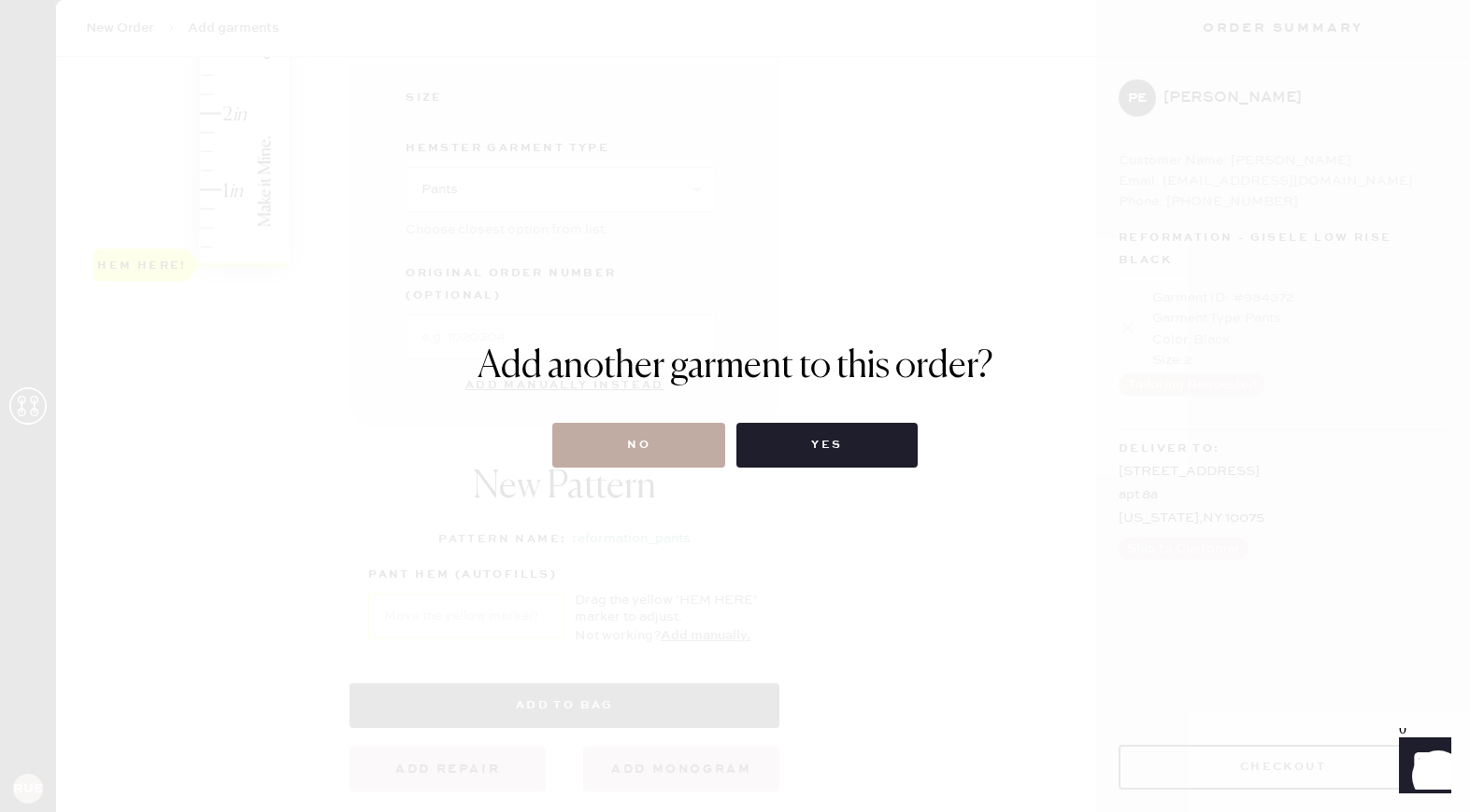
click at [680, 461] on button "No" at bounding box center [638, 446] width 172 height 45
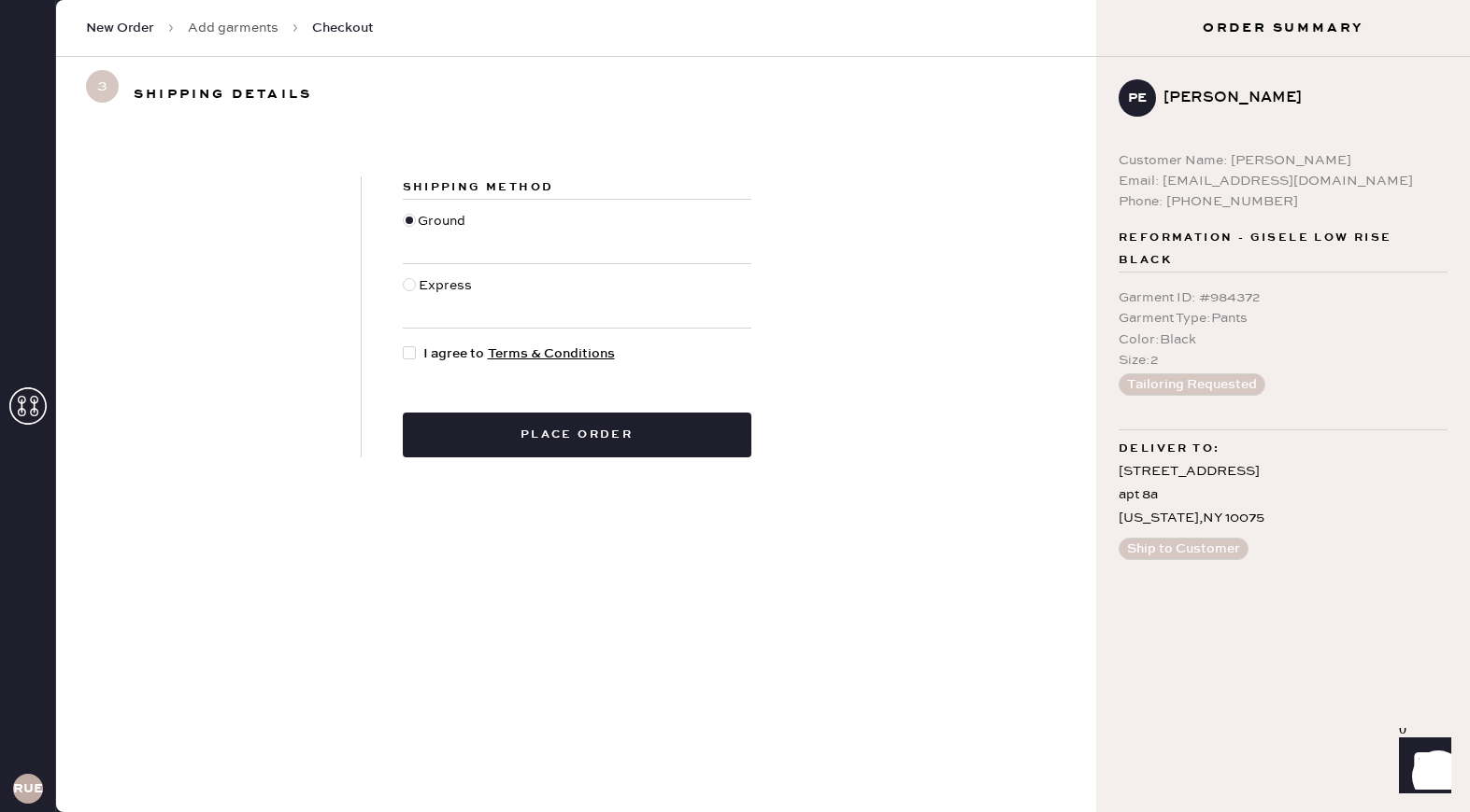
click at [408, 354] on div at bounding box center [408, 352] width 13 height 13
click at [403, 345] on input "I agree to Terms & Conditions" at bounding box center [402, 344] width 1 height 1
checkbox input "true"
click at [471, 411] on div "Shipping Method Ground Express I agree to Terms & Conditions Place order" at bounding box center [577, 316] width 431 height 281
click at [499, 420] on button "Place order" at bounding box center [577, 435] width 349 height 45
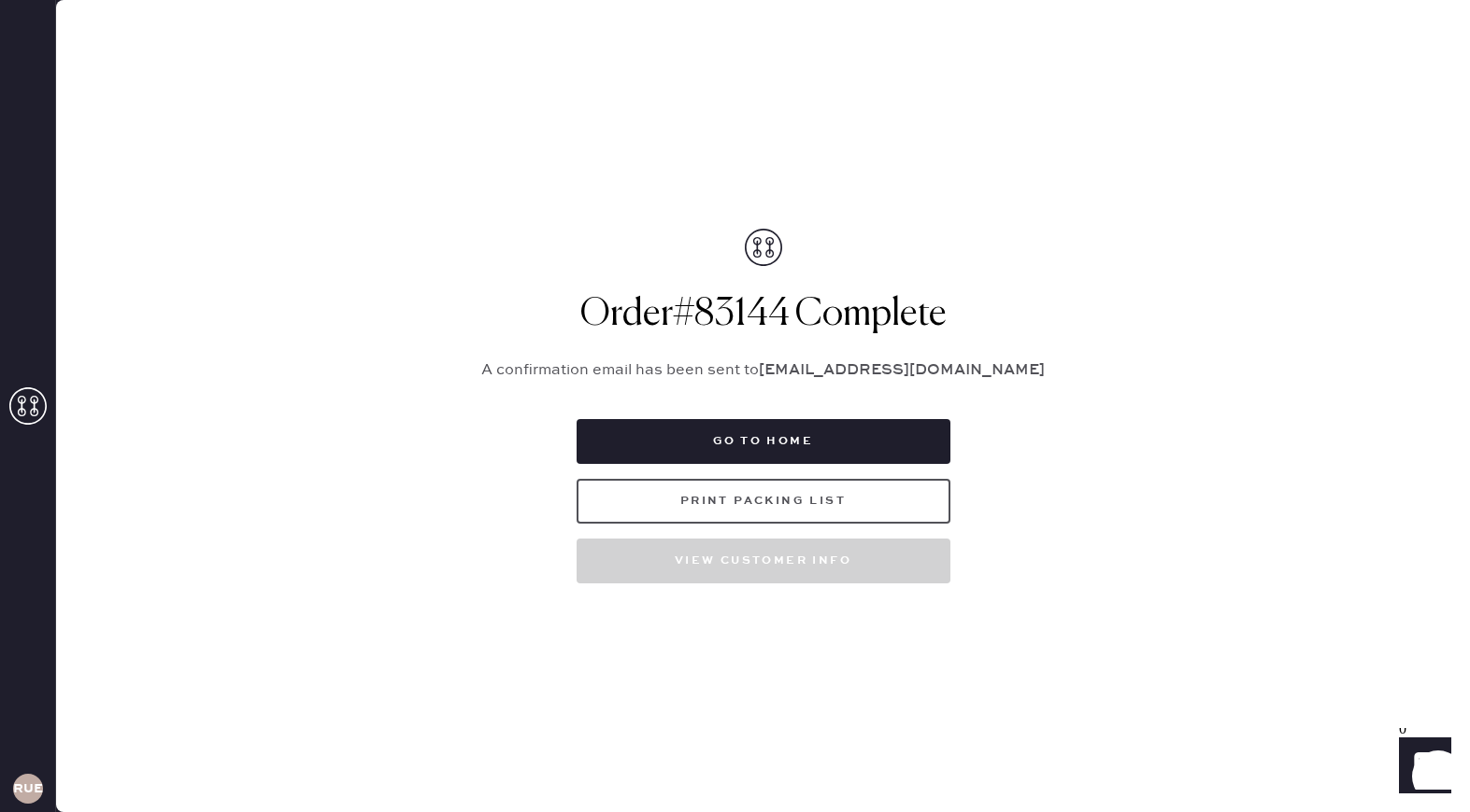
click at [768, 498] on button "Print Packing List" at bounding box center [764, 501] width 374 height 45
click at [770, 515] on button "Print Packing List" at bounding box center [764, 501] width 374 height 45
click at [829, 318] on h1 "Order # 83144 Complete" at bounding box center [763, 314] width 607 height 45
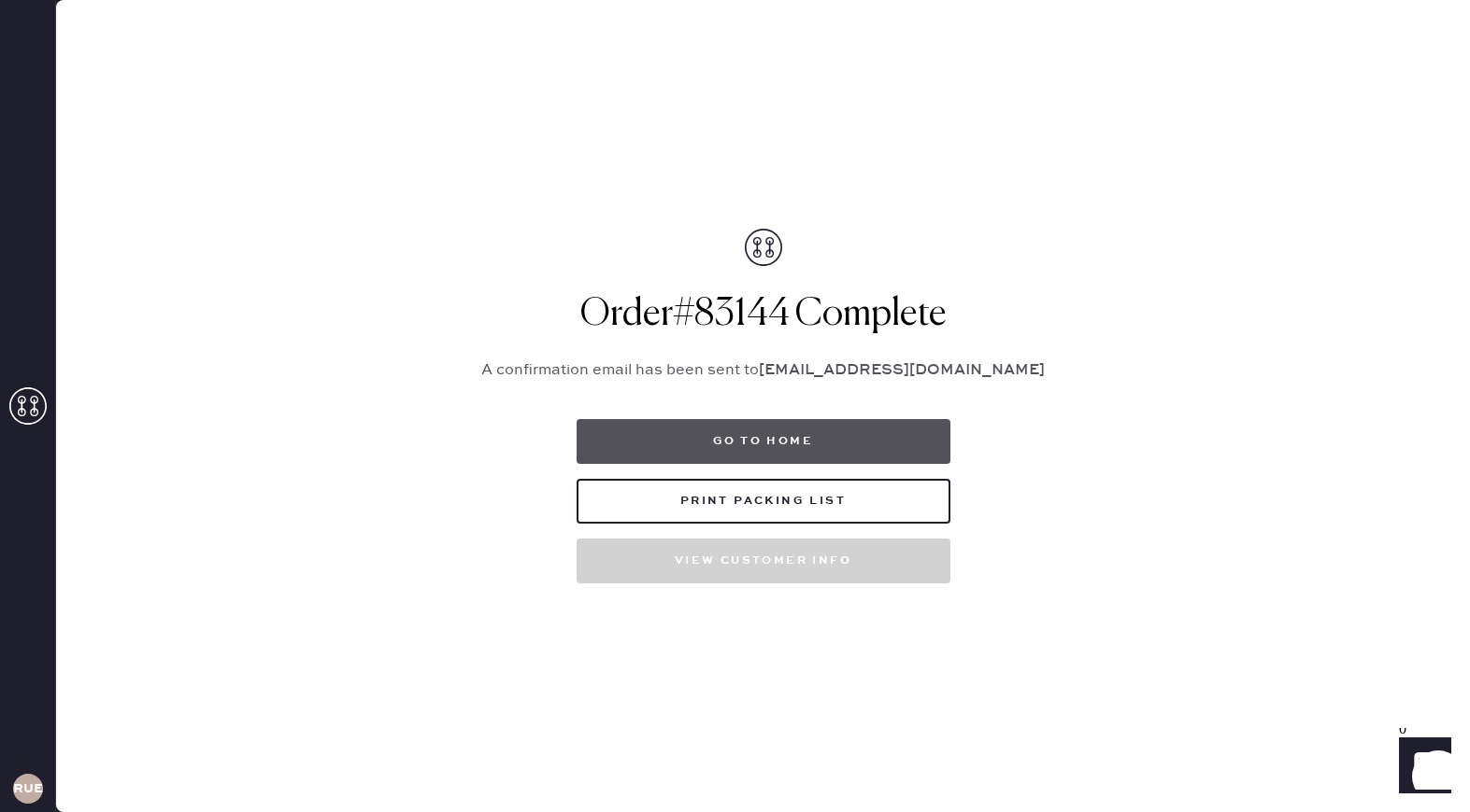
click at [803, 438] on button "Go to home" at bounding box center [764, 442] width 374 height 45
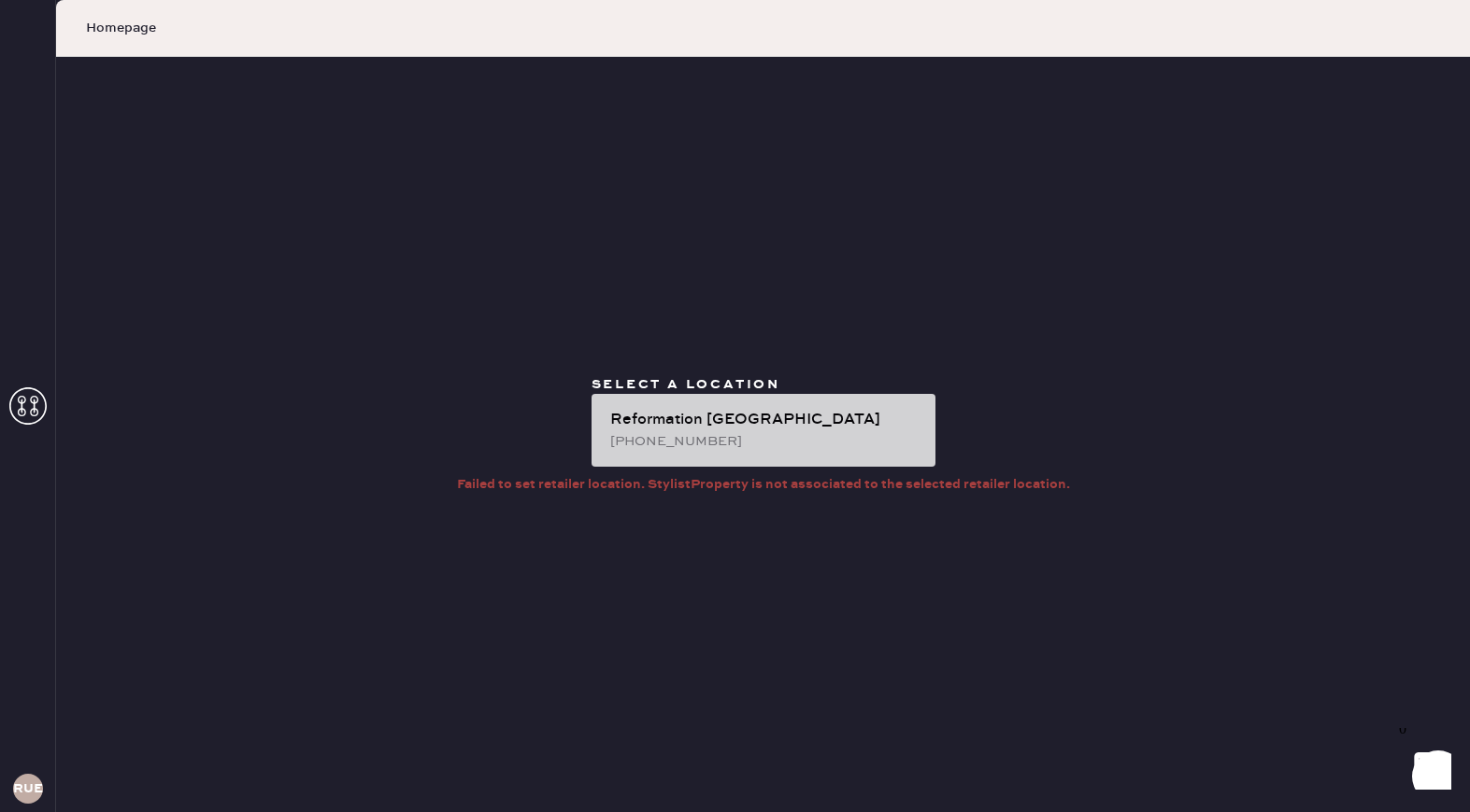
click at [781, 431] on div "[PHONE_NUMBER]" at bounding box center [765, 441] width 310 height 20
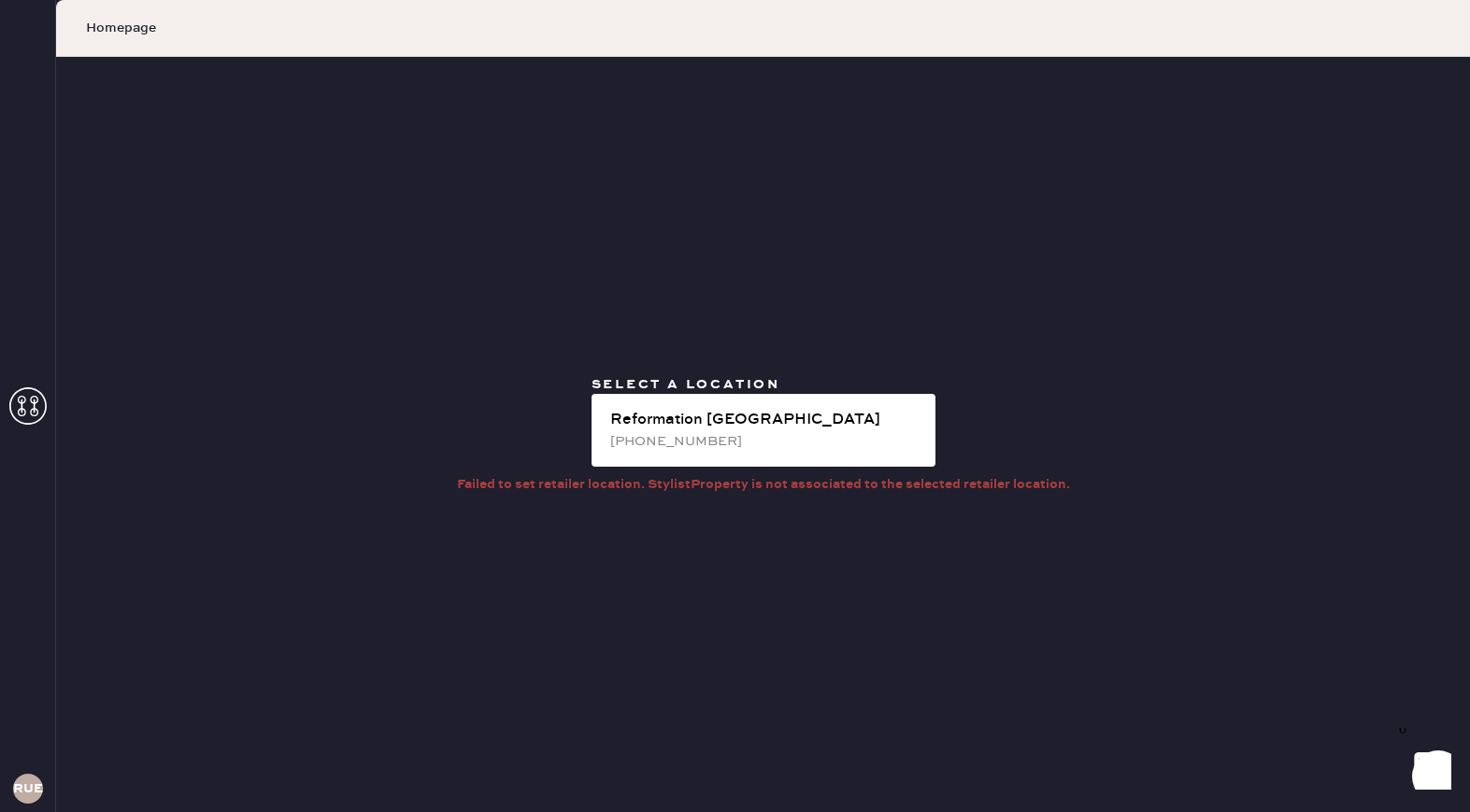
click at [25, 392] on icon at bounding box center [28, 406] width 37 height 37
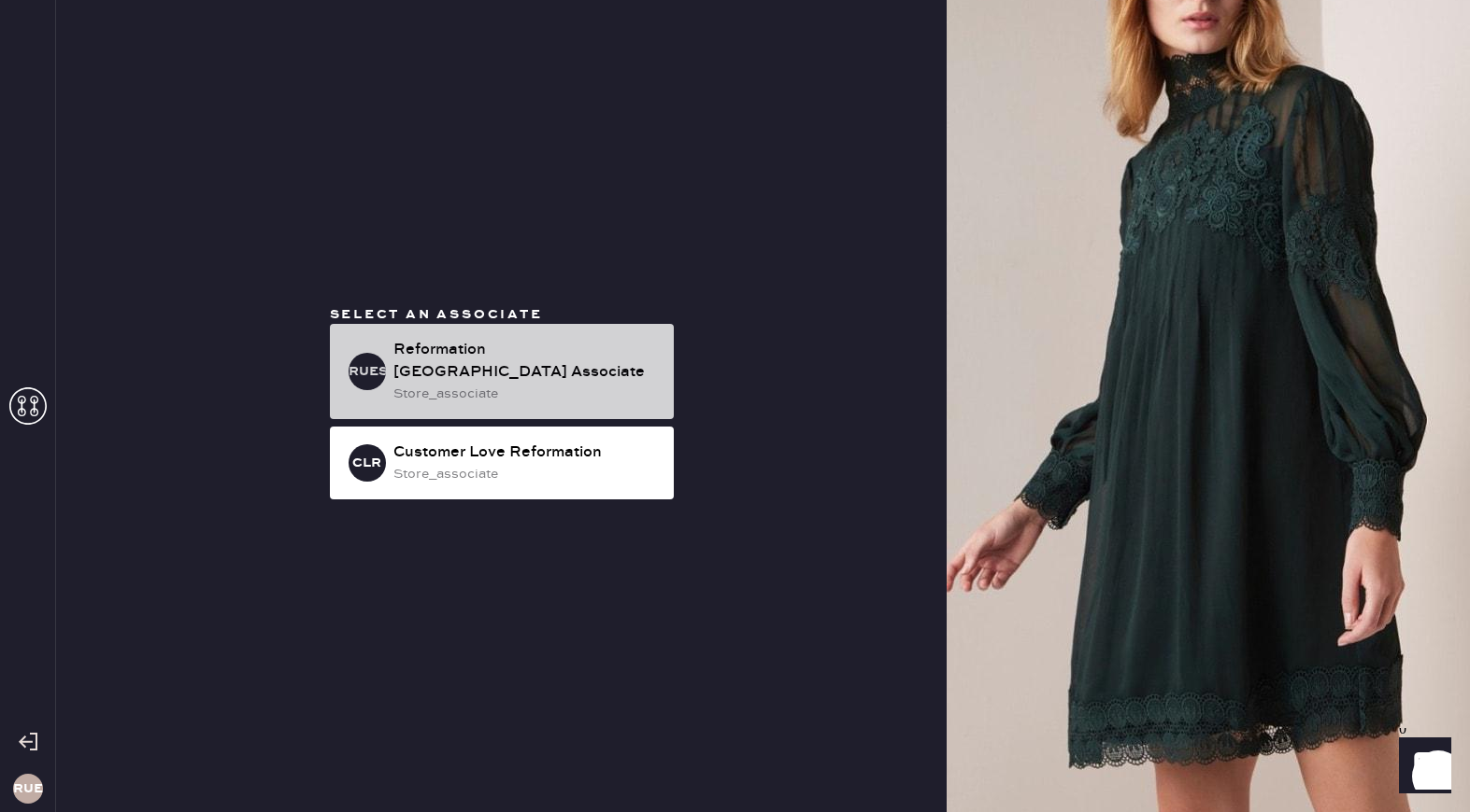
click at [503, 367] on div "Reformation [GEOGRAPHIC_DATA] Associate" at bounding box center [526, 361] width 265 height 45
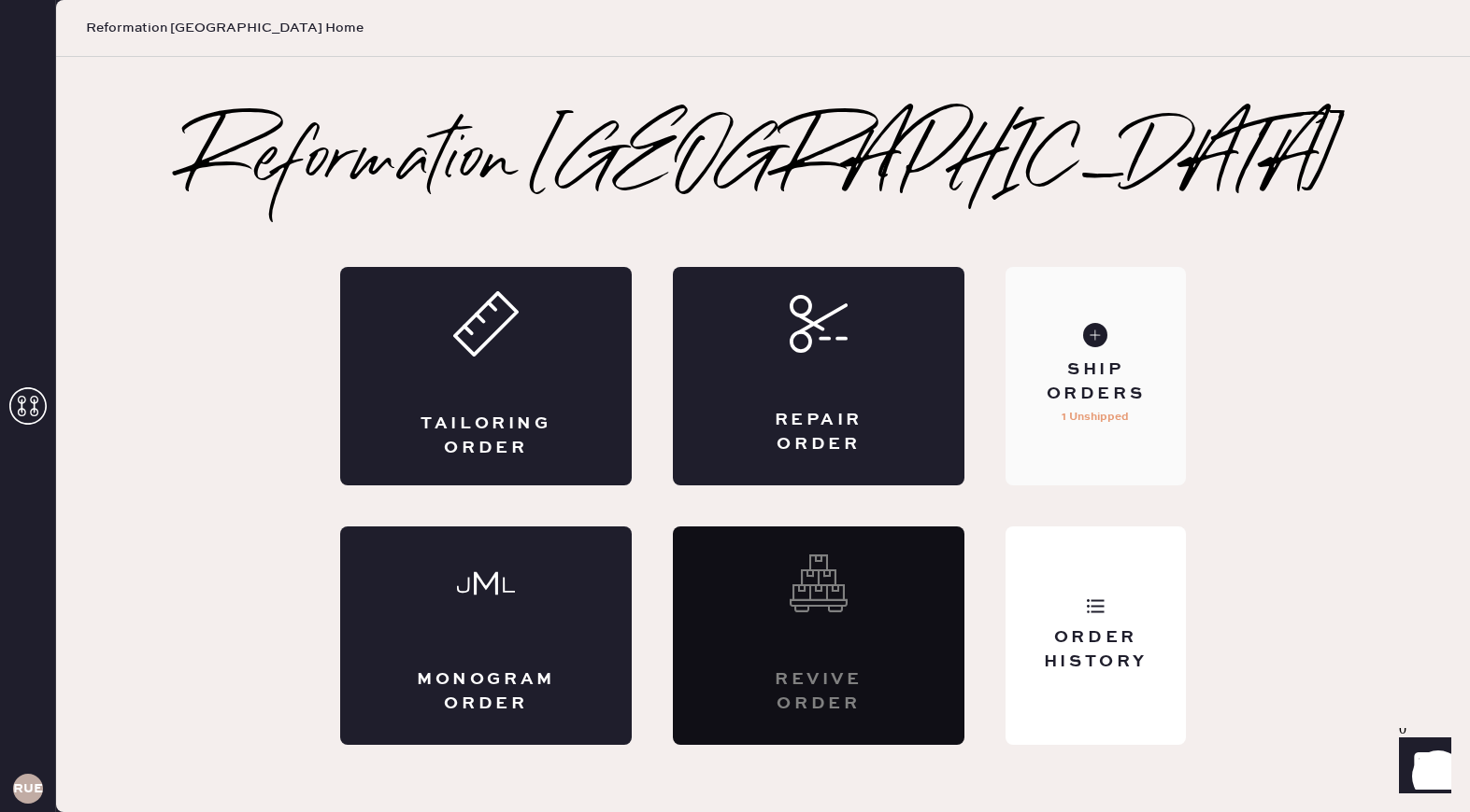
click at [1104, 371] on div "Ship Orders" at bounding box center [1095, 382] width 150 height 47
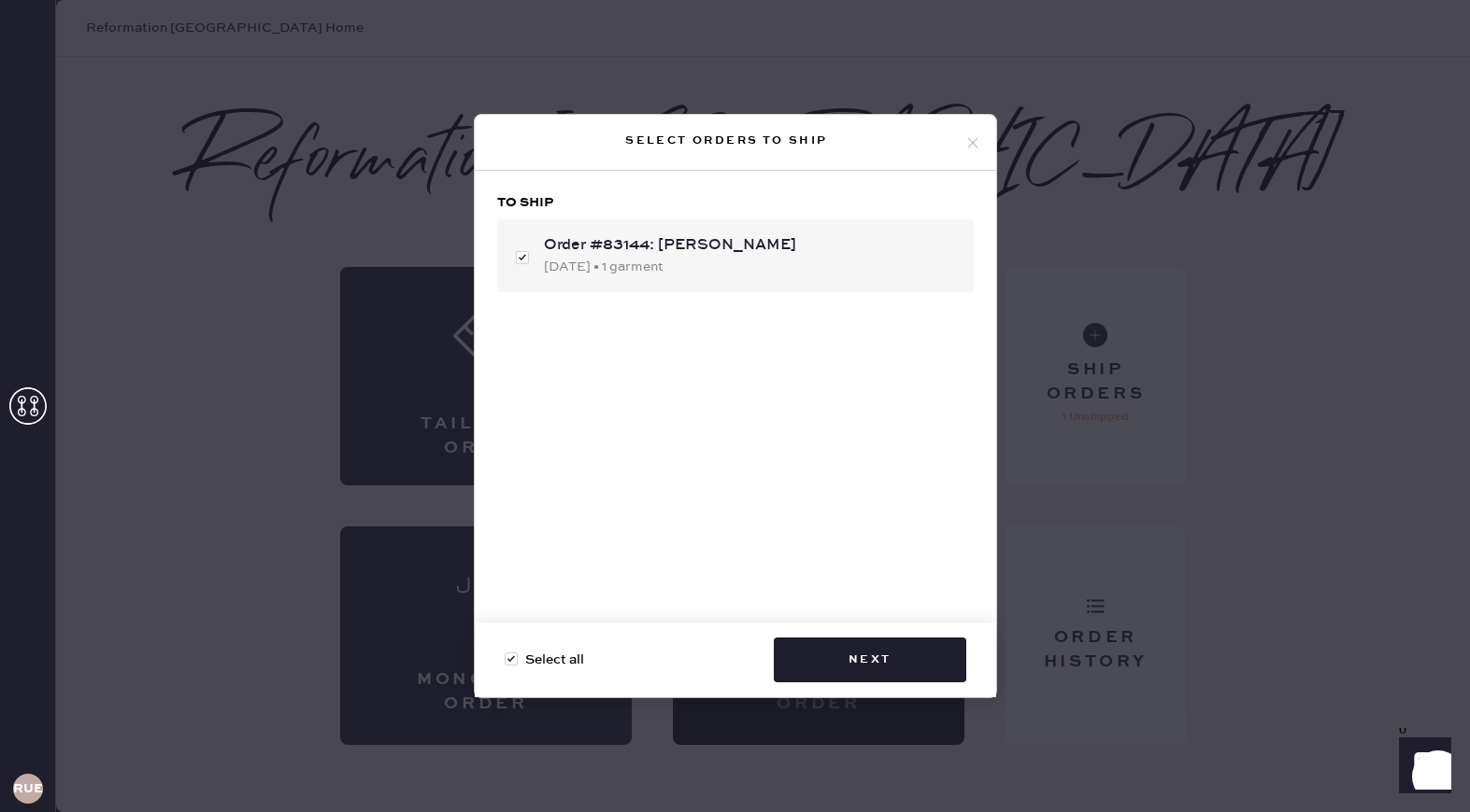
click at [968, 144] on icon at bounding box center [972, 142] width 17 height 17
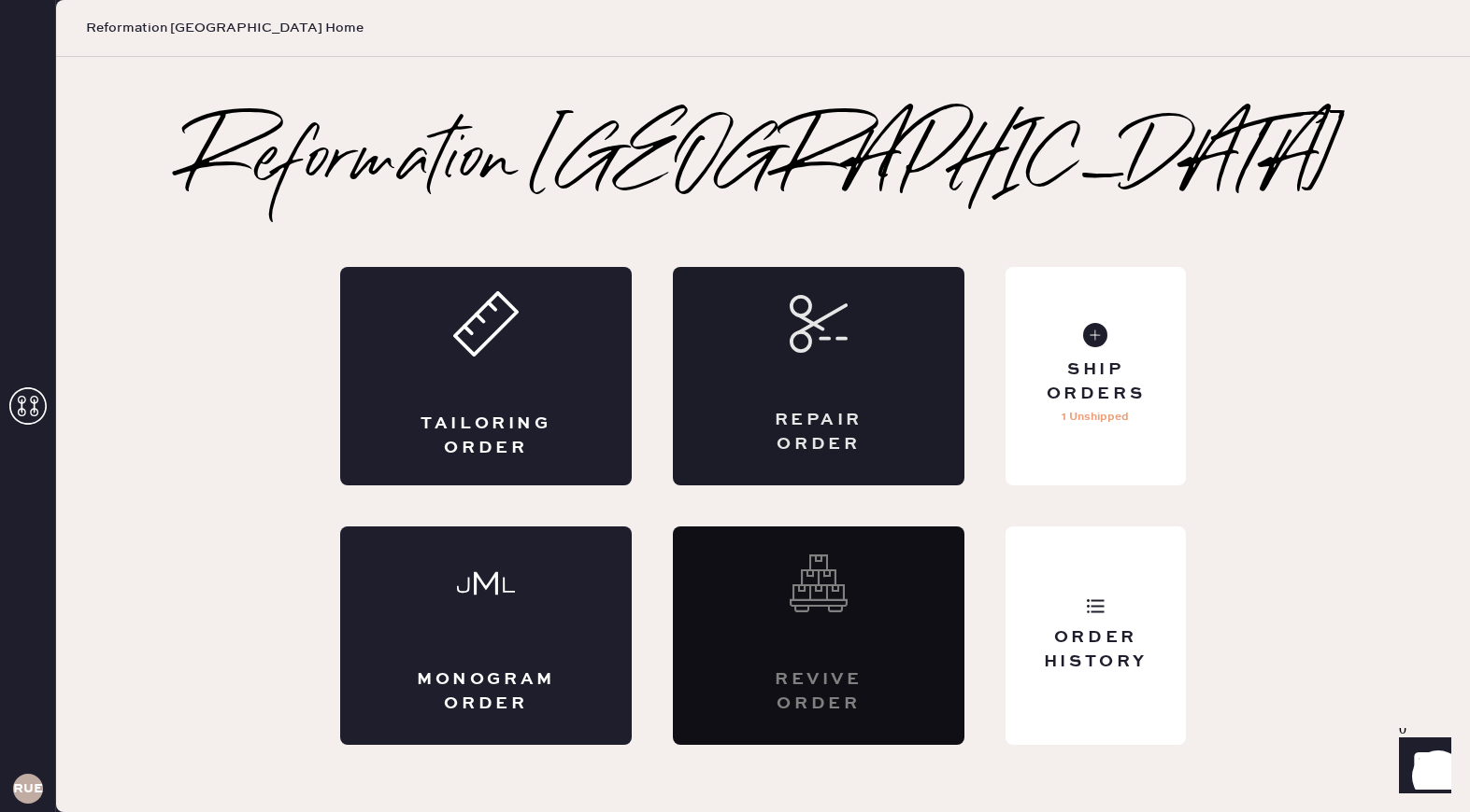
click at [854, 377] on div "Repair Order" at bounding box center [818, 376] width 291 height 218
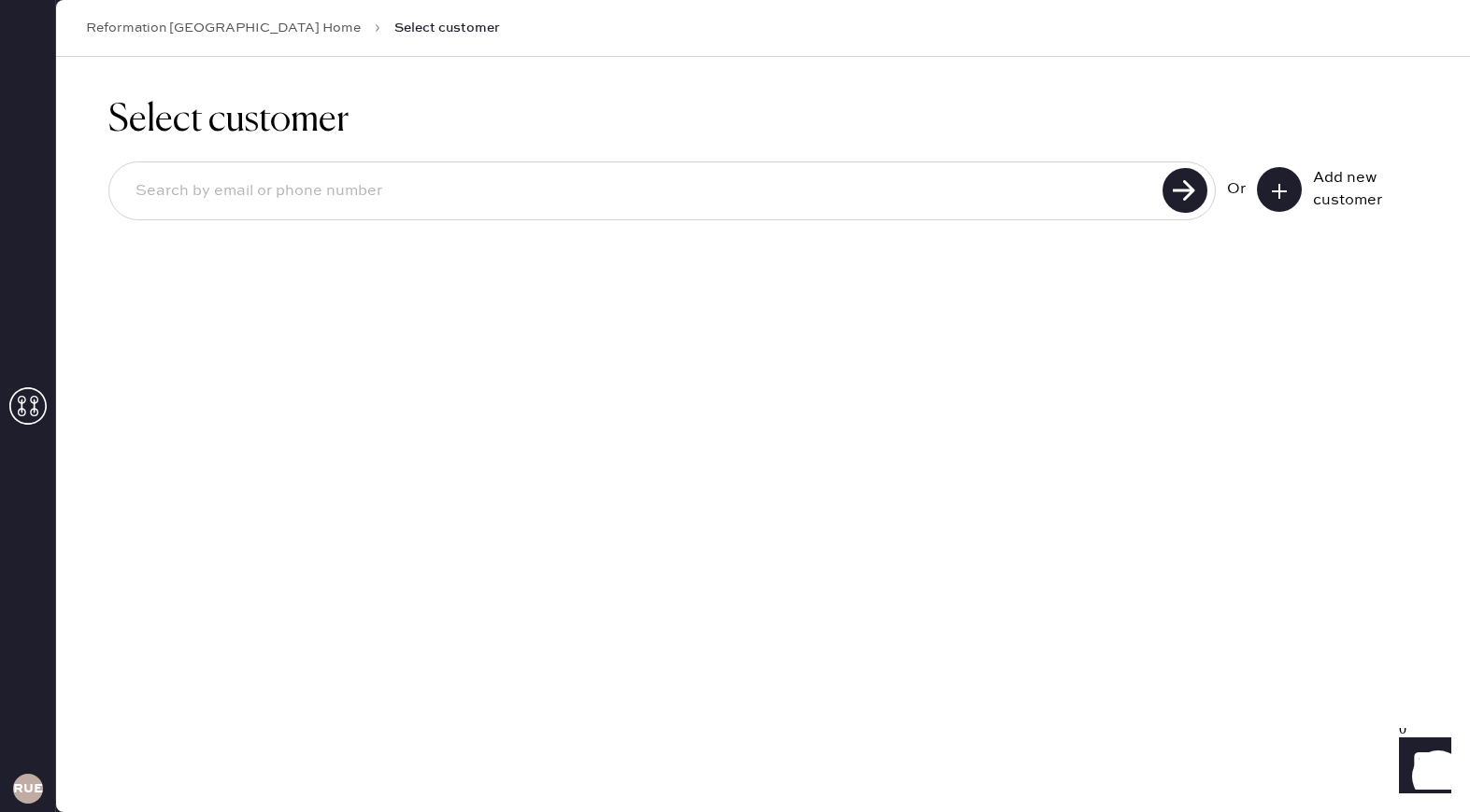
click at [1291, 186] on button at bounding box center [1279, 190] width 45 height 45
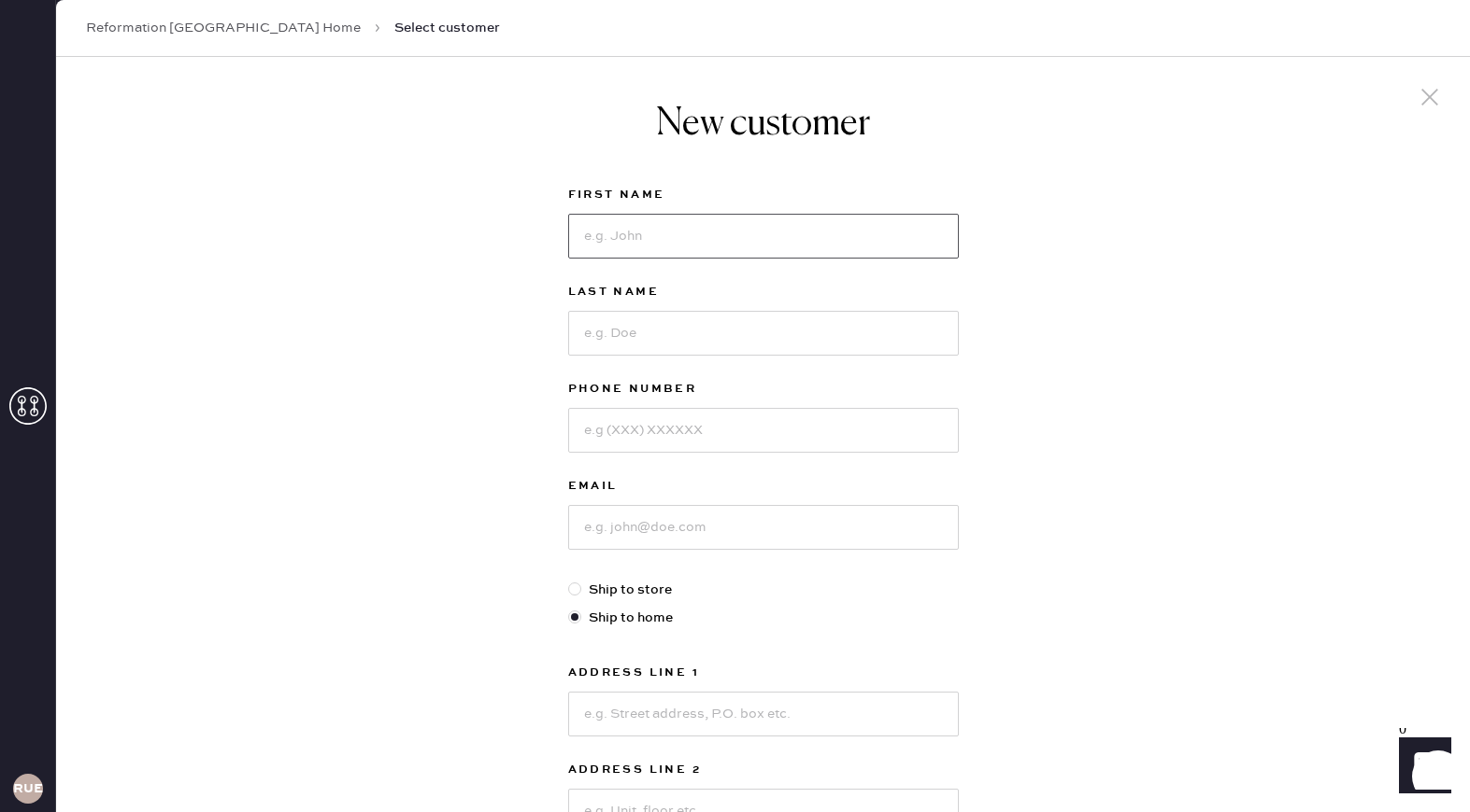
click at [780, 249] on input at bounding box center [763, 237] width 391 height 45
type input "[PERSON_NAME]"
type input "[PHONE_NUMBER]"
click at [683, 524] on input at bounding box center [763, 528] width 391 height 45
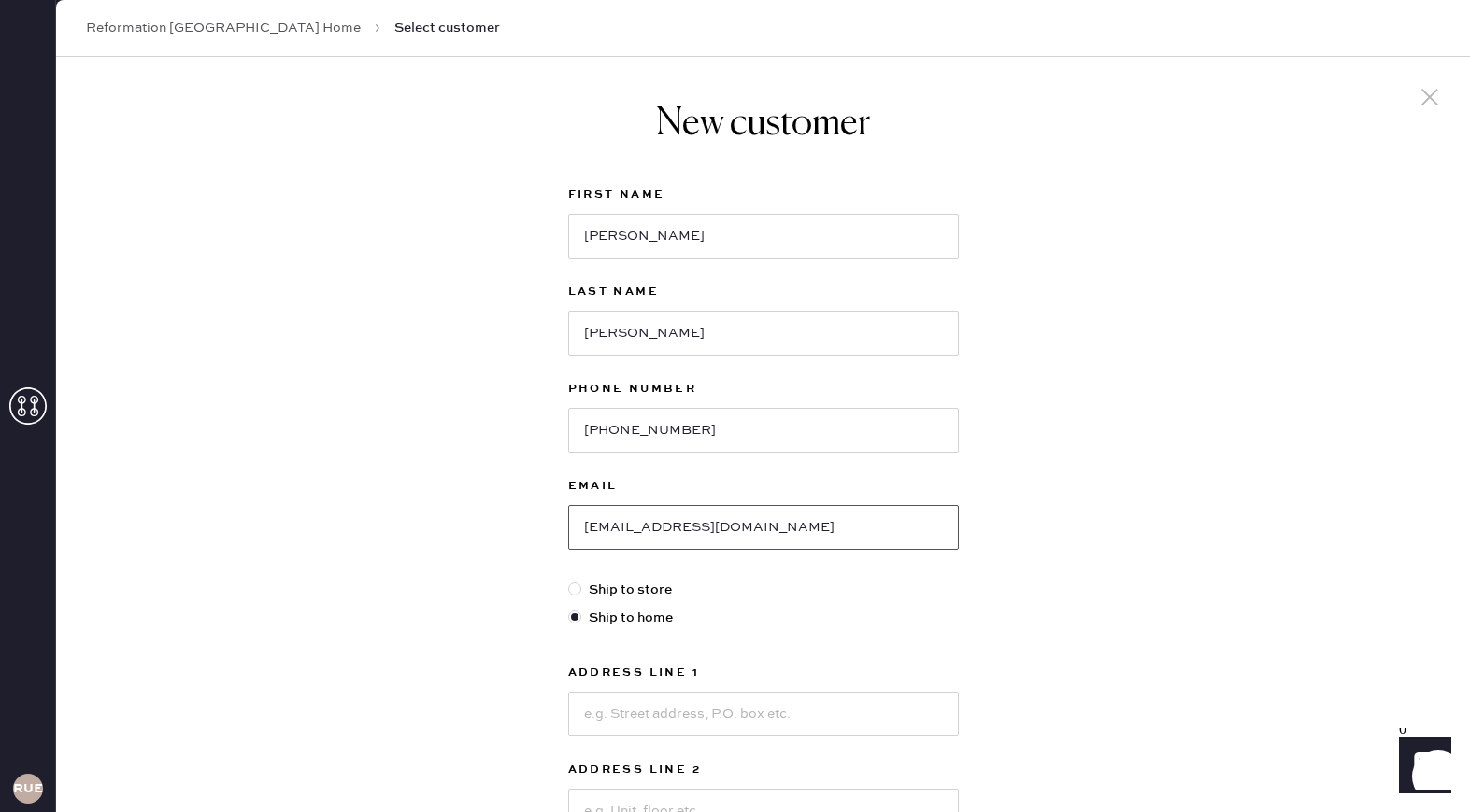
type input "[EMAIL_ADDRESS][DOMAIN_NAME]"
click at [640, 706] on input at bounding box center [763, 715] width 391 height 45
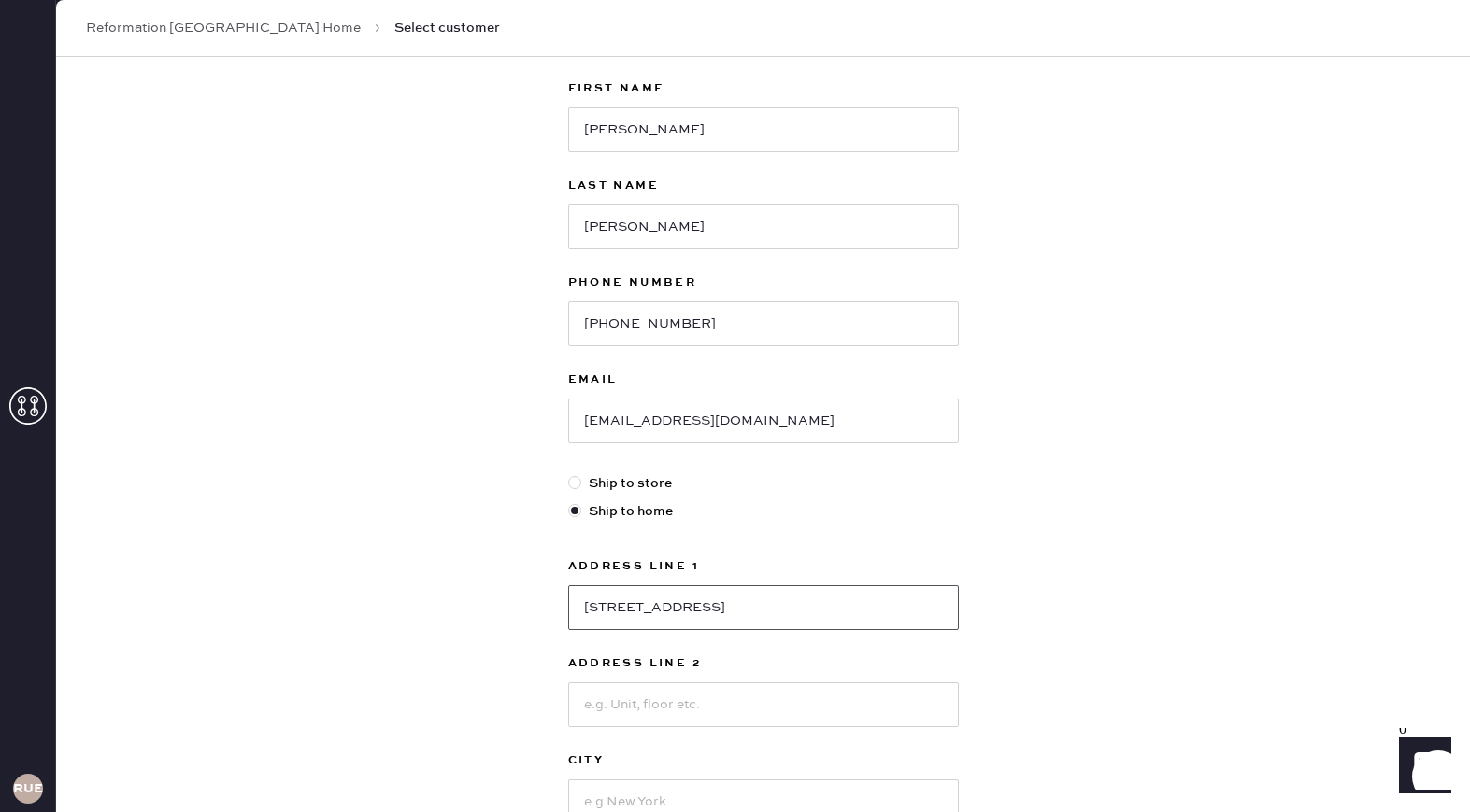
scroll to position [107, 0]
type input "[STREET_ADDRESS]"
click at [655, 717] on input at bounding box center [763, 704] width 391 height 45
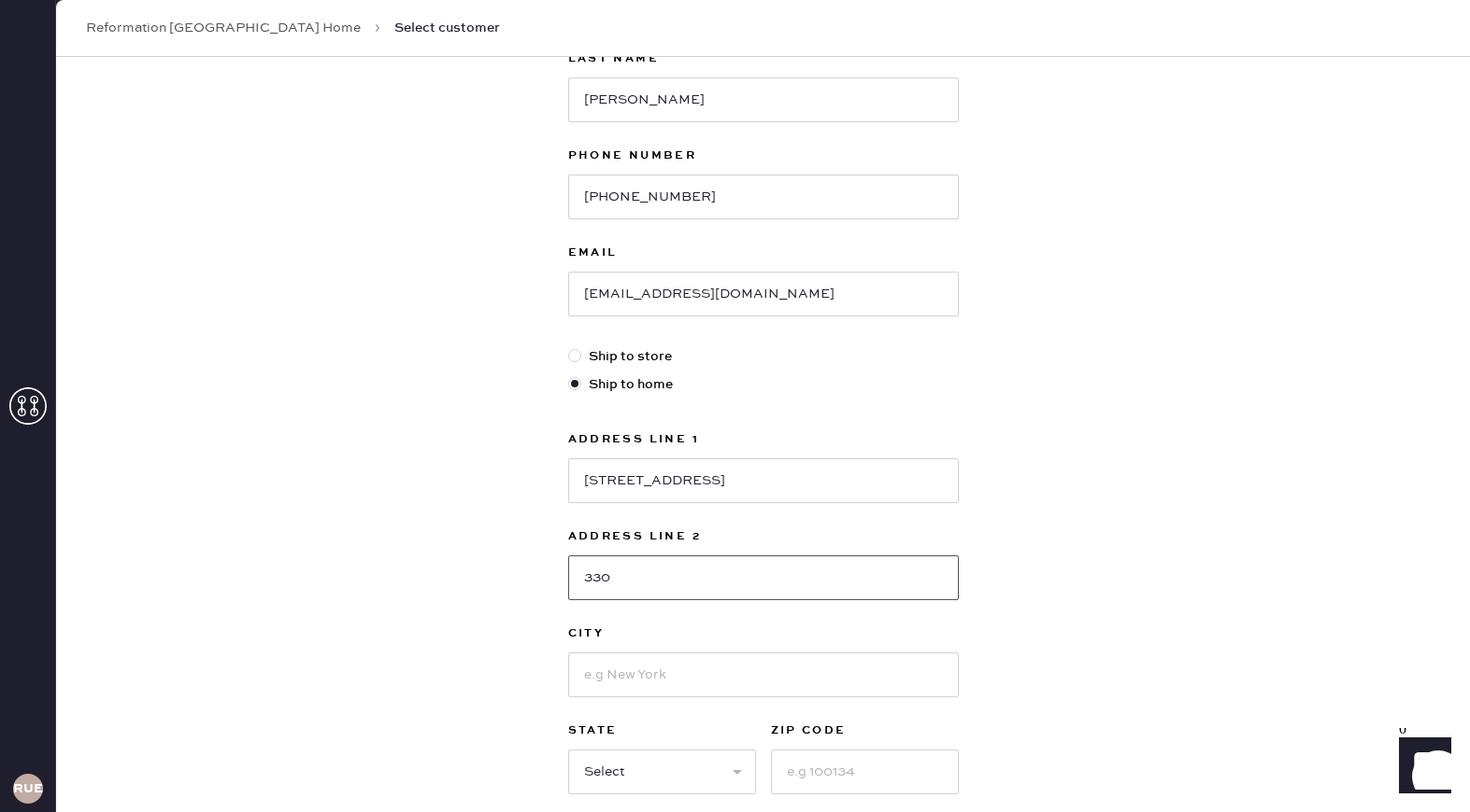
scroll to position [250, 0]
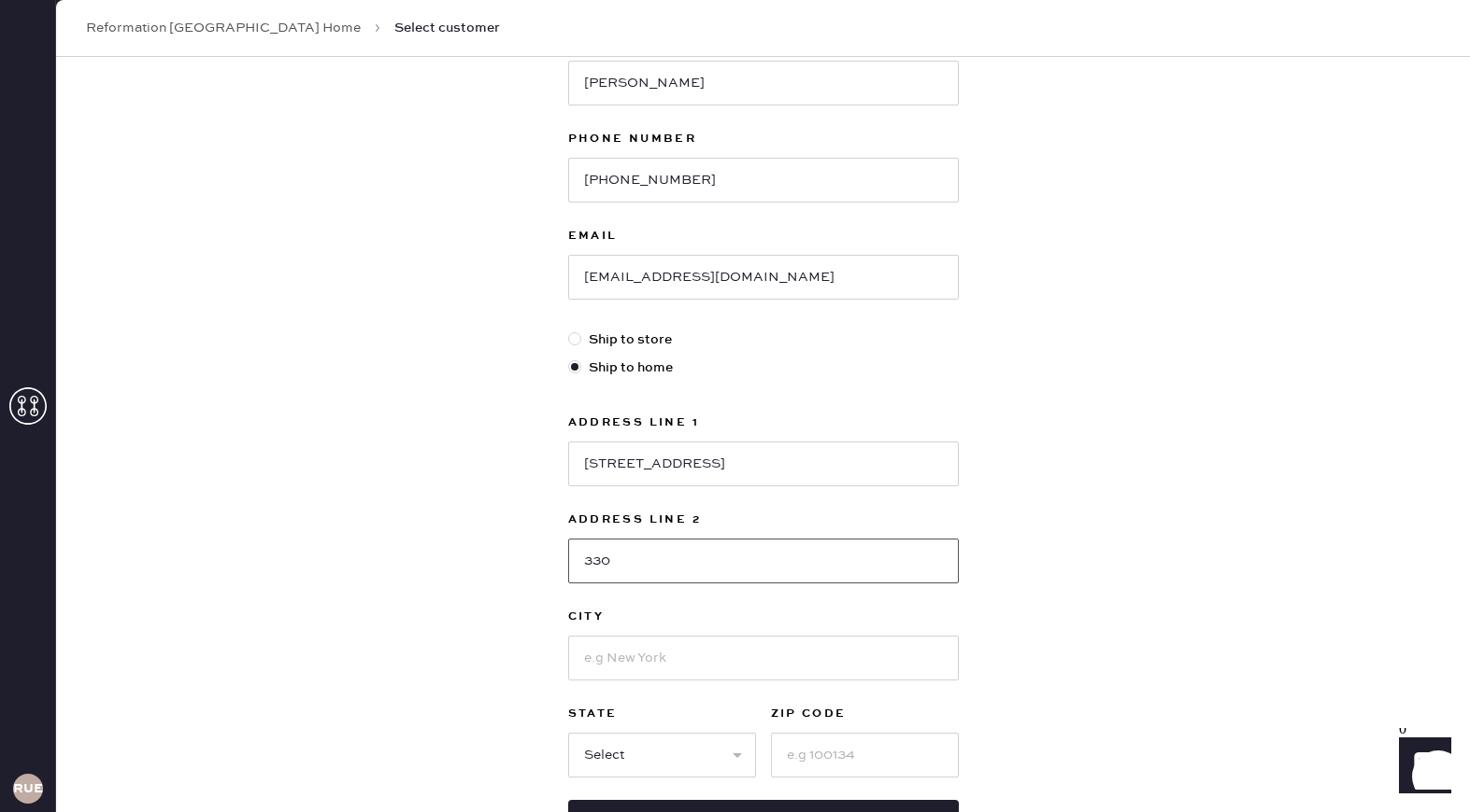
type input "330"
click at [630, 673] on input at bounding box center [763, 658] width 391 height 45
type input "[US_STATE]"
click at [619, 764] on select "Select AK AL AR AZ CA CO CT [GEOGRAPHIC_DATA] DE FL [GEOGRAPHIC_DATA] HI [GEOGR…" at bounding box center [661, 756] width 188 height 45
select select "NY"
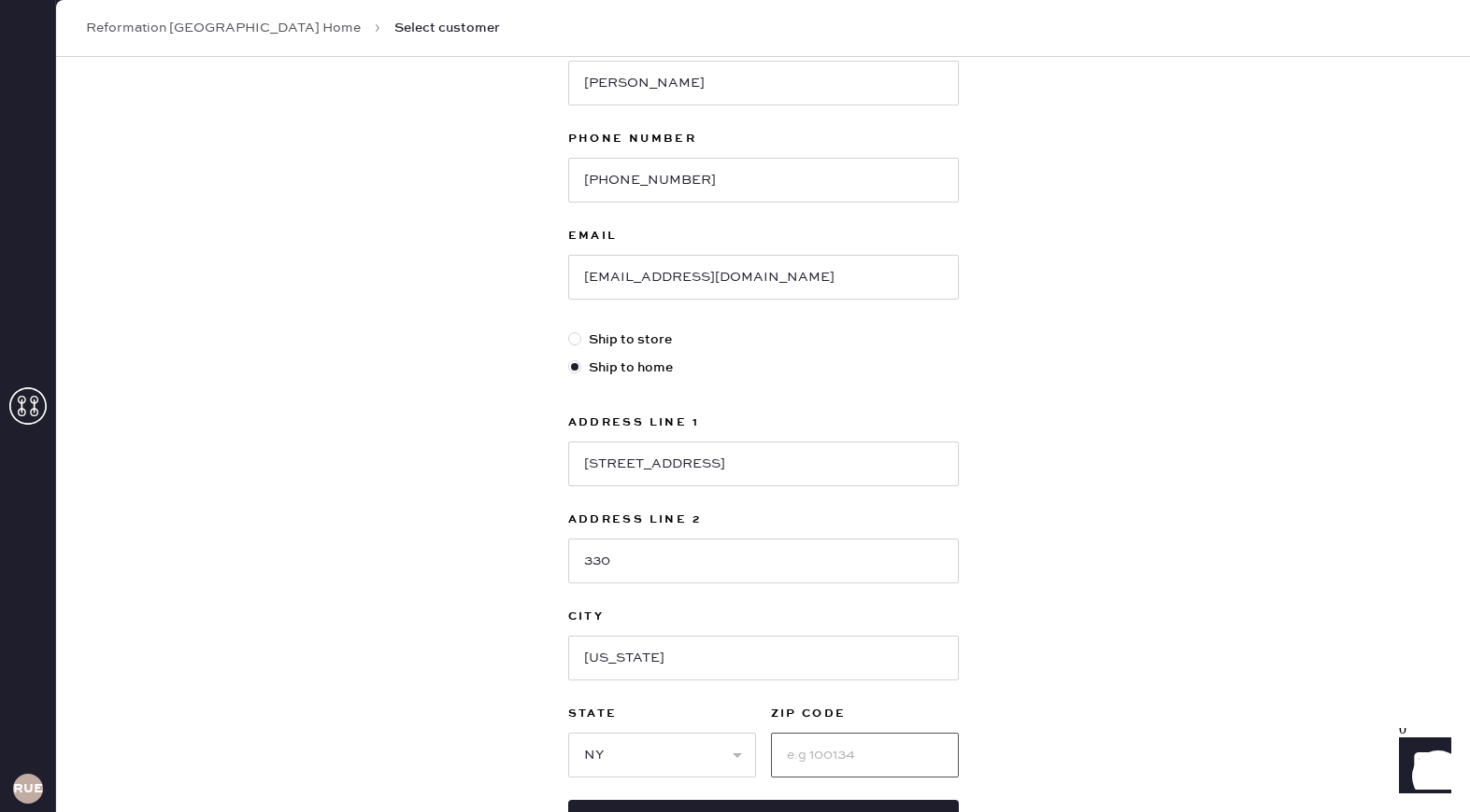
click at [810, 749] on input at bounding box center [864, 756] width 188 height 45
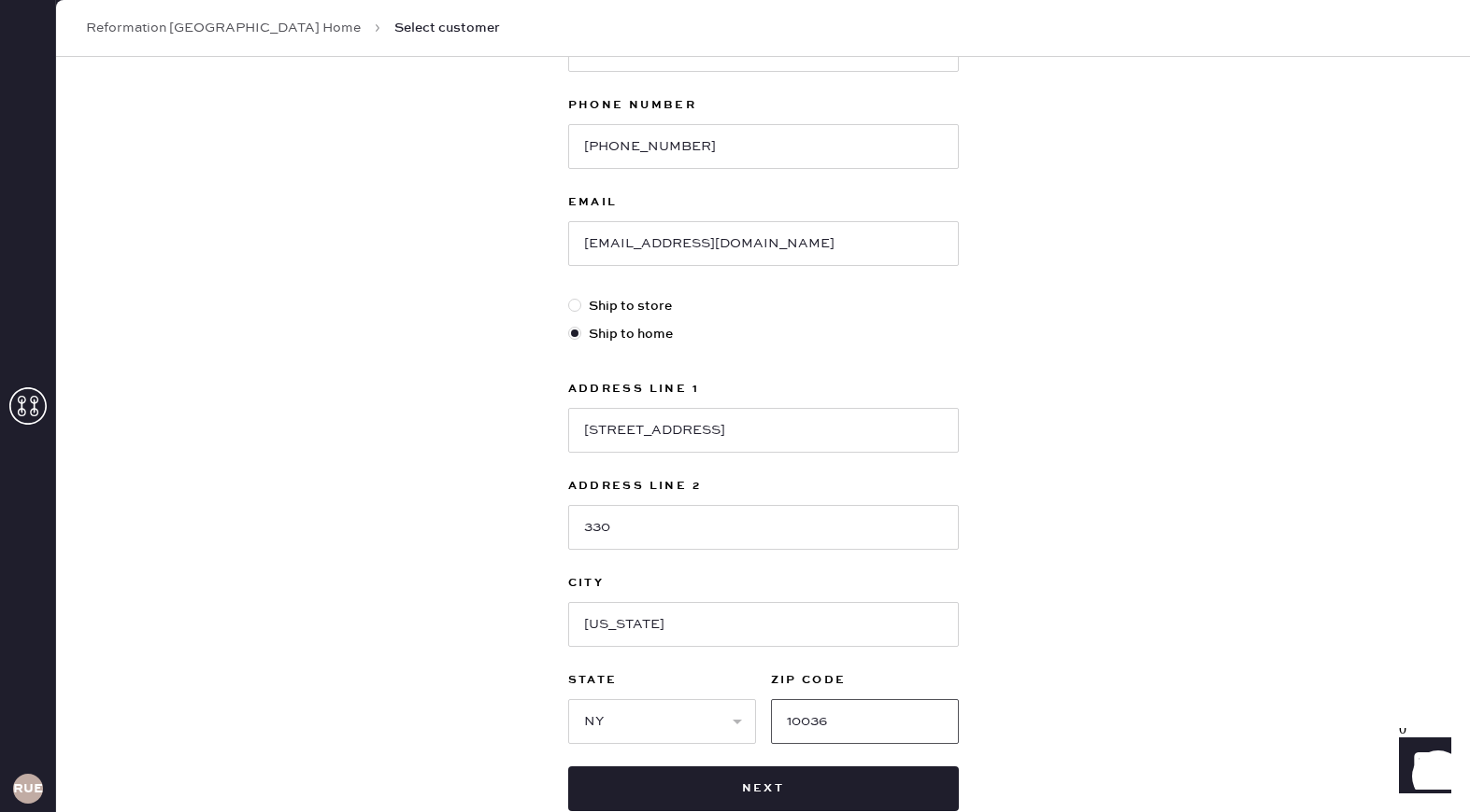
scroll to position [285, 0]
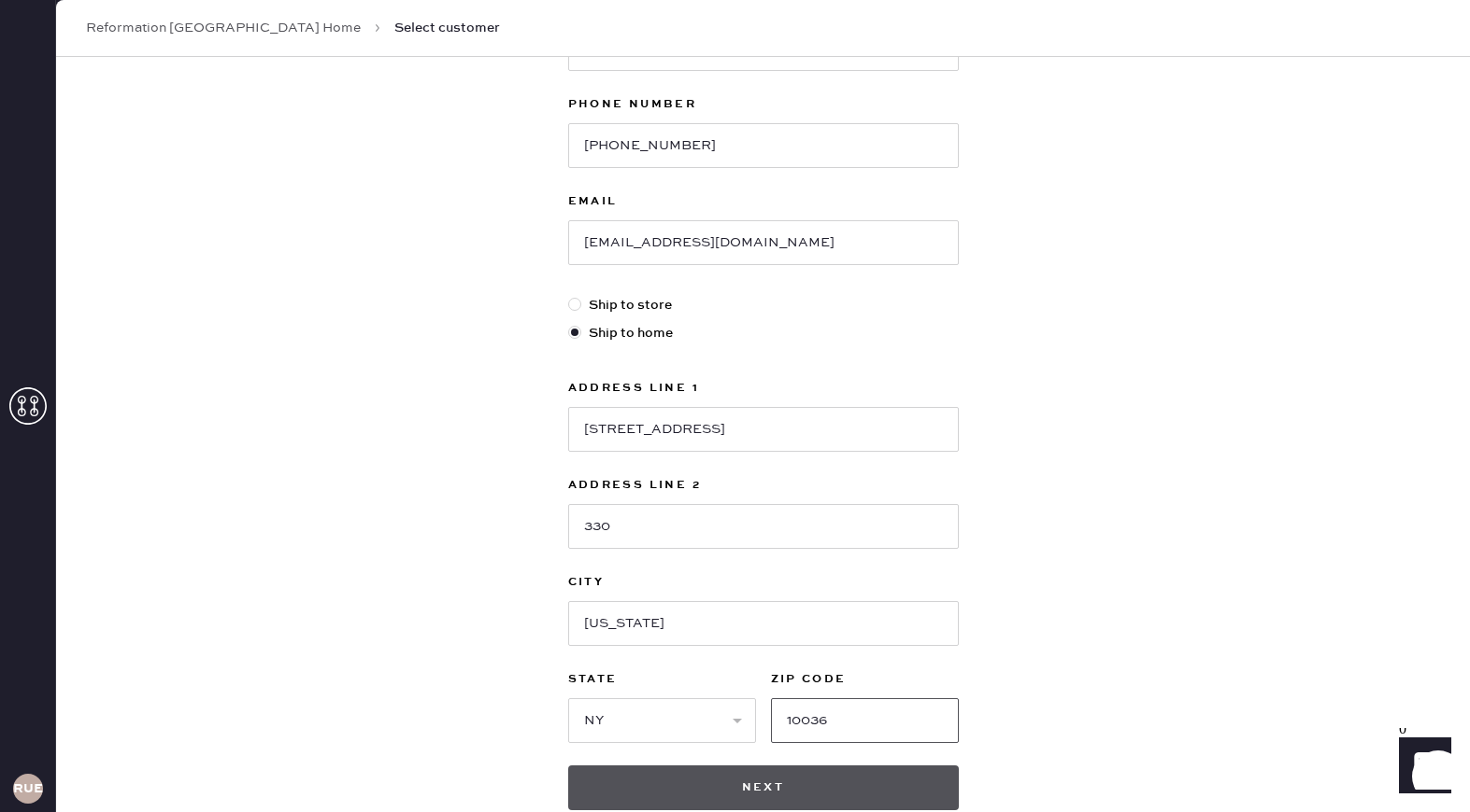
type input "10036"
click at [750, 775] on button "Next" at bounding box center [763, 789] width 391 height 45
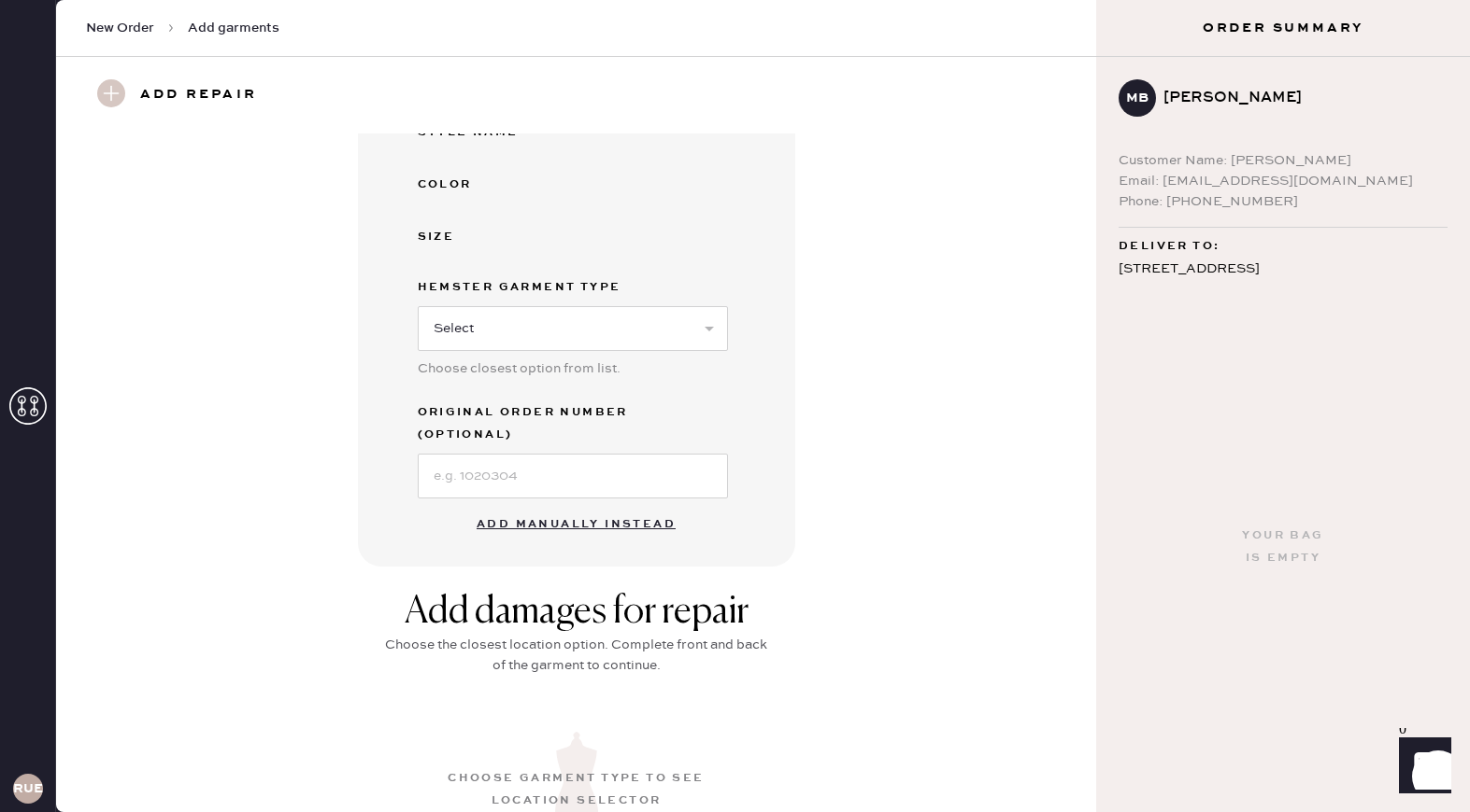
click at [581, 506] on button "Add manually instead" at bounding box center [576, 525] width 221 height 37
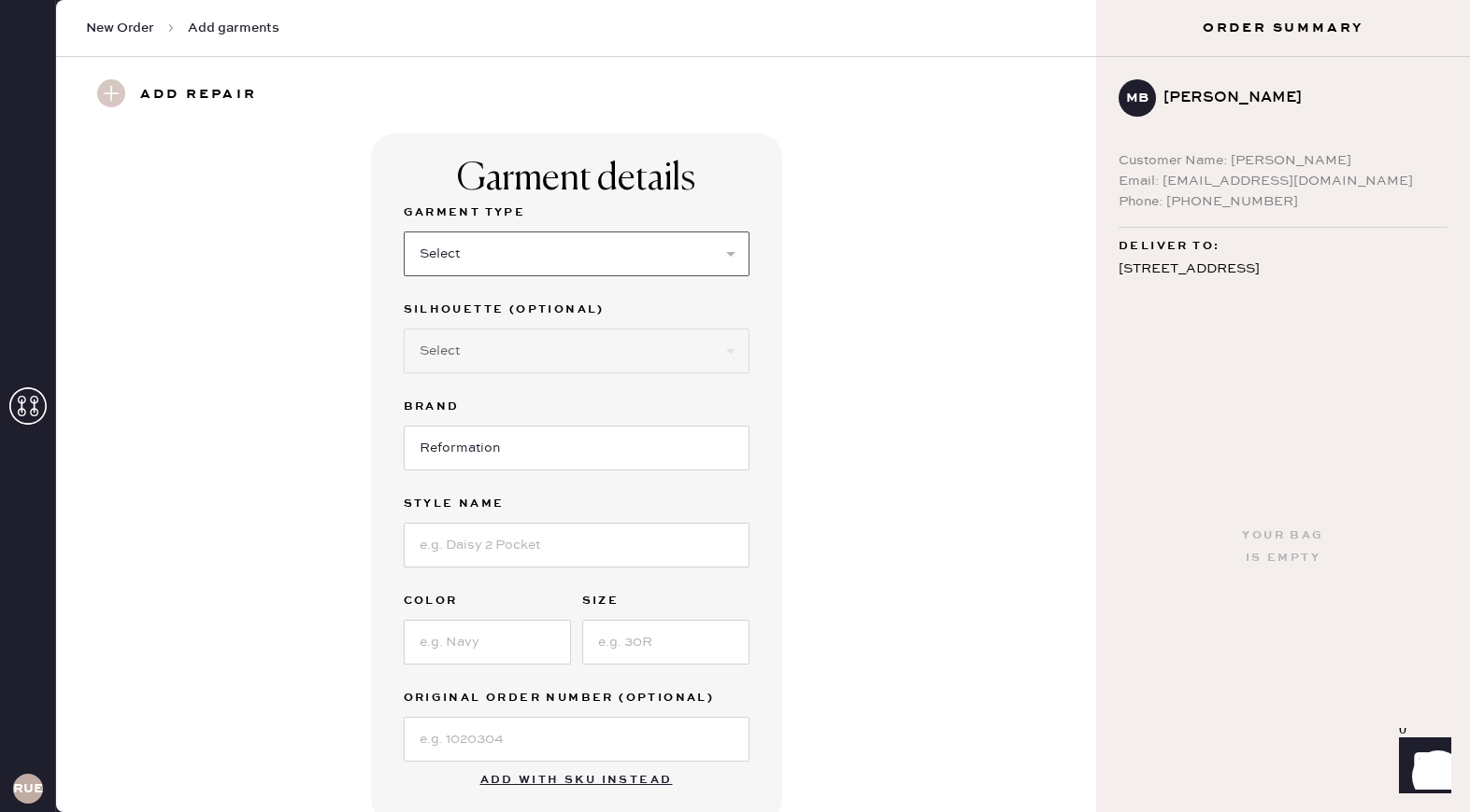
click at [654, 240] on select "Select Basic Skirt Jeans Leggings Pants Shorts Basic Sleeved Dress Basic Sleeve…" at bounding box center [576, 254] width 346 height 45
select select "31"
click at [479, 350] on select "Select Other" at bounding box center [576, 351] width 346 height 45
click at [485, 543] on input at bounding box center [576, 545] width 346 height 45
type input "June Low rise linen short"
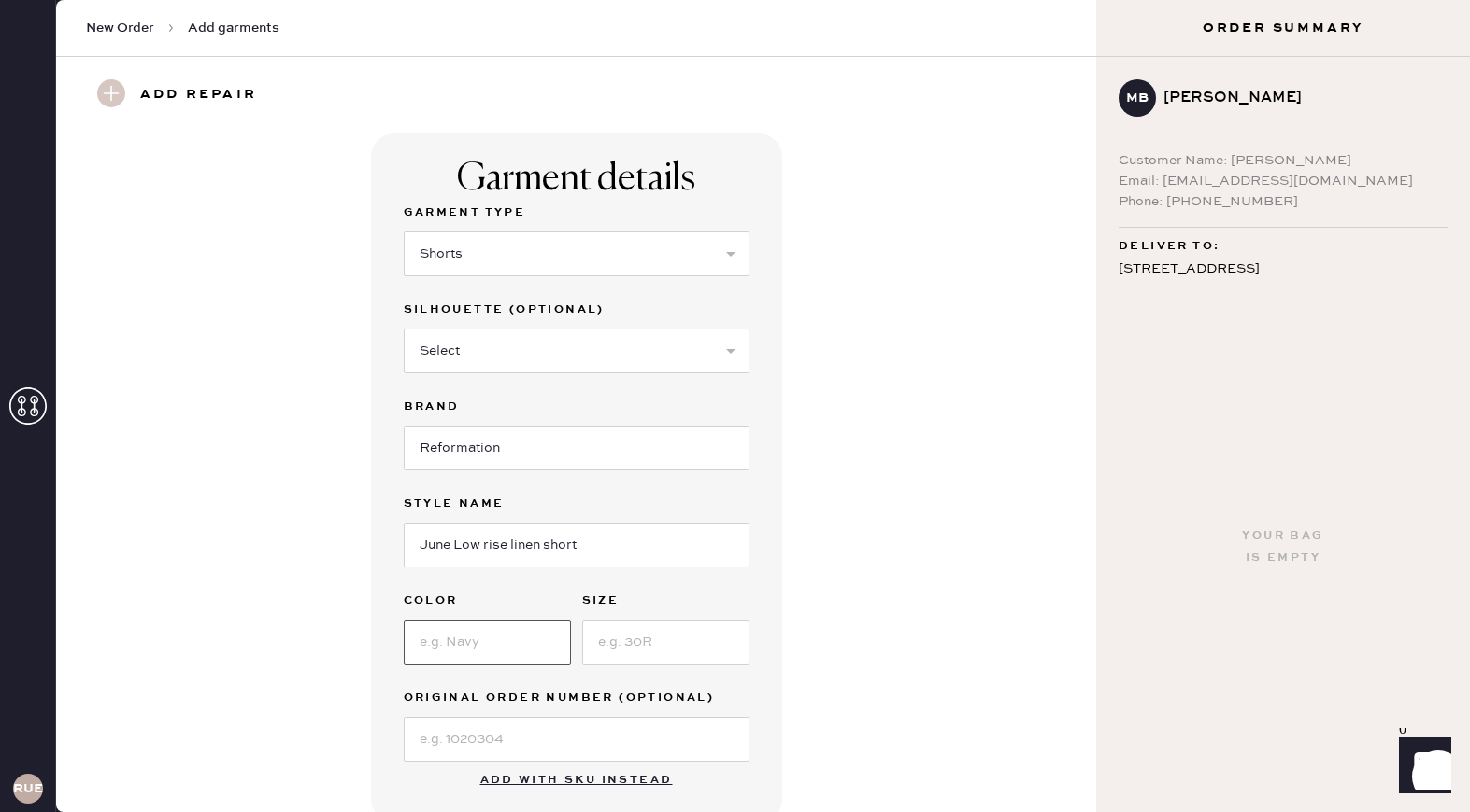
click at [490, 656] on input at bounding box center [487, 643] width 168 height 45
type input "white"
click at [694, 644] on input at bounding box center [666, 643] width 168 height 45
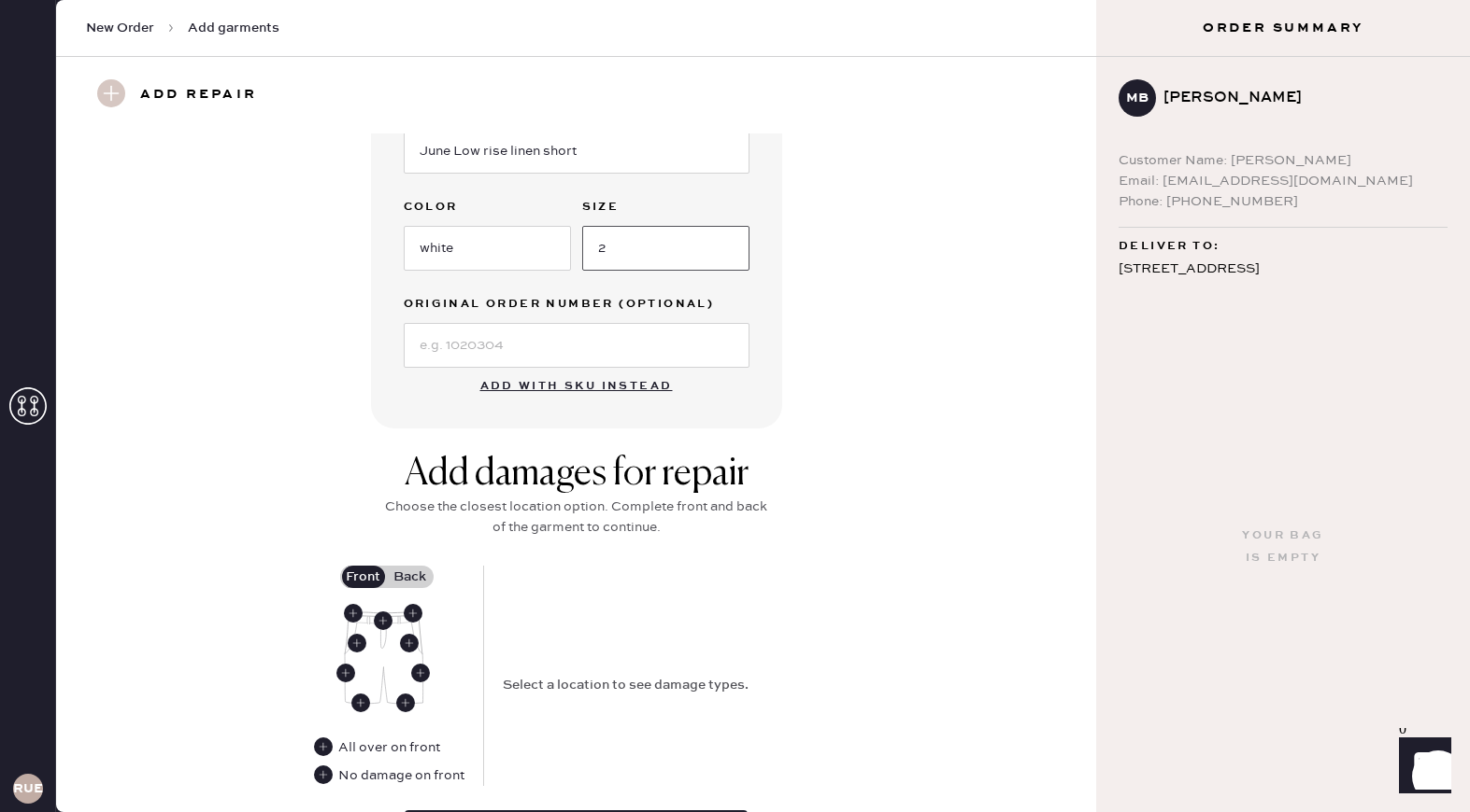
scroll to position [563, 0]
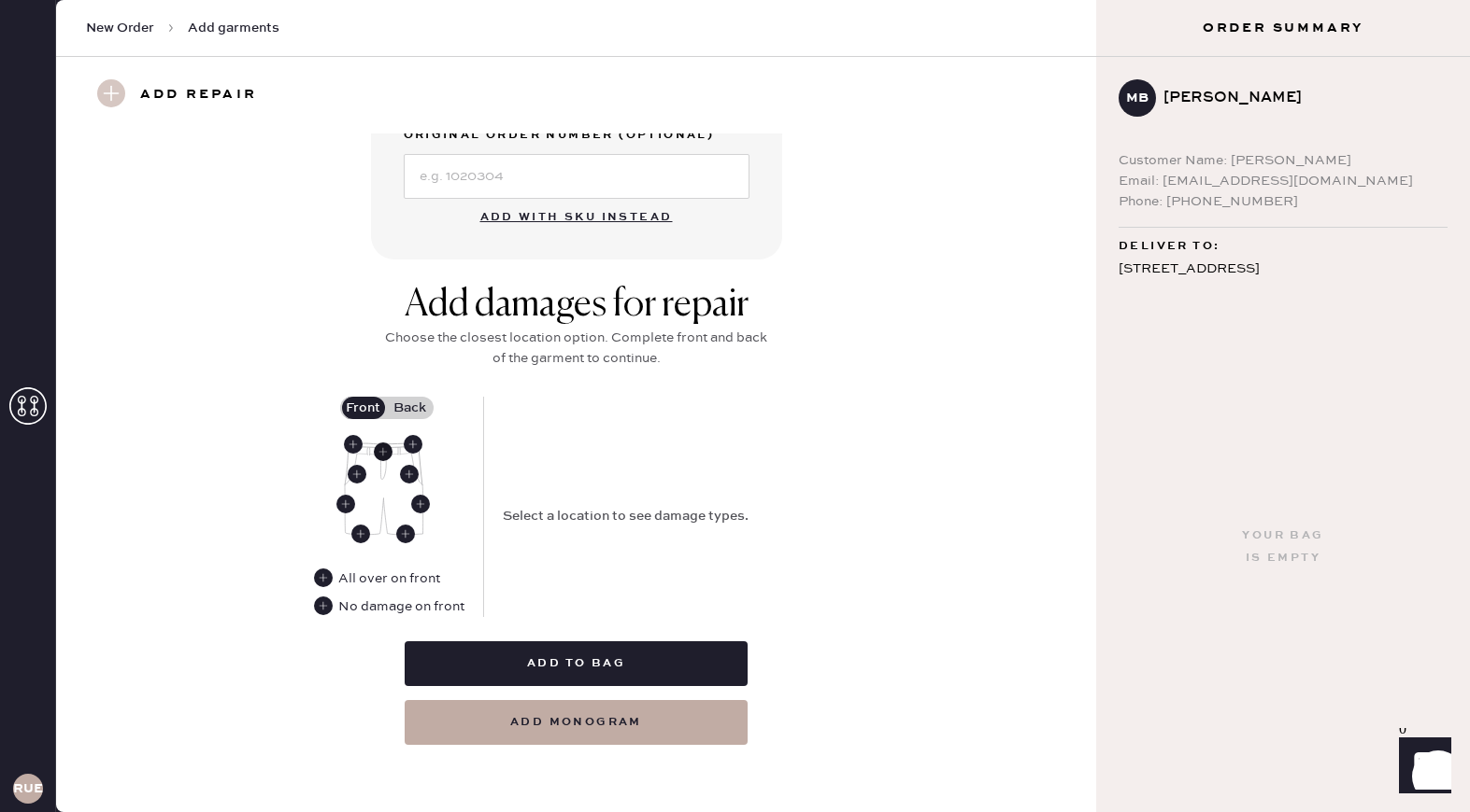
type input "2"
click at [384, 447] on use at bounding box center [383, 452] width 19 height 18
click at [549, 508] on select "Select Broken / Ripped Hem Broken Beads Broken Belt Loop Broken Button Broken E…" at bounding box center [670, 494] width 336 height 45
select select "1322"
select select
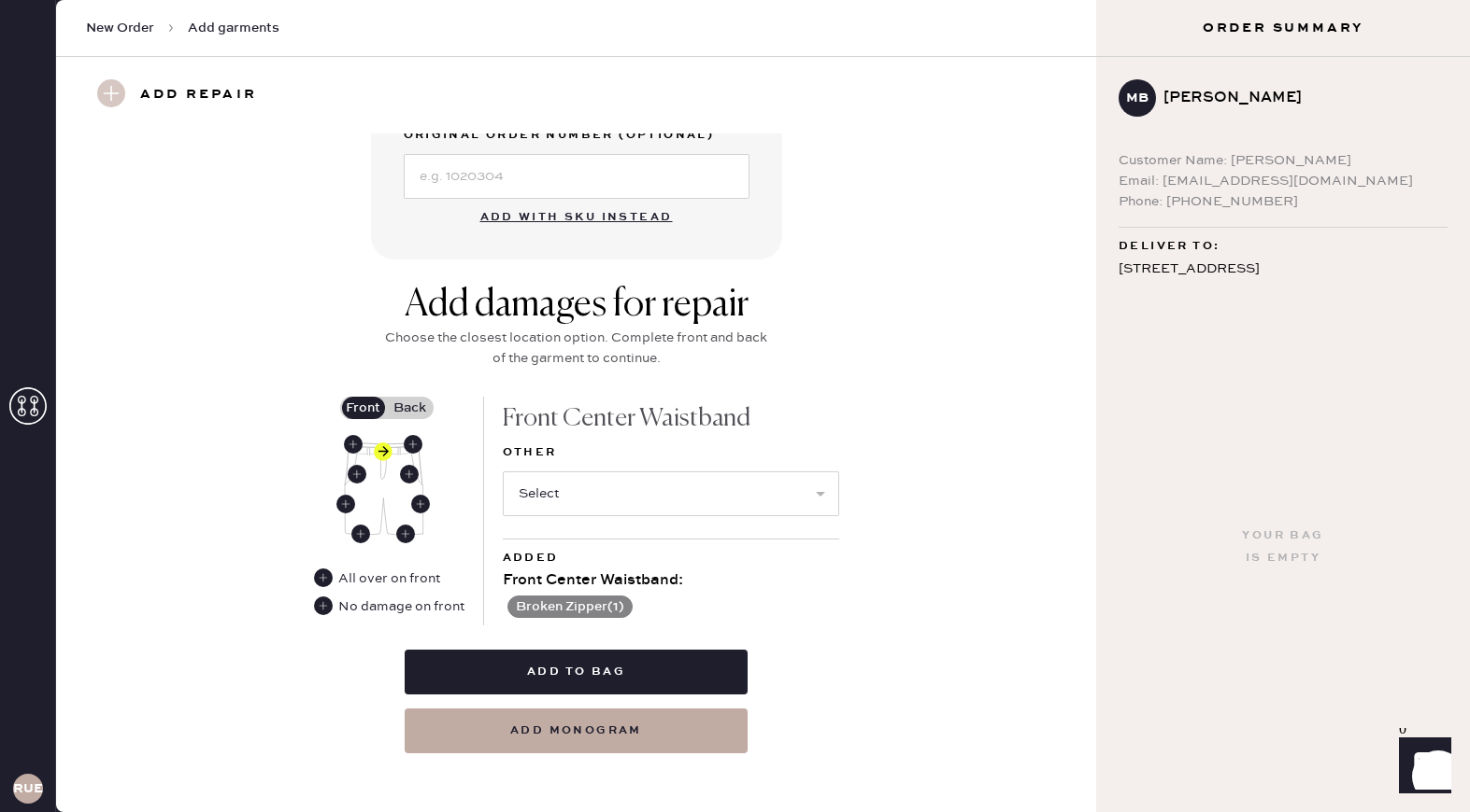
click at [419, 408] on label "Back" at bounding box center [410, 408] width 47 height 22
click at [410, 408] on input "Back" at bounding box center [410, 408] width 0 height 0
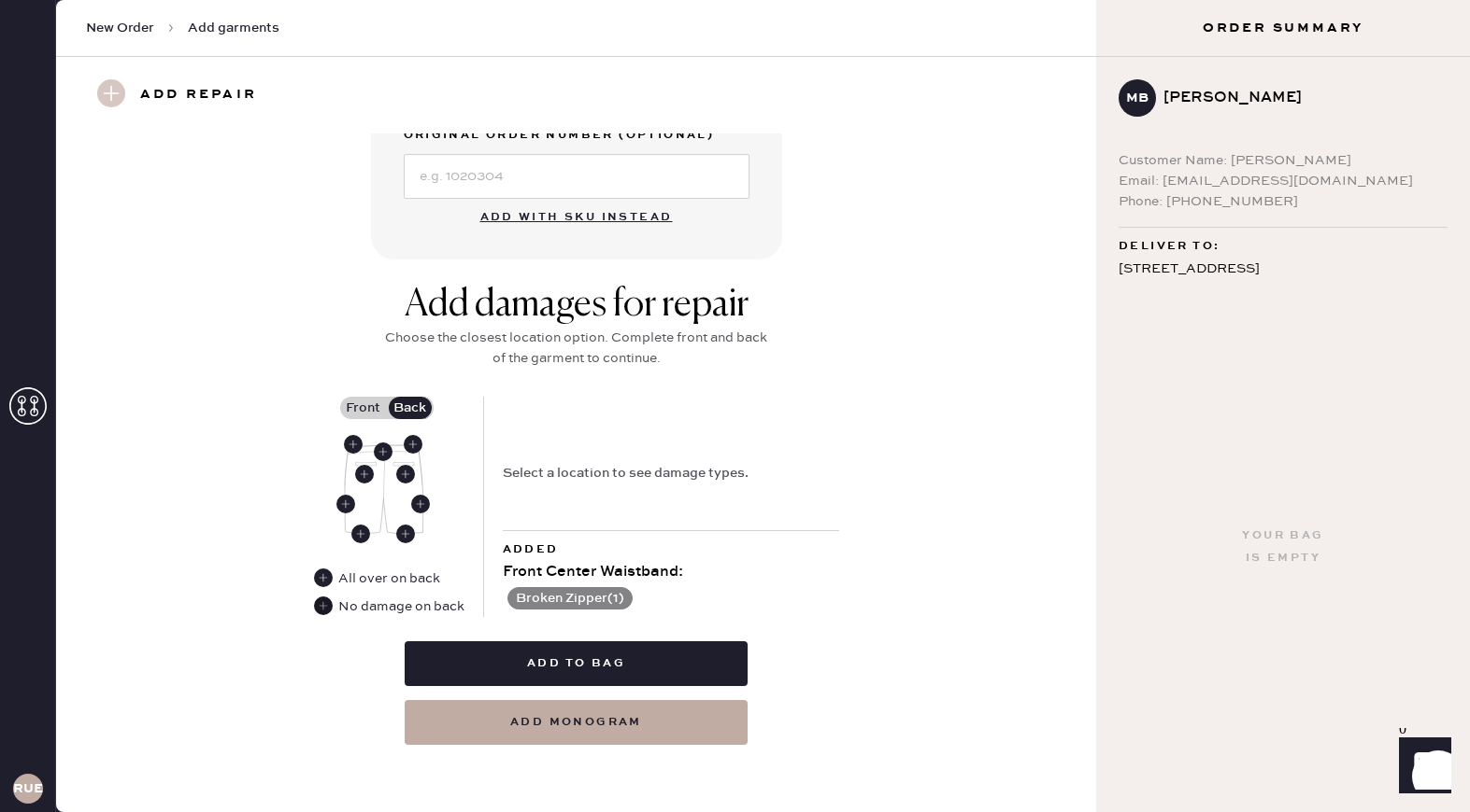
click at [324, 609] on use at bounding box center [322, 606] width 19 height 18
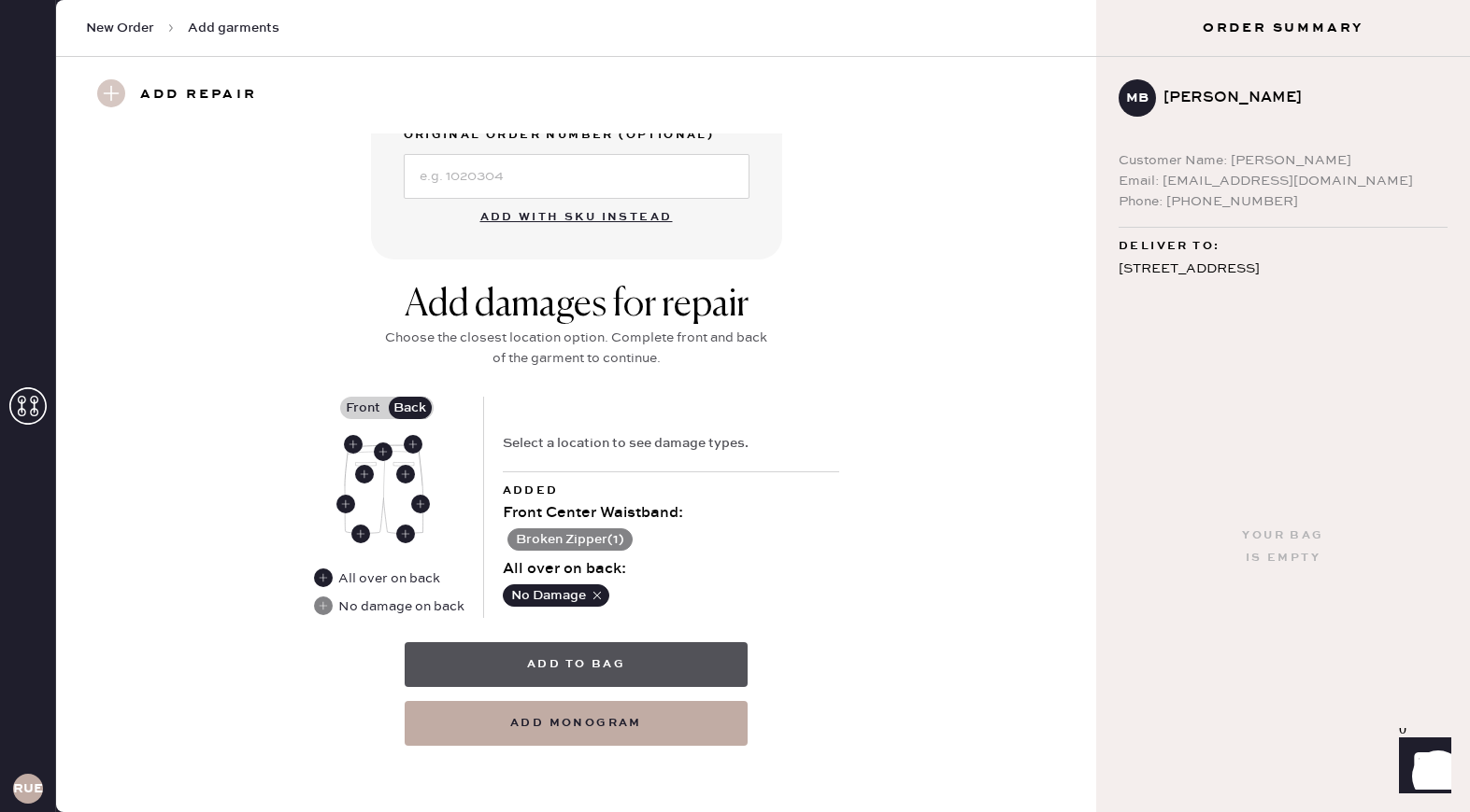
click at [622, 661] on button "Add to bag" at bounding box center [576, 665] width 343 height 45
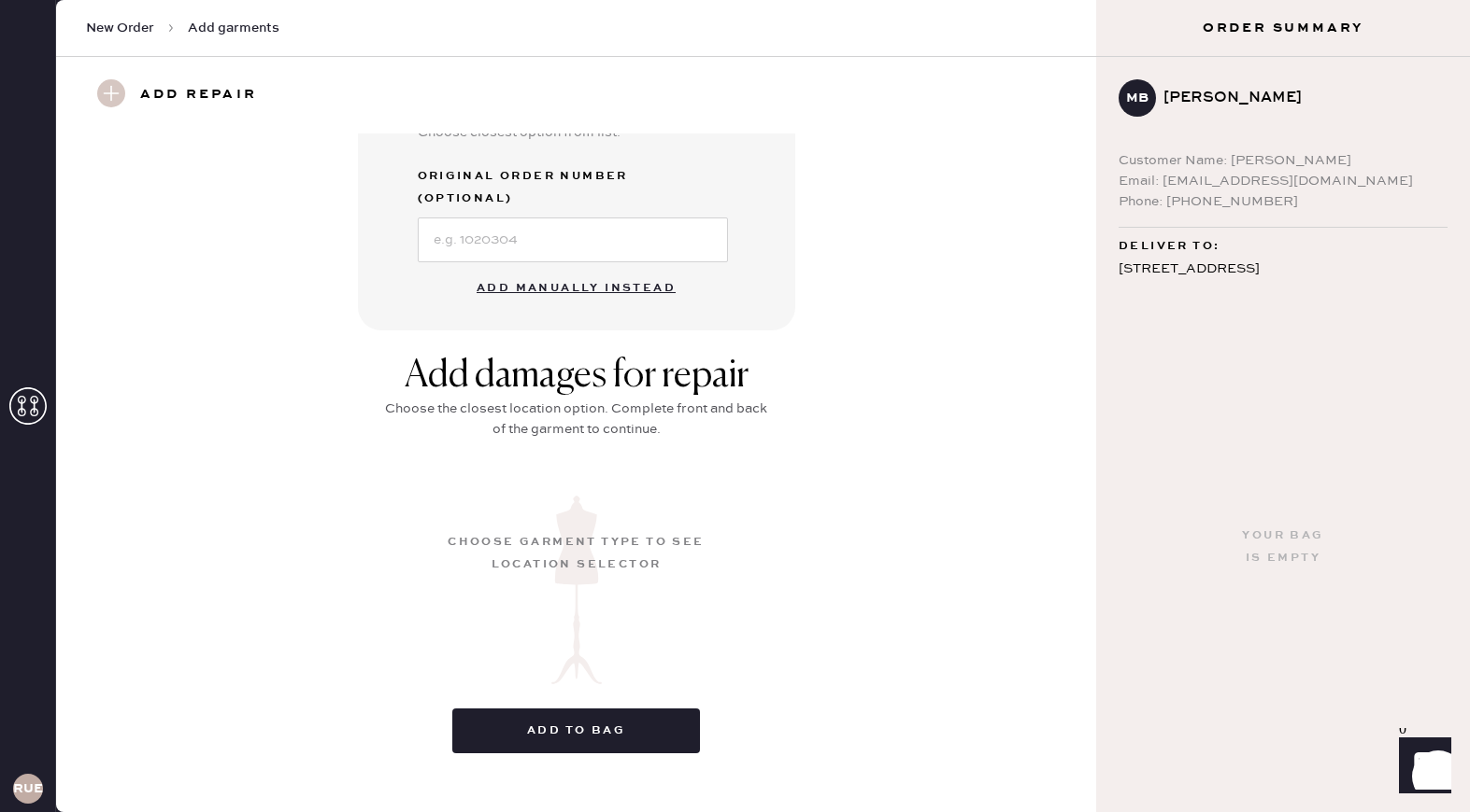
scroll to position [106, 0]
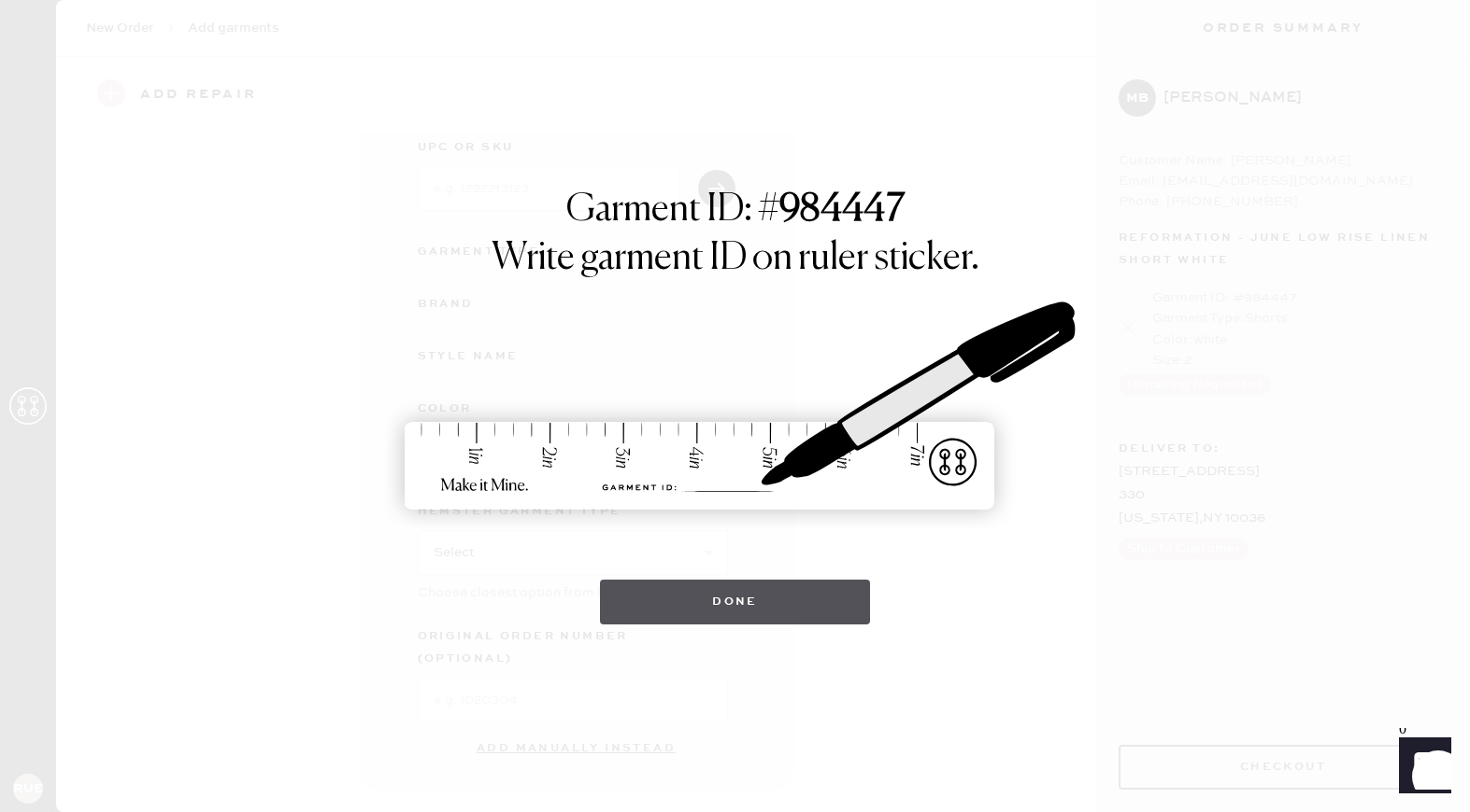
click at [674, 590] on button "Done" at bounding box center [735, 603] width 270 height 45
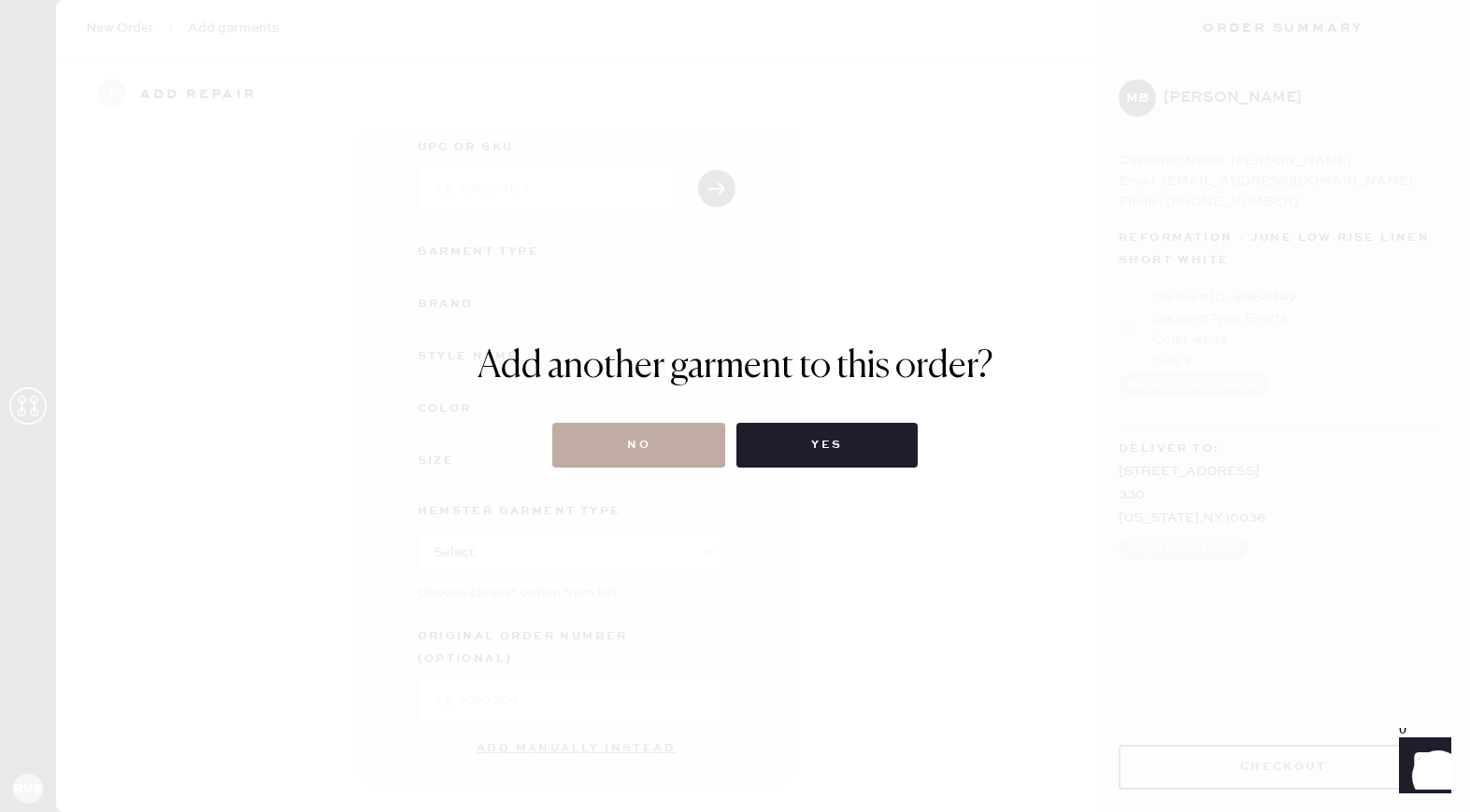
click at [627, 436] on button "No" at bounding box center [638, 446] width 172 height 45
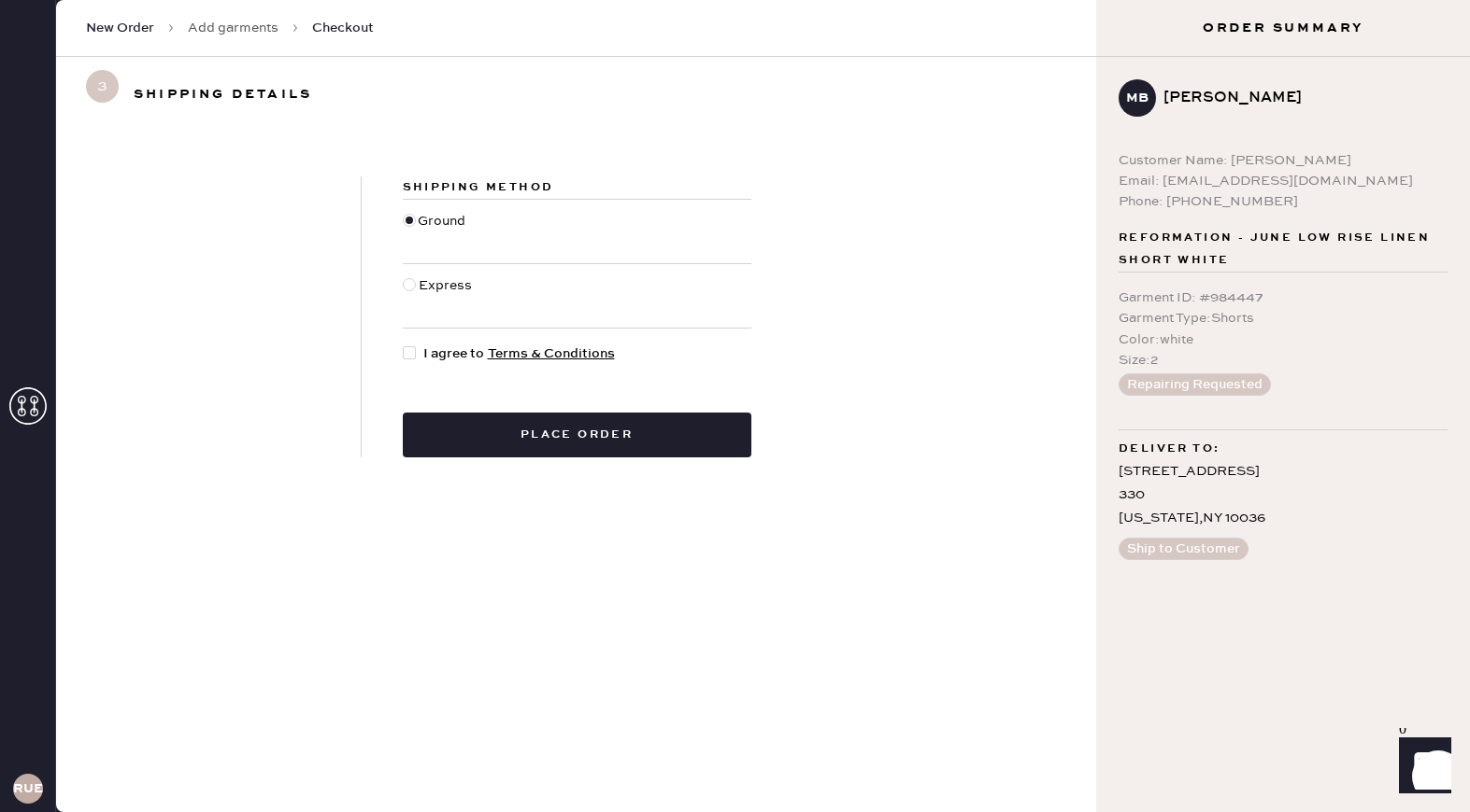
click at [424, 363] on span "I agree to Terms & Conditions" at bounding box center [519, 353] width 192 height 20
click at [403, 345] on input "I agree to Terms & Conditions" at bounding box center [402, 344] width 1 height 1
checkbox input "true"
click at [471, 419] on button "Place order" at bounding box center [577, 435] width 349 height 45
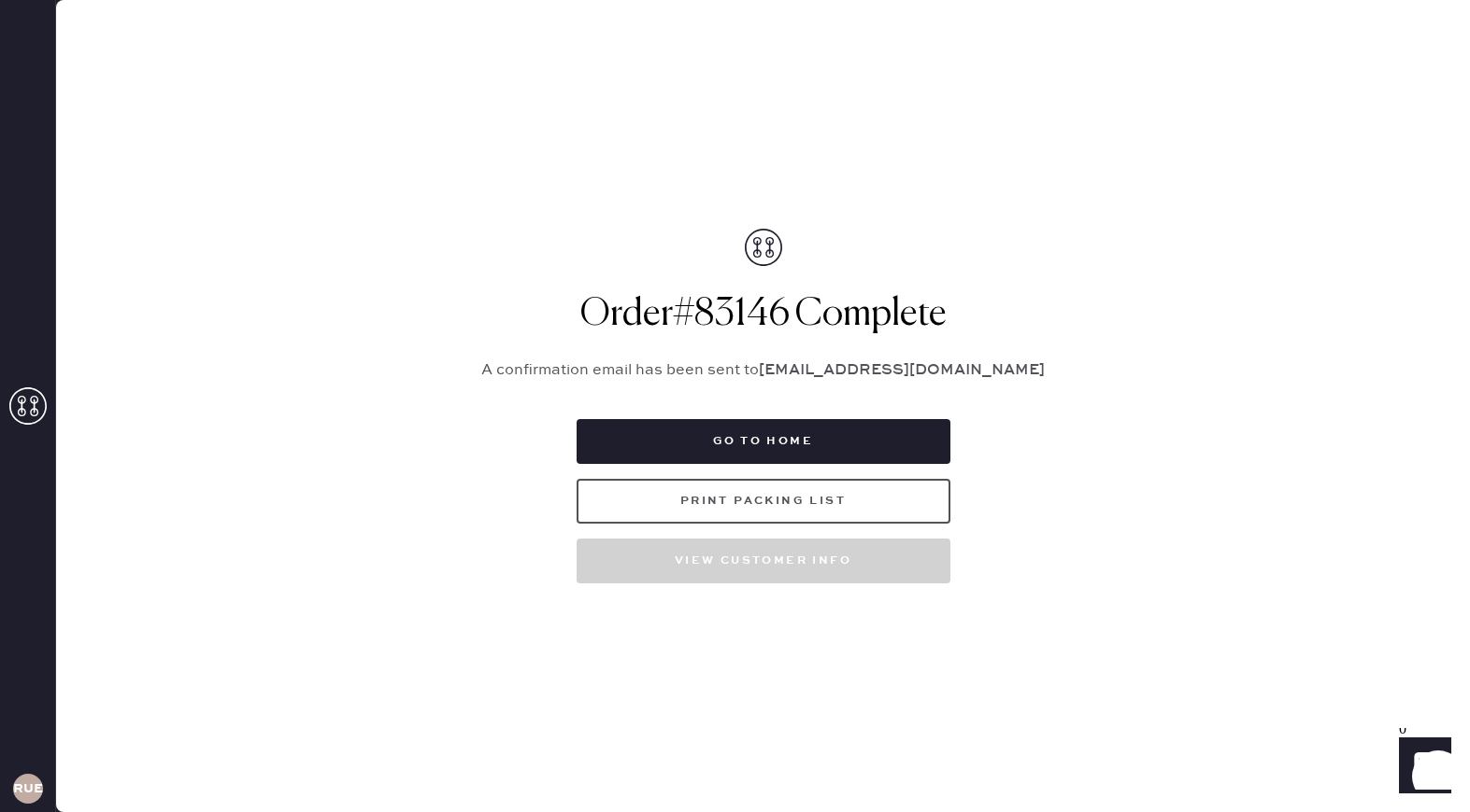
click at [622, 498] on button "Print Packing List" at bounding box center [764, 501] width 374 height 45
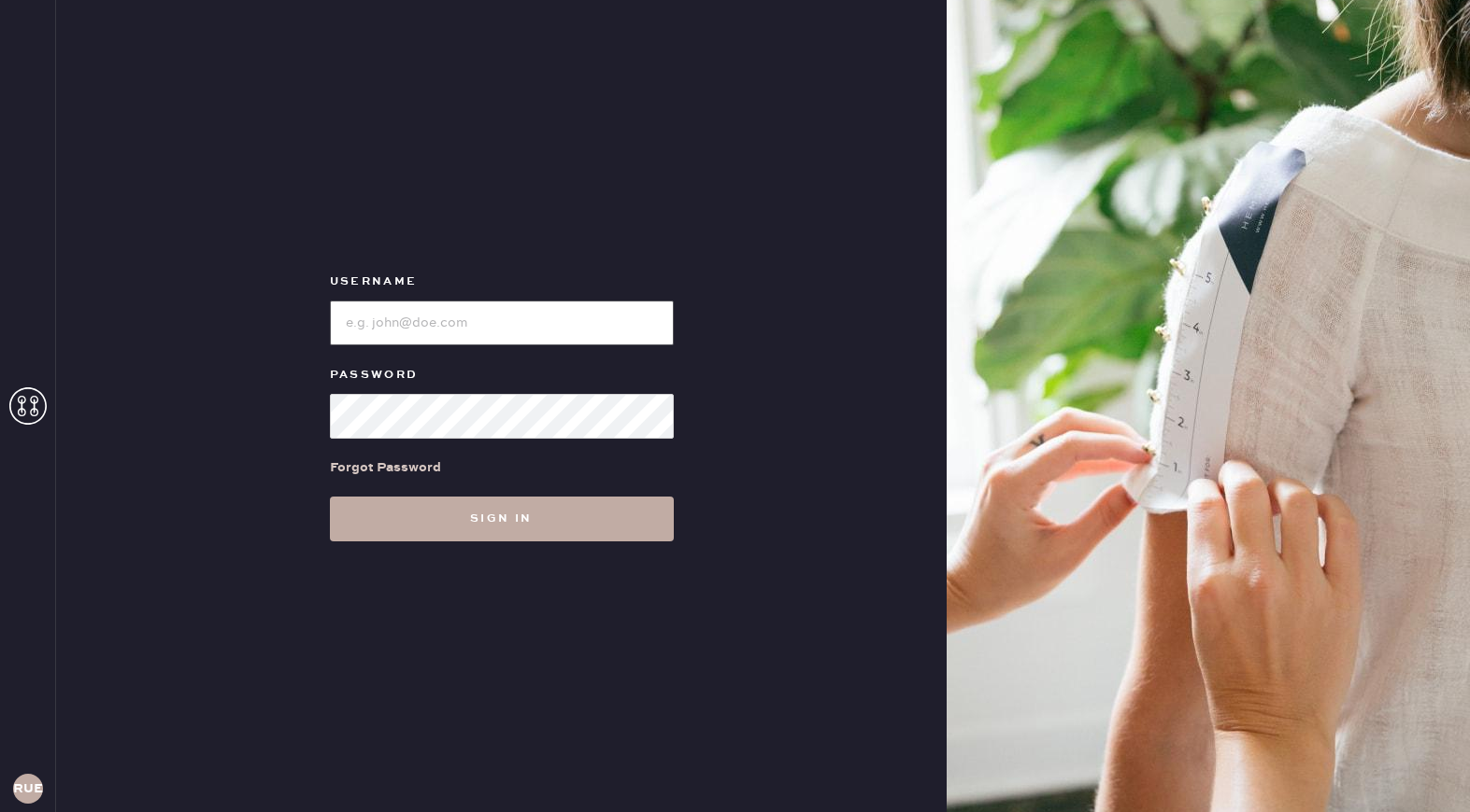
type input "reformationuppereastside"
click at [446, 524] on button "Sign in" at bounding box center [502, 519] width 344 height 45
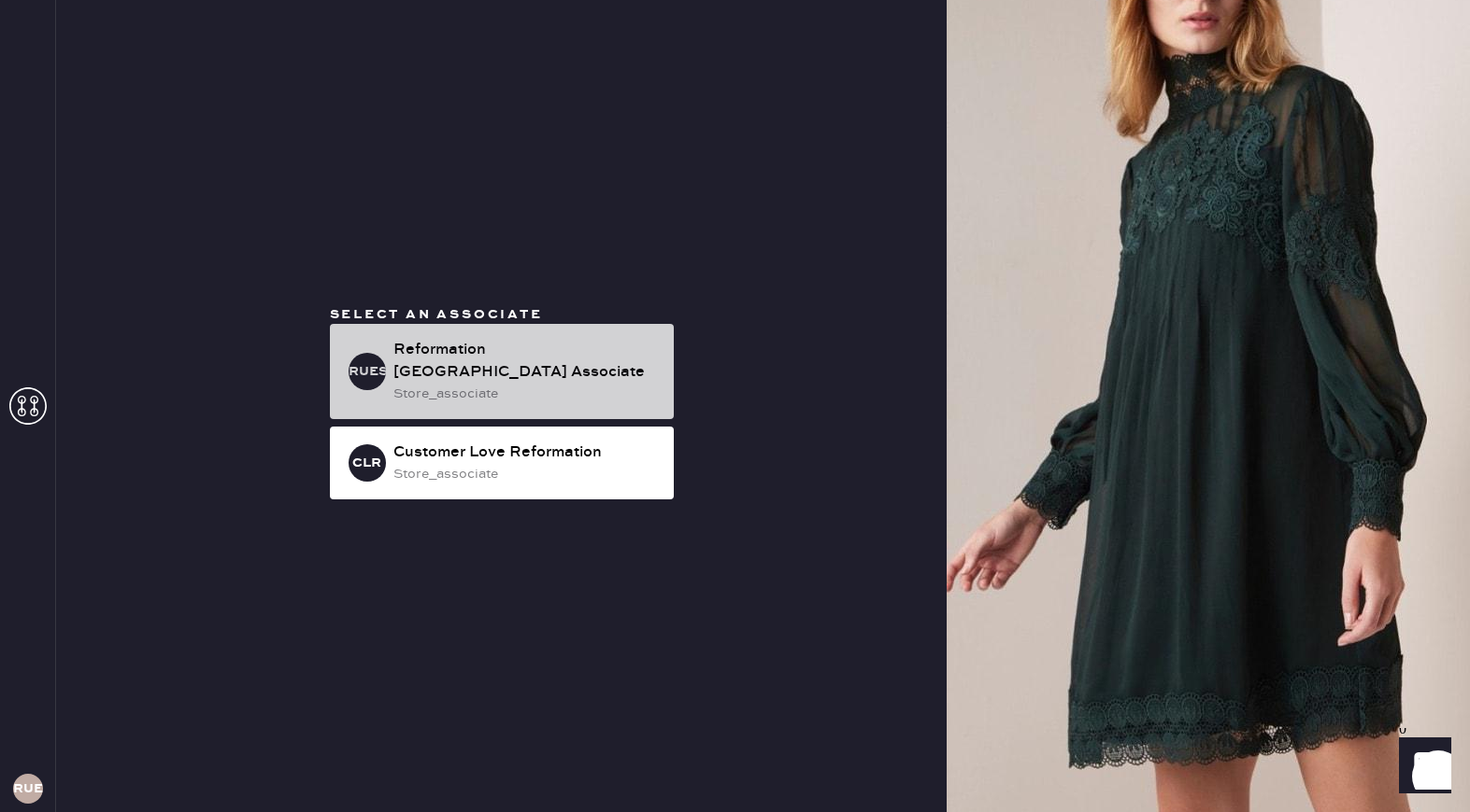
click at [453, 362] on div "Reformation [GEOGRAPHIC_DATA] Associate" at bounding box center [526, 361] width 265 height 45
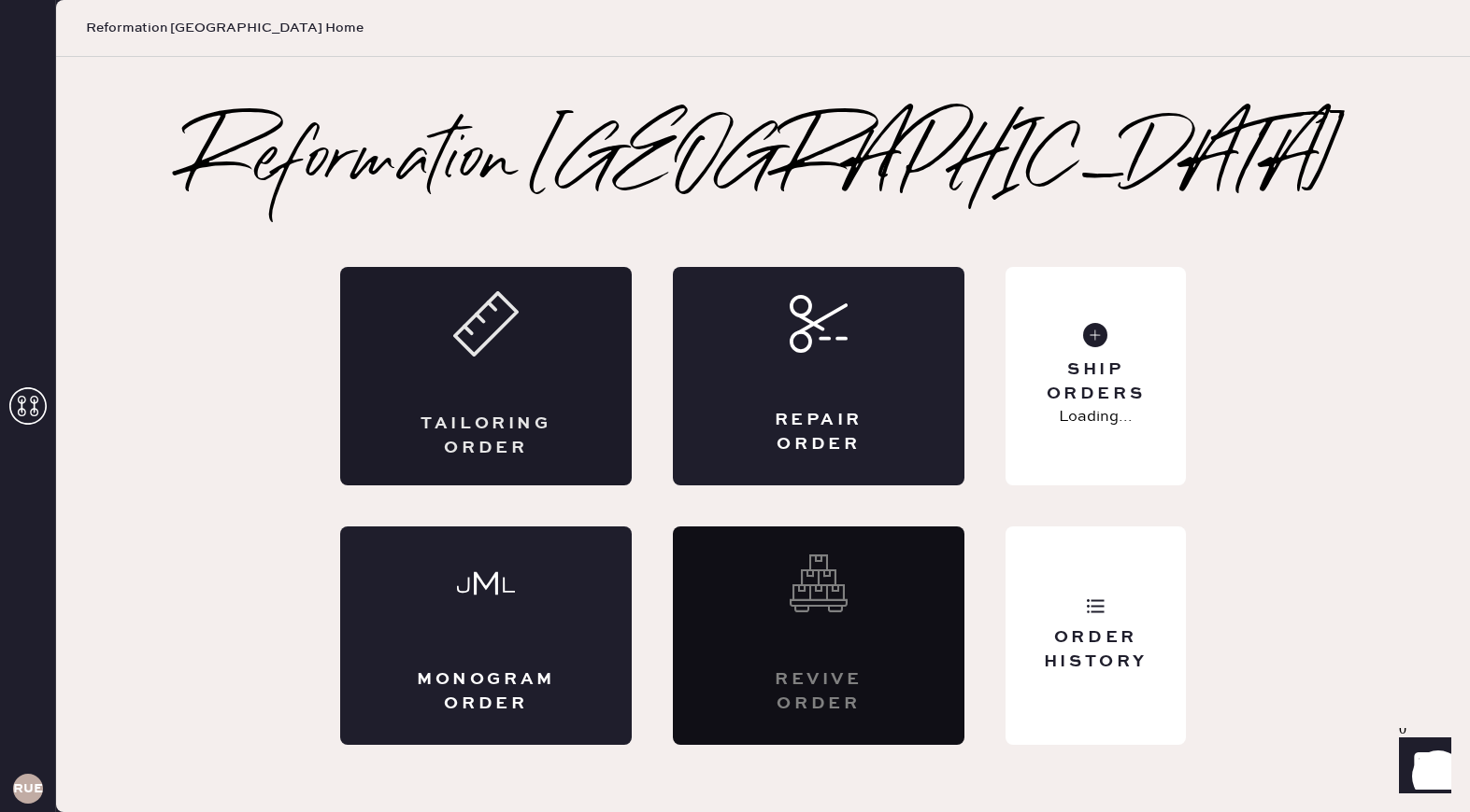
click at [525, 402] on div "Tailoring Order" at bounding box center [485, 376] width 291 height 218
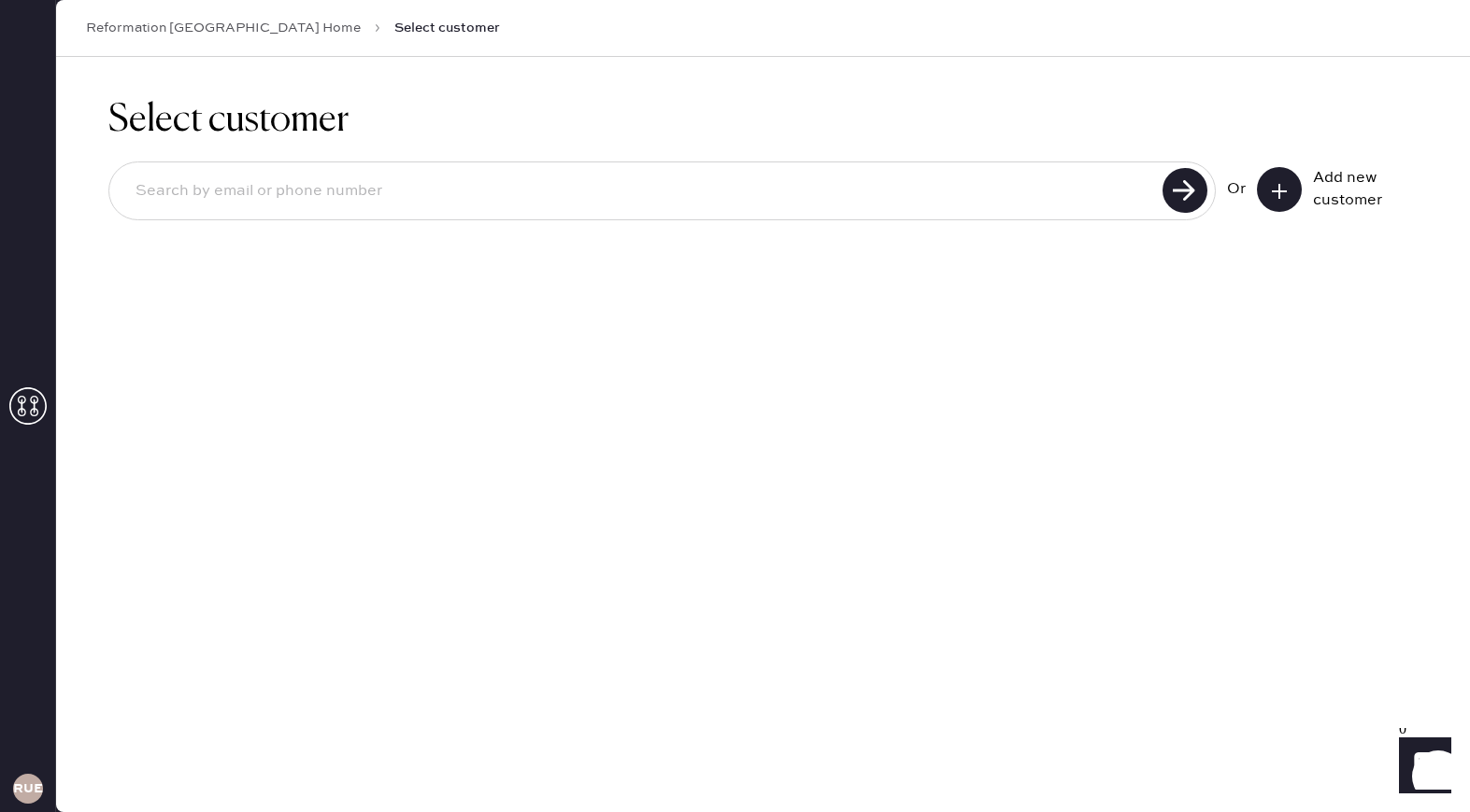
click at [1290, 195] on button at bounding box center [1279, 190] width 45 height 45
